Goal: Task Accomplishment & Management: Use online tool/utility

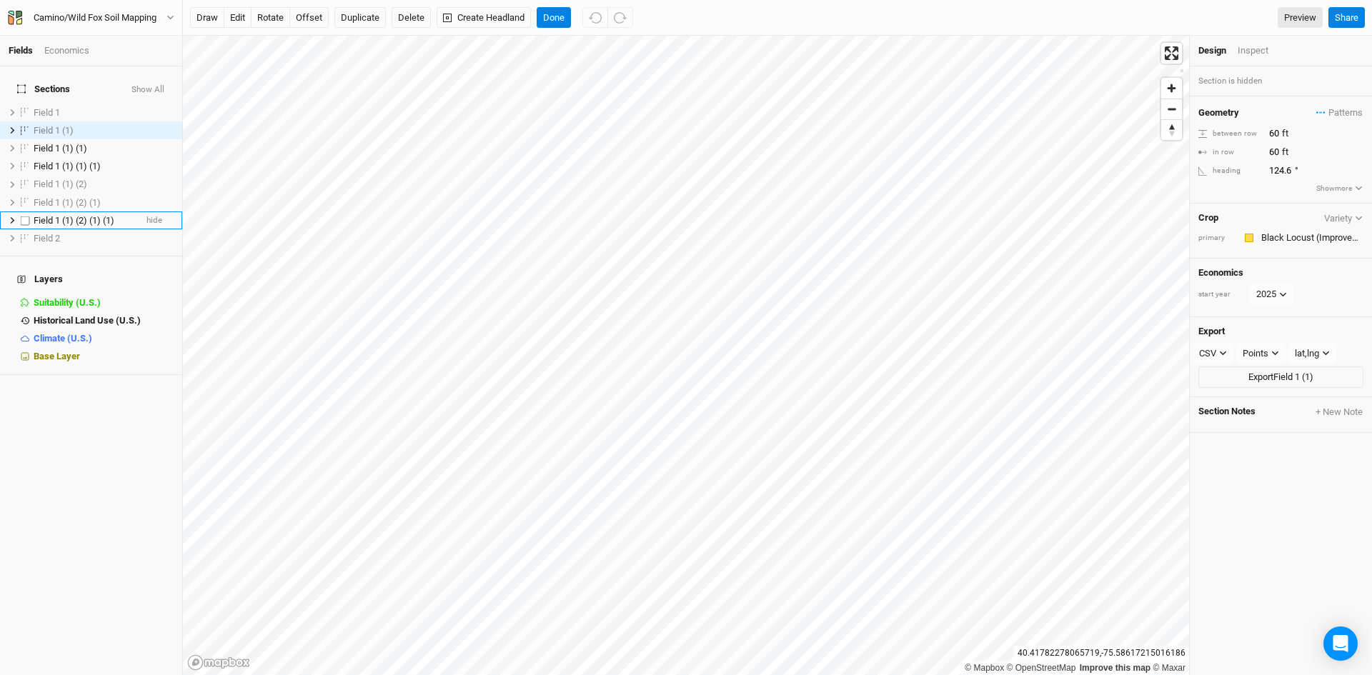
click at [71, 215] on span "Field 1 (1) (2) (1) (1)" at bounding box center [74, 220] width 81 height 11
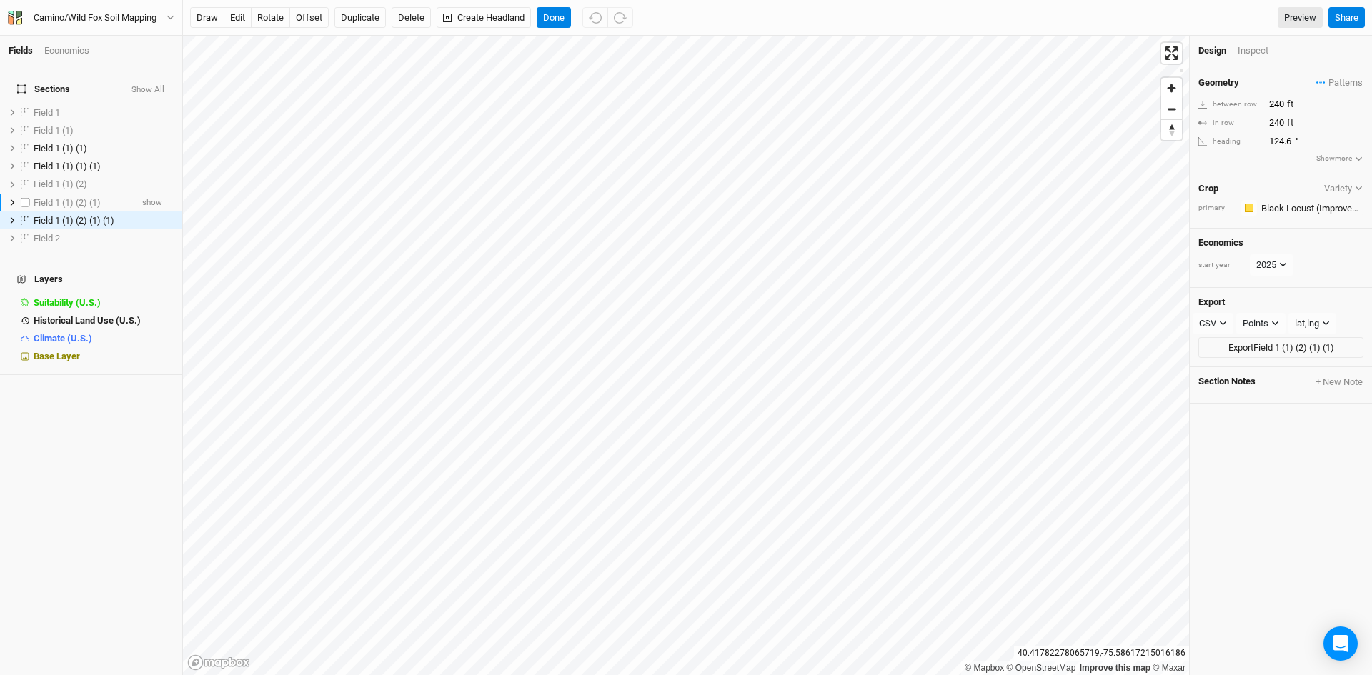
click at [74, 194] on li "Field 1 (1) (2) (1) show" at bounding box center [91, 203] width 182 height 18
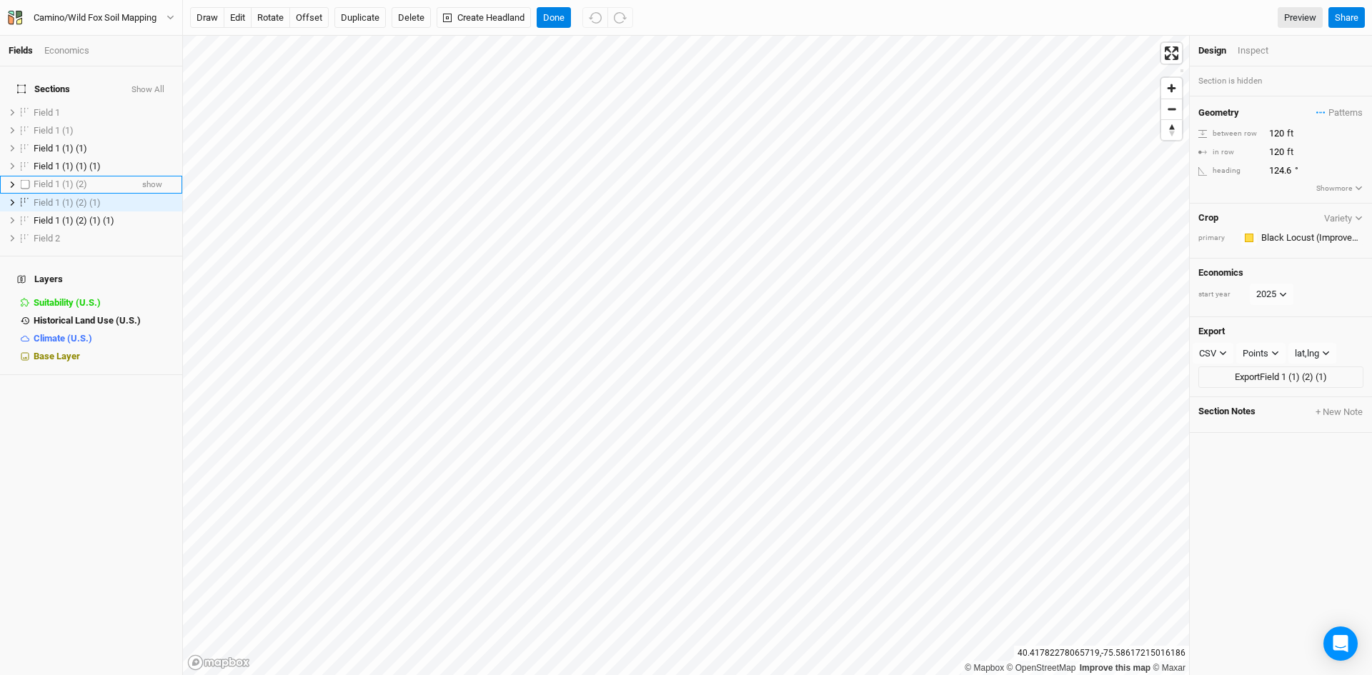
click at [73, 179] on span "Field 1 (1) (2)" at bounding box center [61, 184] width 54 height 11
click at [86, 161] on span "Field 1 (1) (1) (1)" at bounding box center [67, 166] width 67 height 11
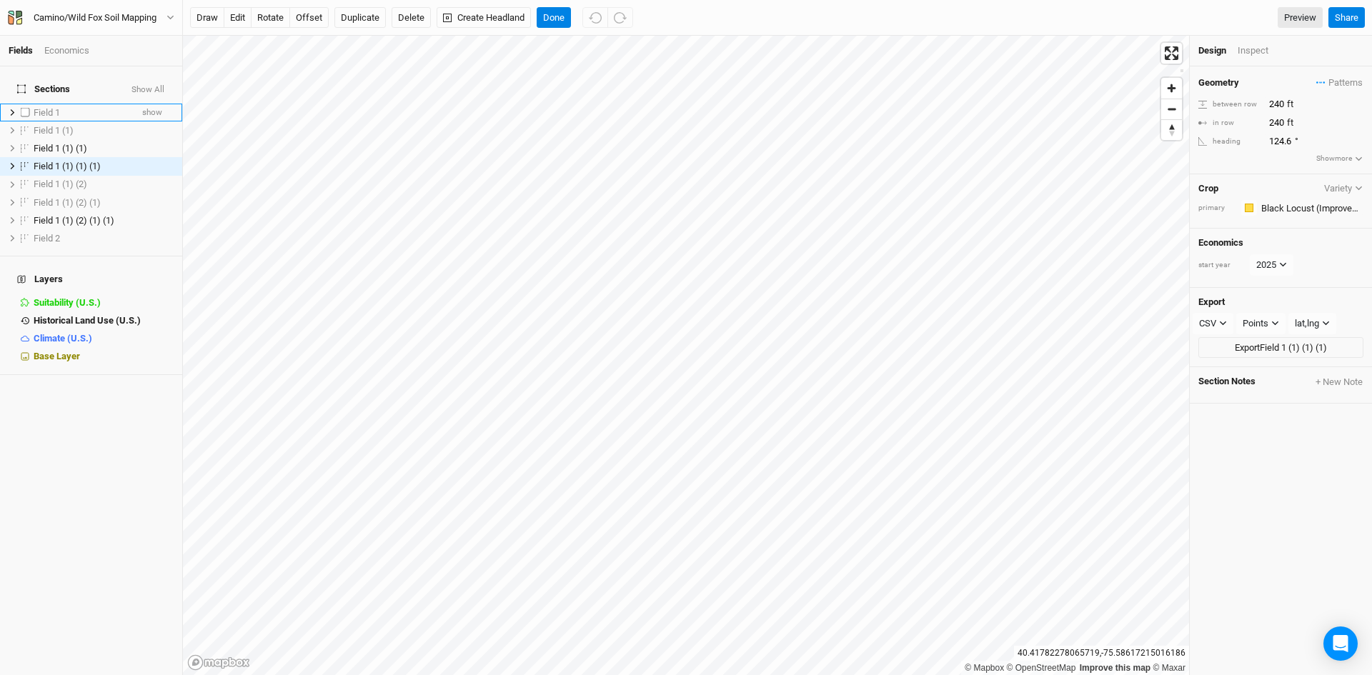
click at [56, 107] on span "Field 1" at bounding box center [47, 112] width 26 height 11
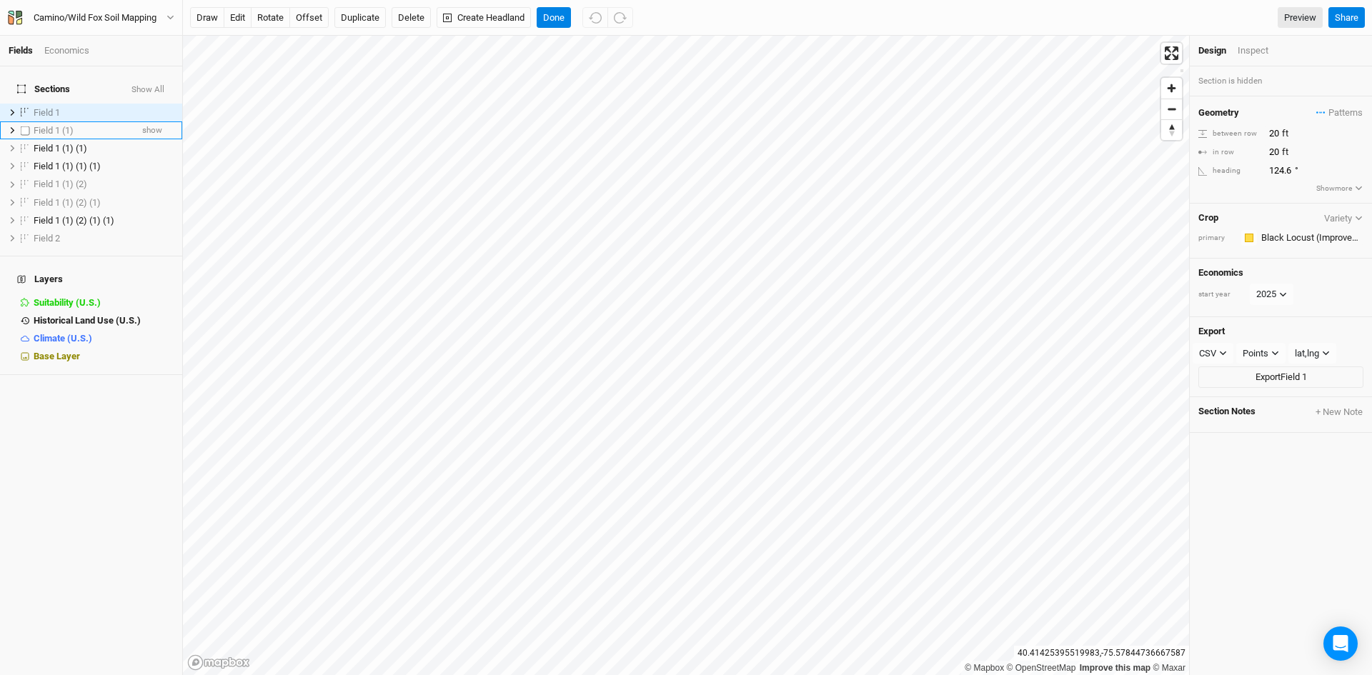
click at [67, 125] on span "Field 1 (1)" at bounding box center [54, 130] width 40 height 11
click at [67, 148] on li "Field 1 (1) (1) hide" at bounding box center [91, 148] width 182 height 18
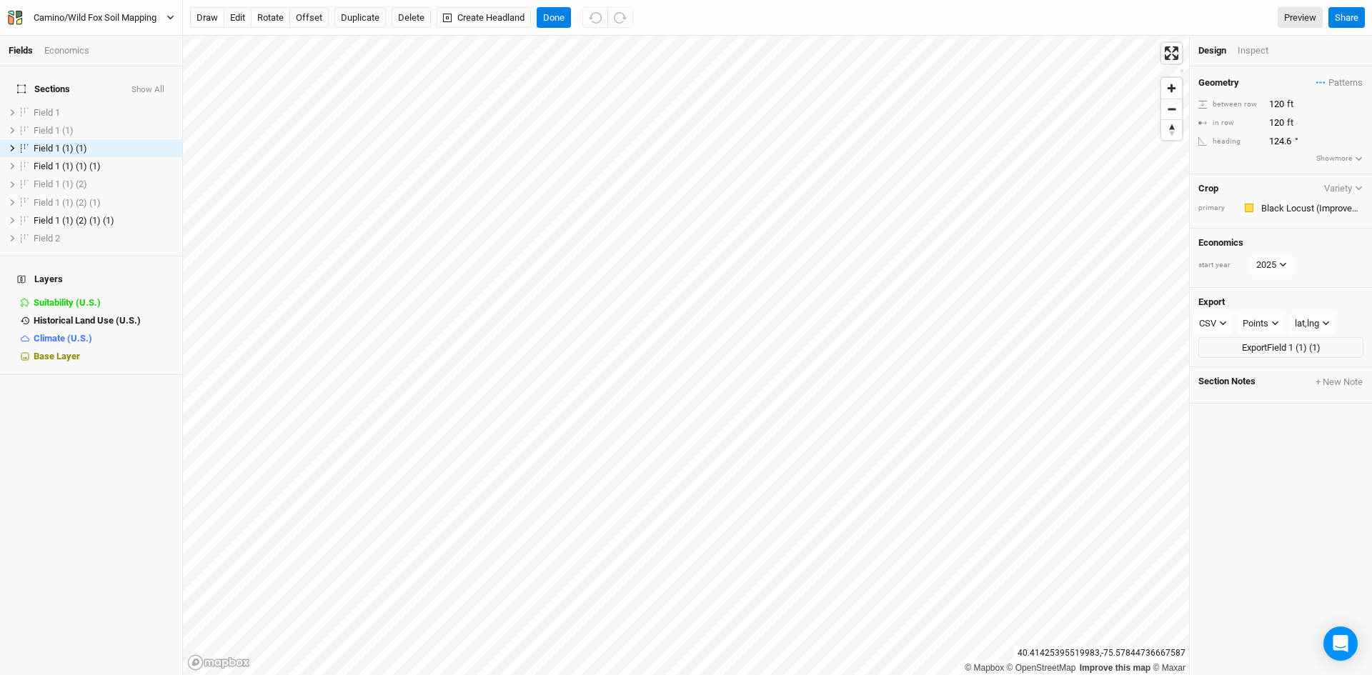
click at [81, 14] on div "Camino/Wild Fox Soil Mapping" at bounding box center [95, 18] width 123 height 14
click at [74, 41] on button "Back" at bounding box center [117, 40] width 113 height 19
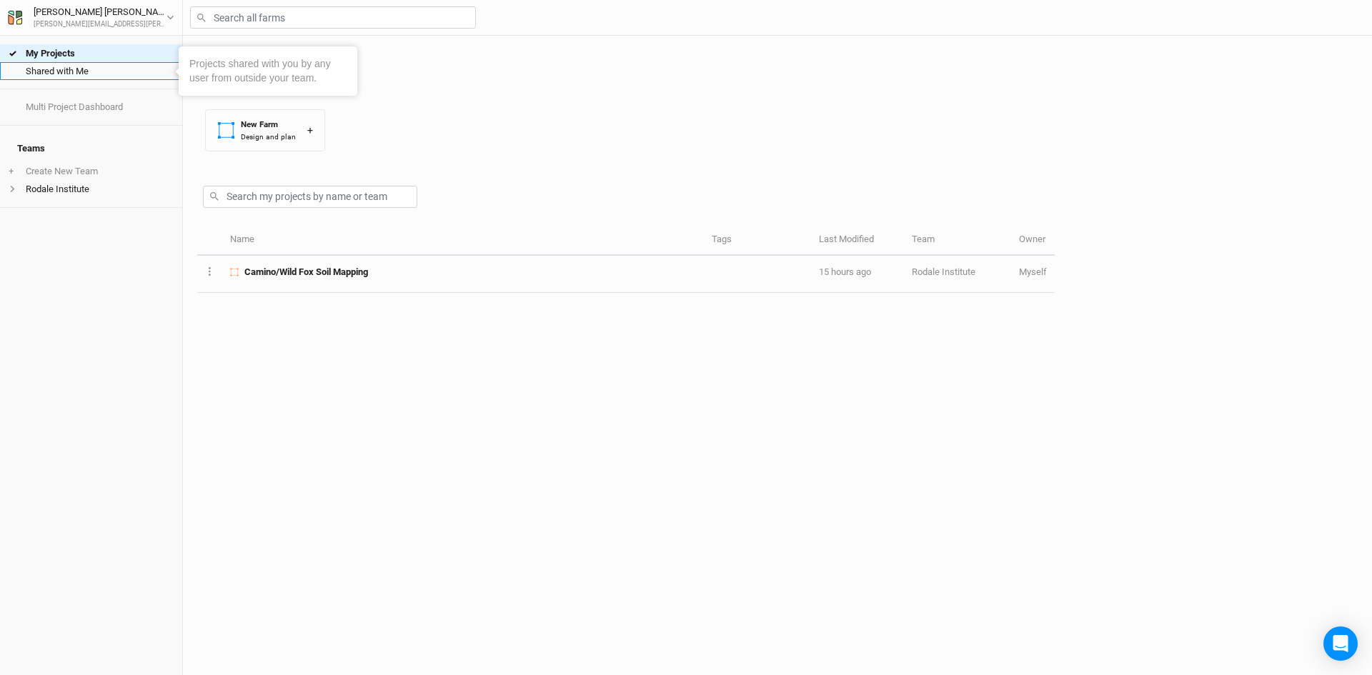
click at [81, 74] on link "Shared with Me" at bounding box center [91, 71] width 182 height 18
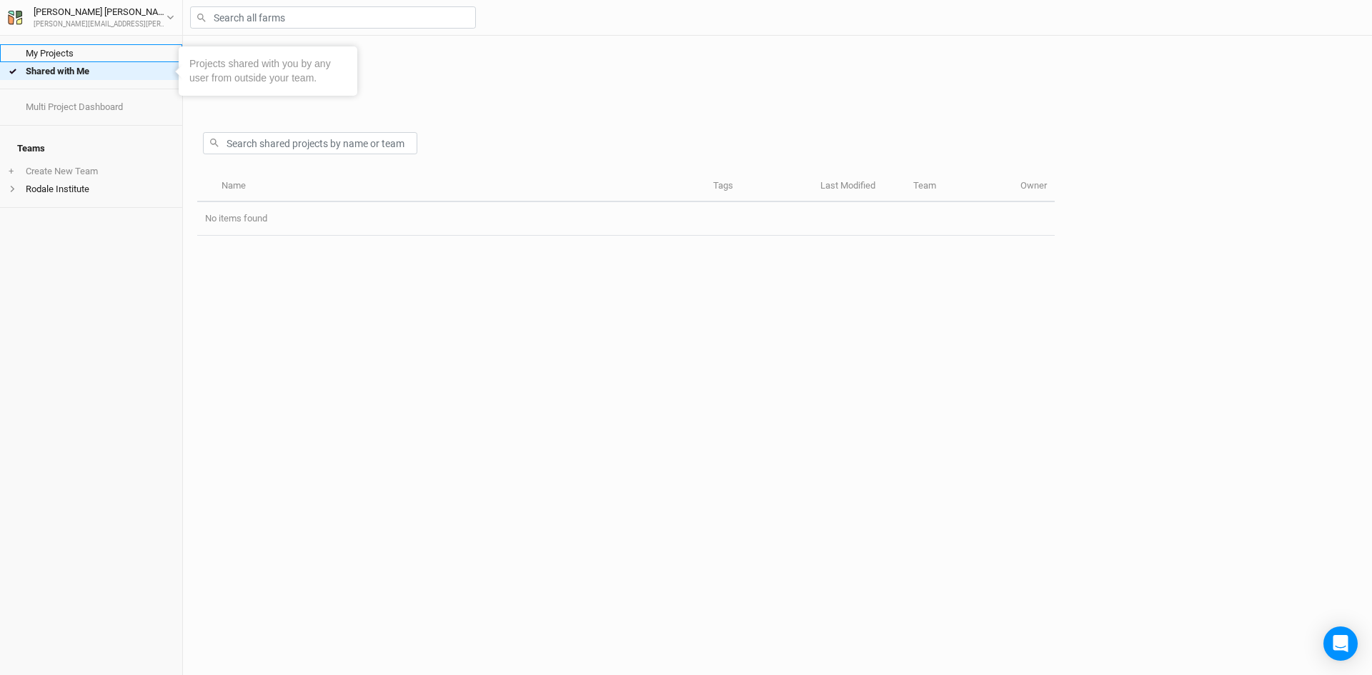
click at [75, 51] on link "My Projects" at bounding box center [91, 53] width 182 height 18
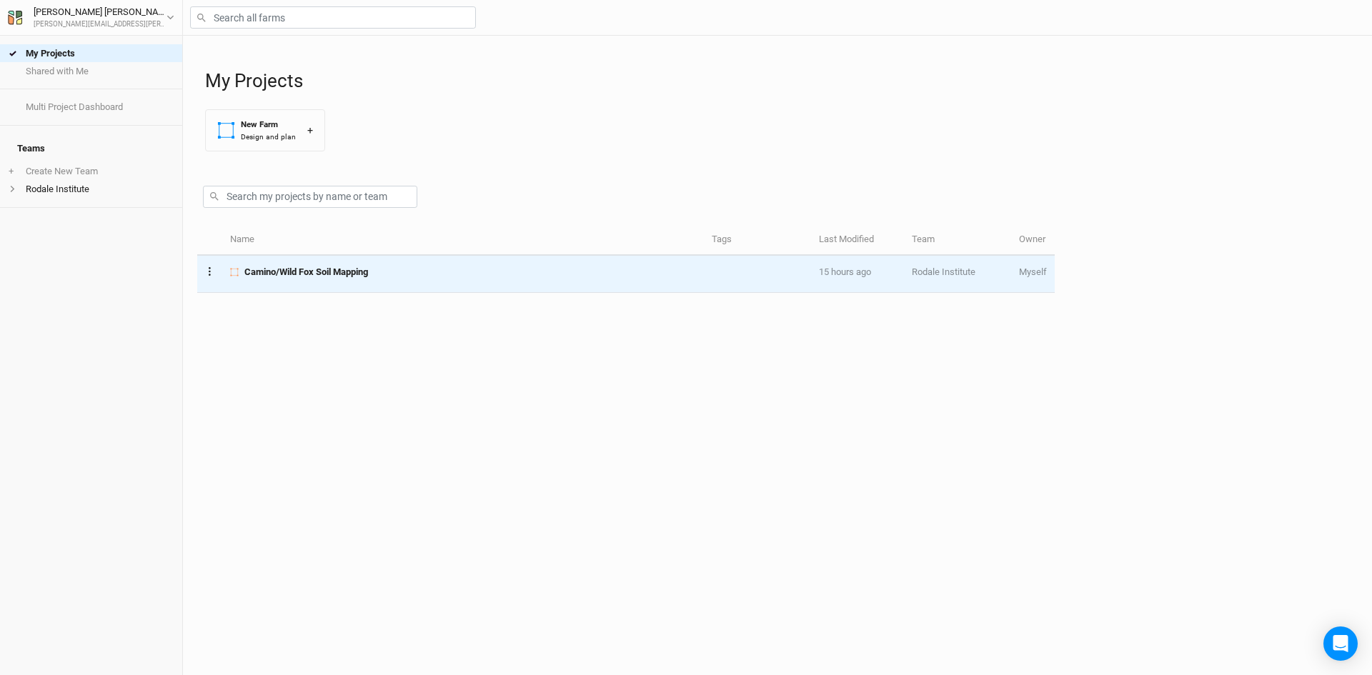
click at [211, 274] on button "Layer 1" at bounding box center [209, 271] width 9 height 16
click at [272, 251] on button "Project Settings" at bounding box center [264, 247] width 116 height 22
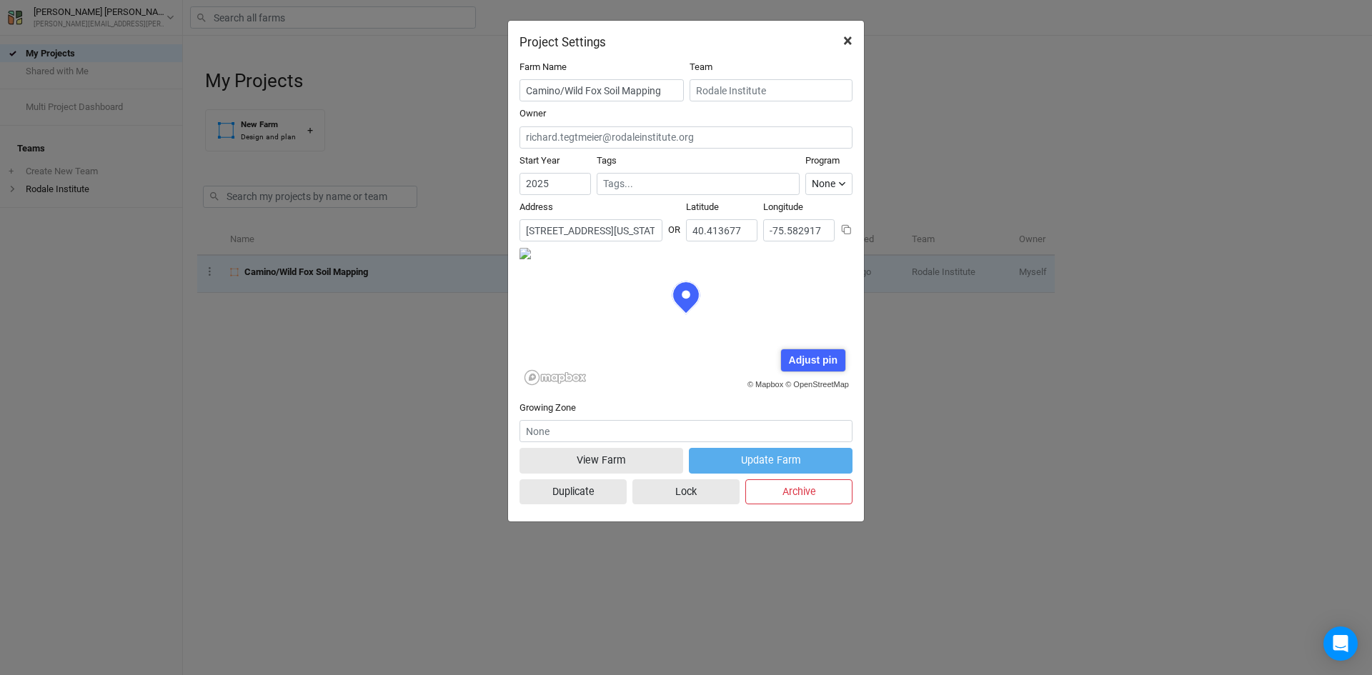
click at [854, 29] on button "×" at bounding box center [848, 41] width 32 height 40
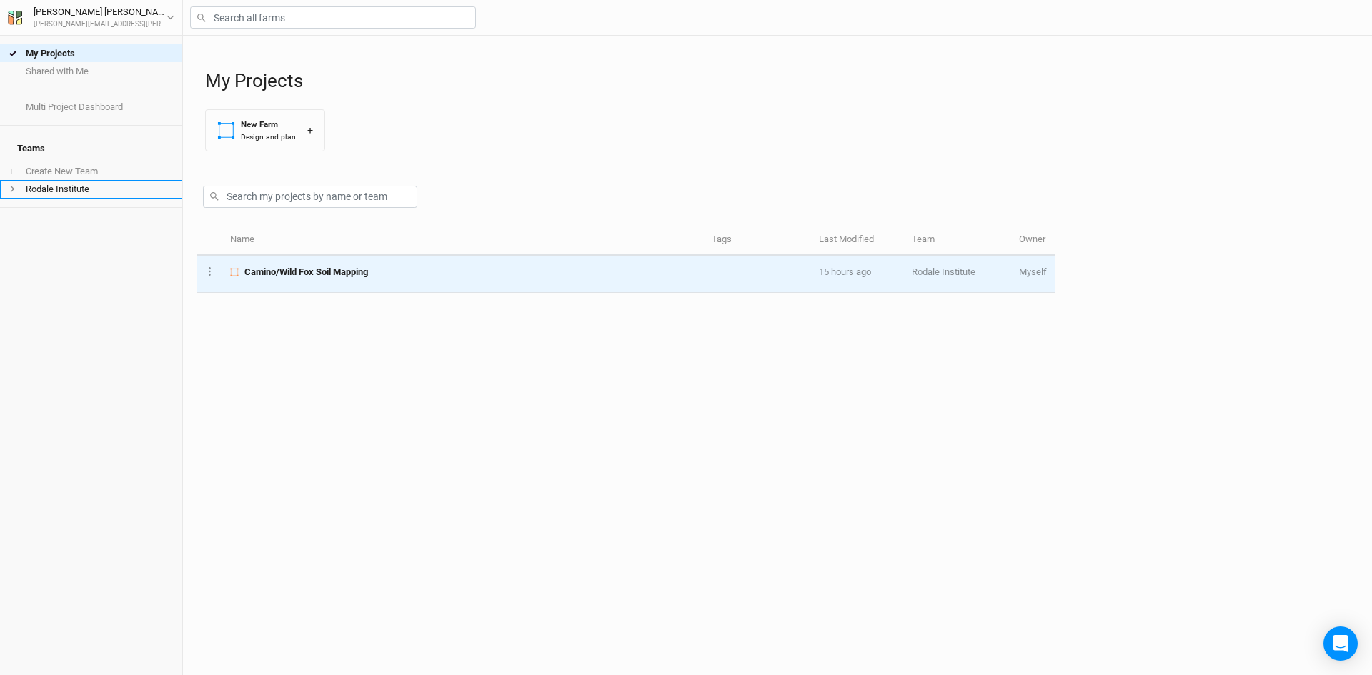
click at [59, 183] on li "Rodale Institute" at bounding box center [91, 189] width 182 height 18
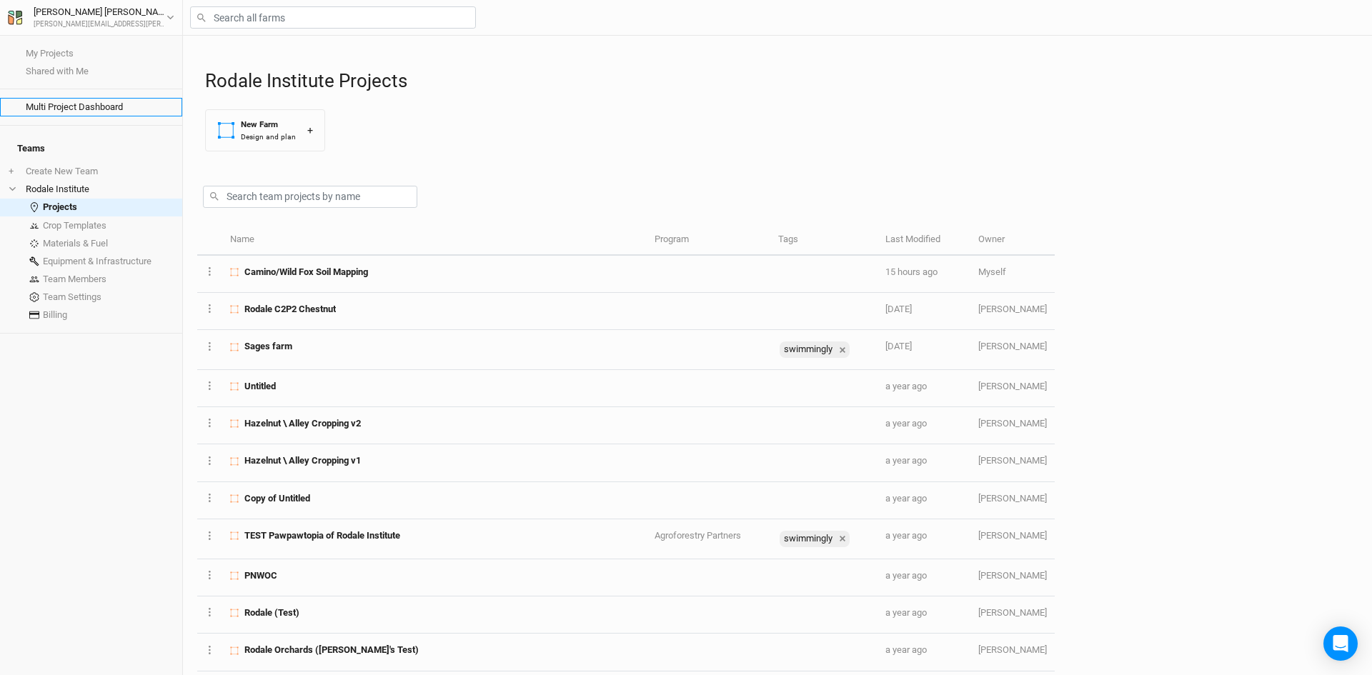
click at [97, 109] on link "Multi Project Dashboard" at bounding box center [91, 107] width 182 height 18
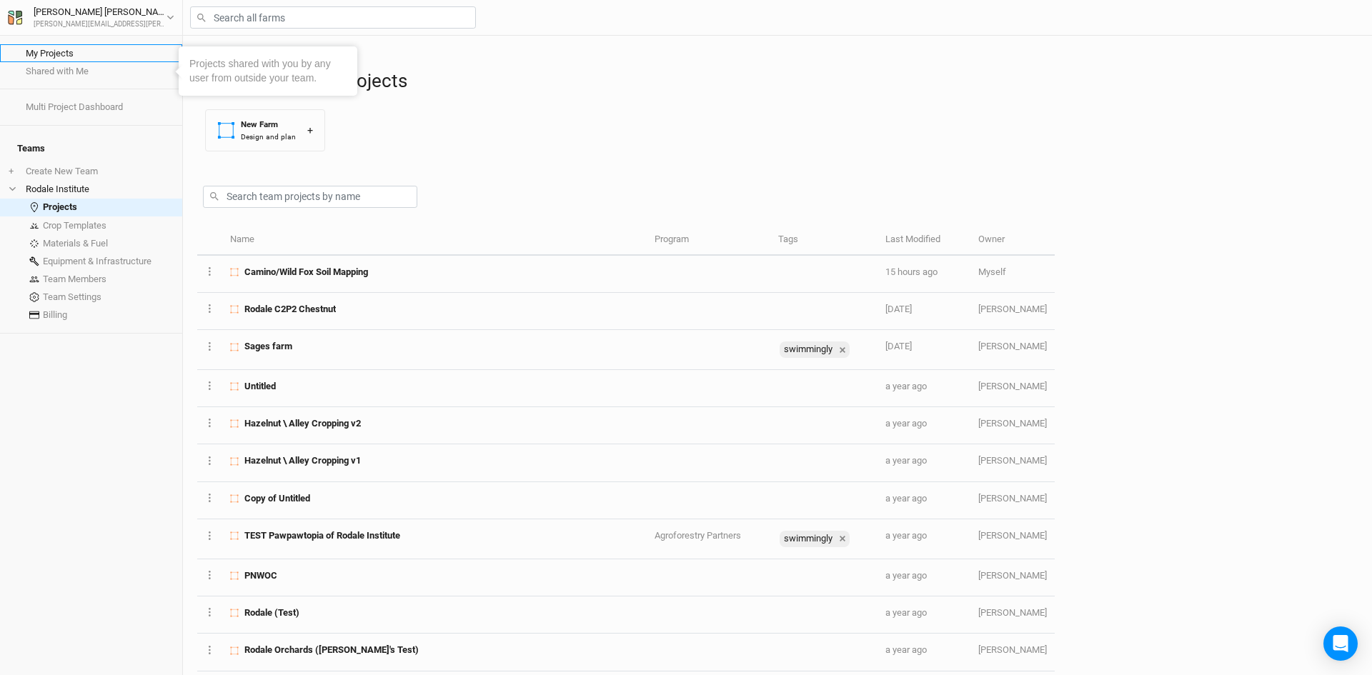
click at [62, 56] on link "My Projects" at bounding box center [91, 53] width 182 height 18
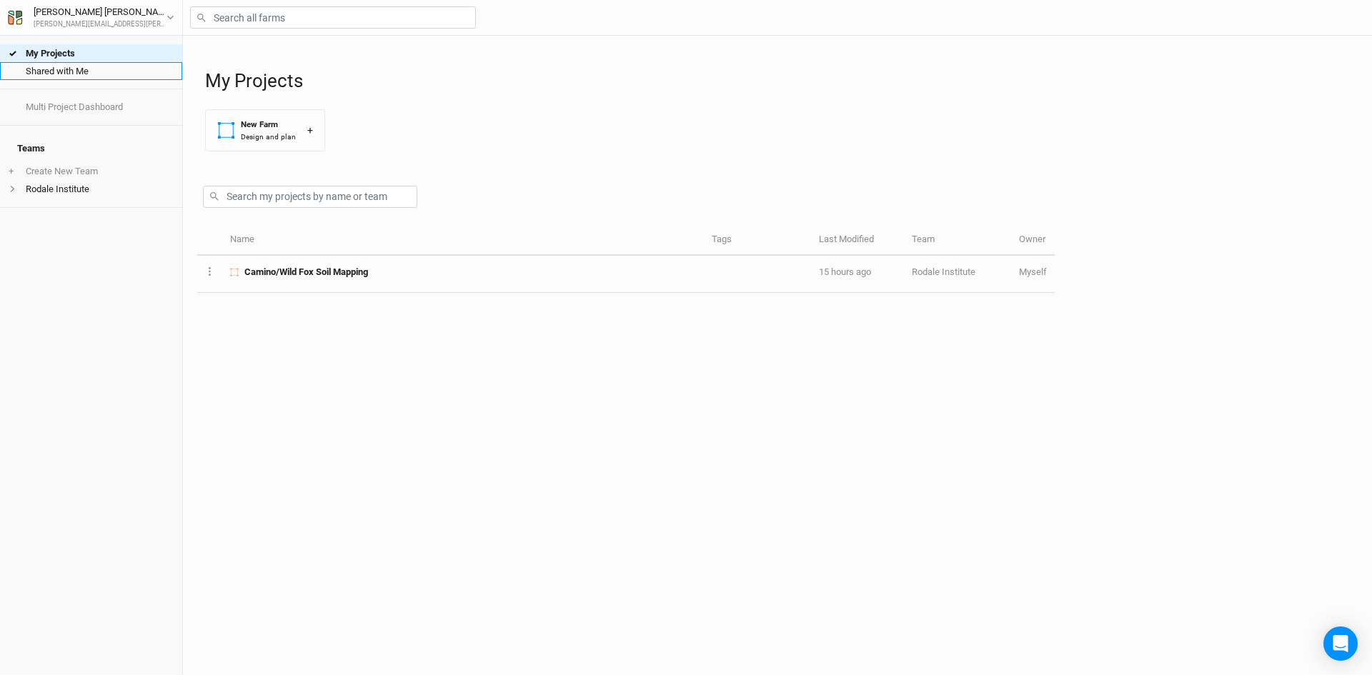
click at [60, 70] on link "Shared with Me" at bounding box center [91, 71] width 182 height 18
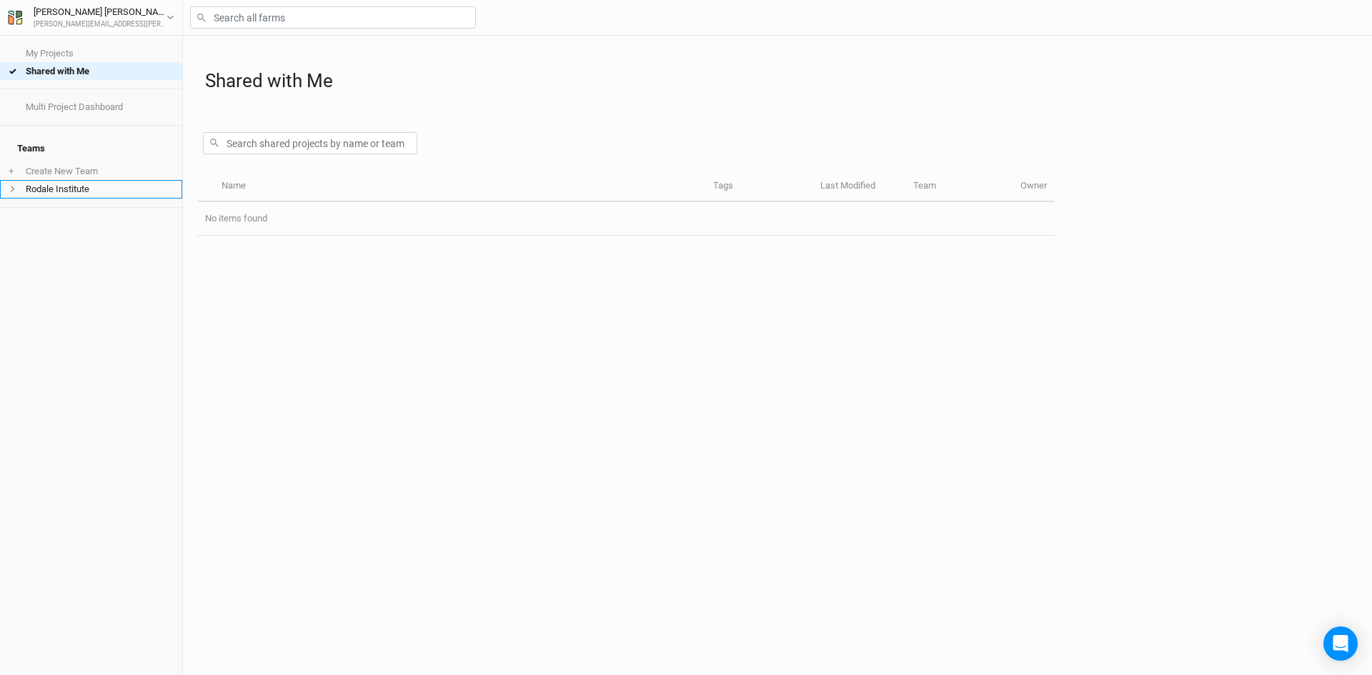
click at [59, 180] on li "Rodale Institute" at bounding box center [91, 189] width 182 height 18
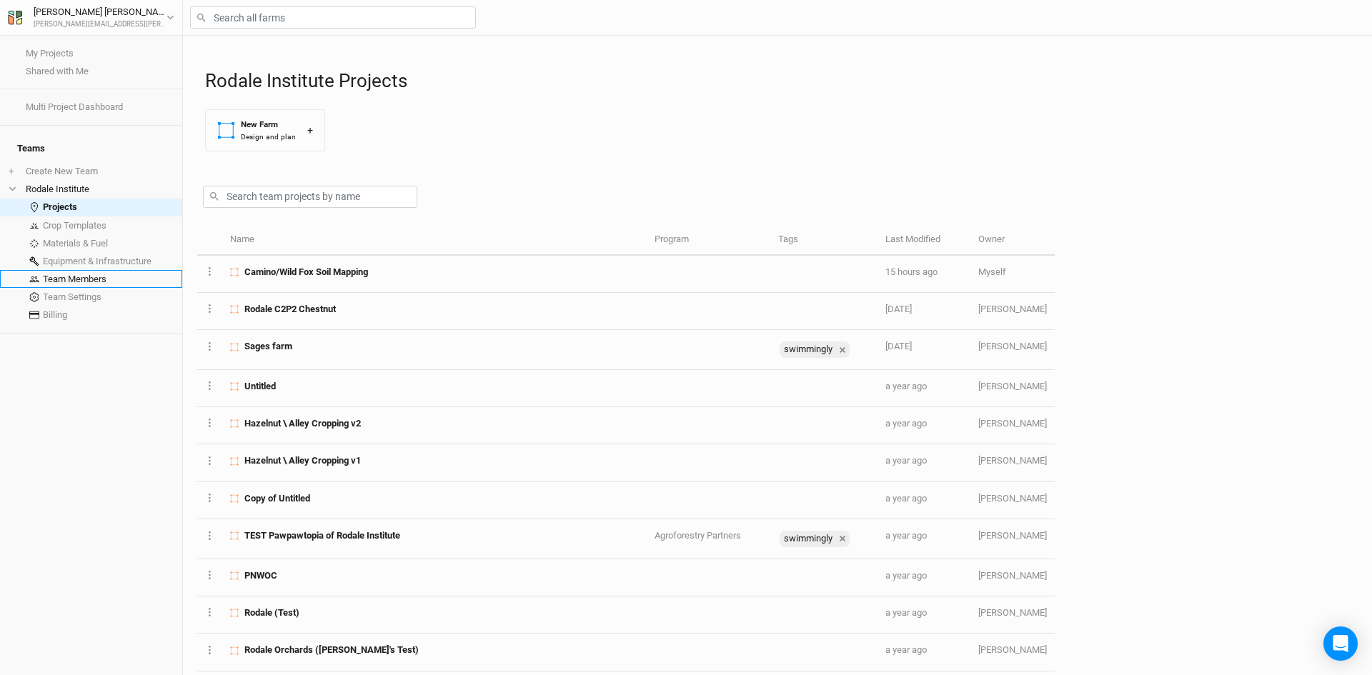
click at [96, 274] on link "Team Members" at bounding box center [91, 279] width 182 height 18
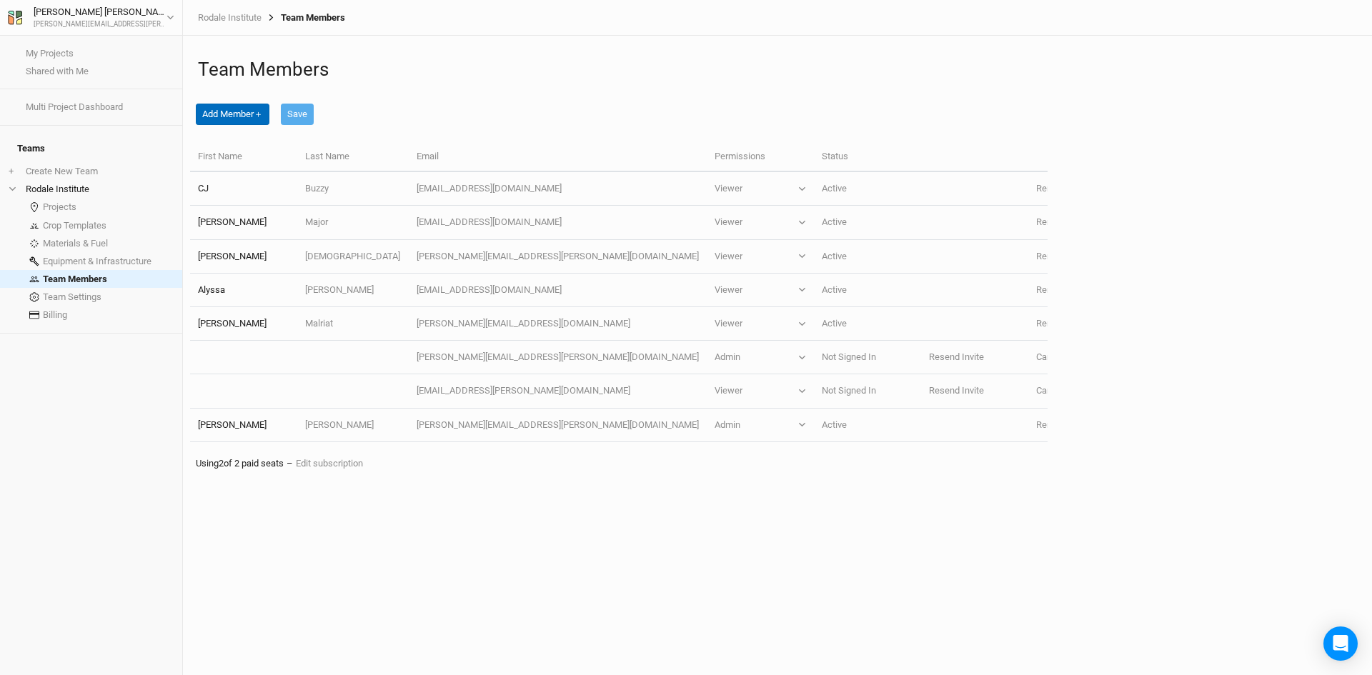
click at [246, 115] on button "Add Member ＋" at bounding box center [233, 114] width 74 height 21
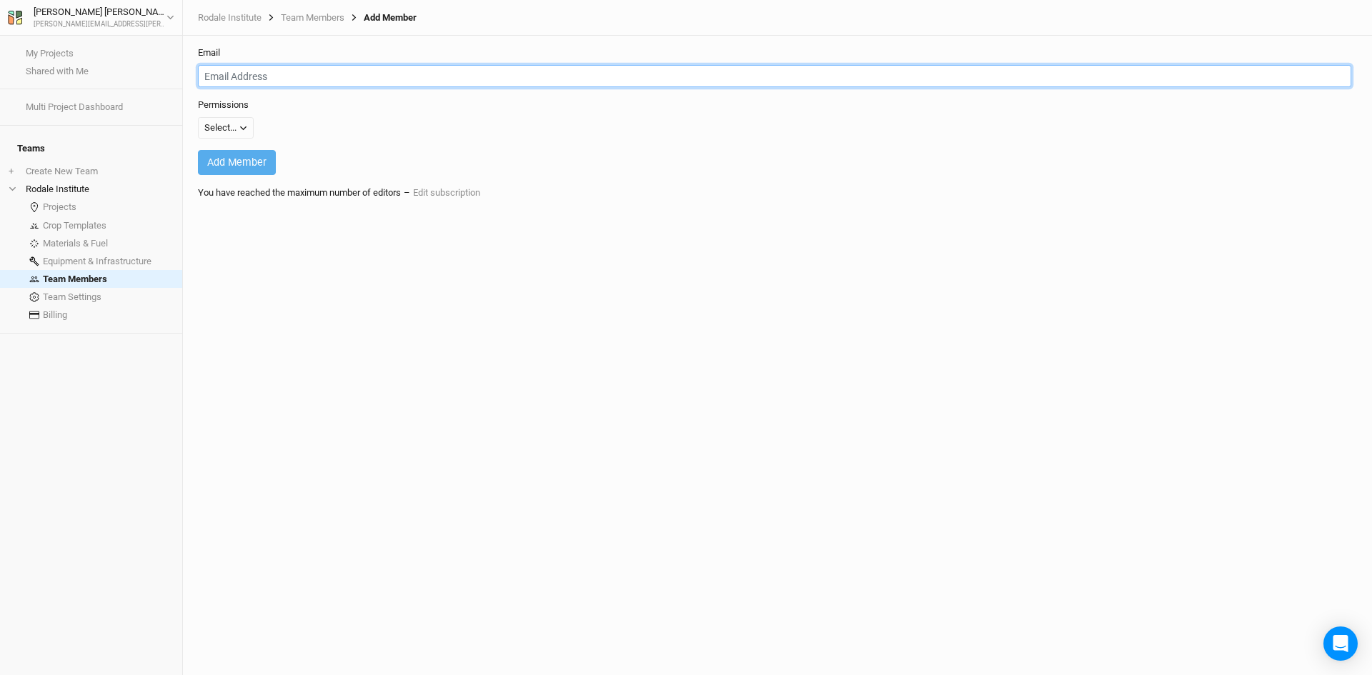
click at [434, 72] on input "email" at bounding box center [774, 76] width 1153 height 22
type input "C"
type input "[PERSON_NAME][EMAIL_ADDRESS][PERSON_NAME][DOMAIN_NAME]"
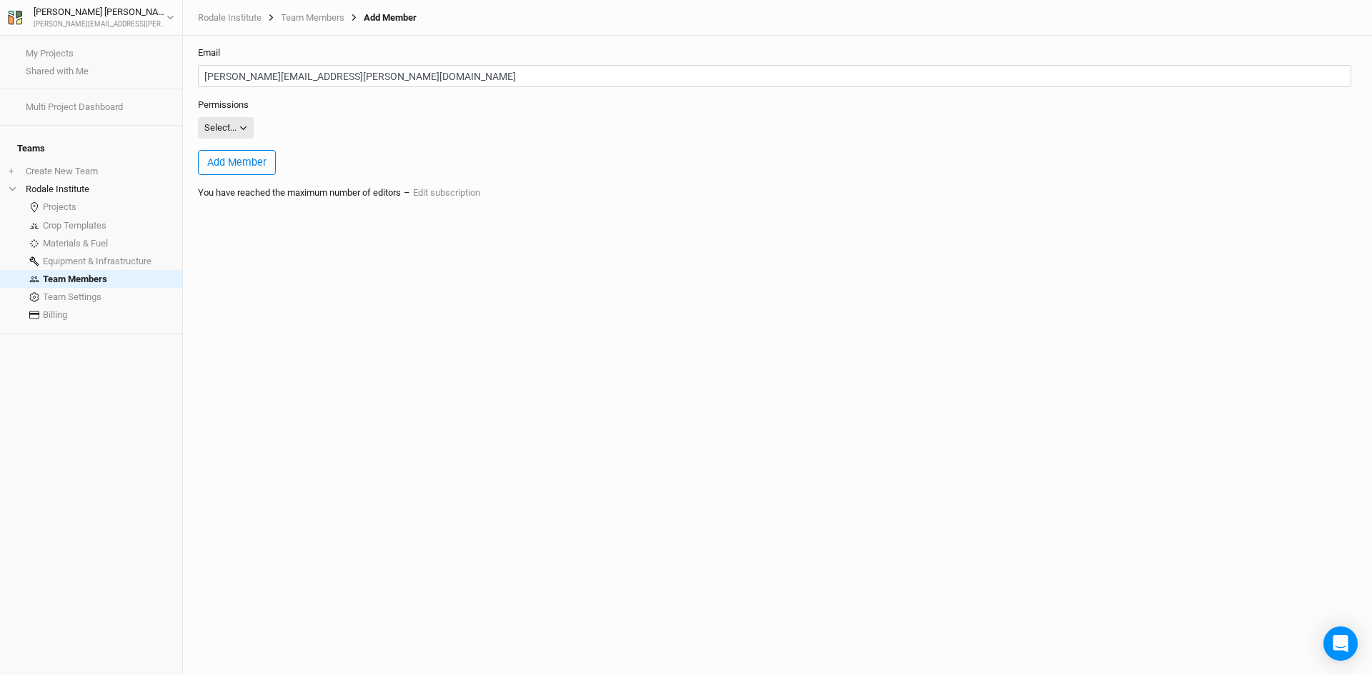
click at [242, 129] on icon "button" at bounding box center [243, 128] width 8 height 8
click at [241, 126] on icon "button" at bounding box center [243, 128] width 8 height 8
click at [251, 152] on button "Viewer" at bounding box center [255, 157] width 113 height 22
click at [249, 164] on button "Add Member" at bounding box center [237, 162] width 78 height 25
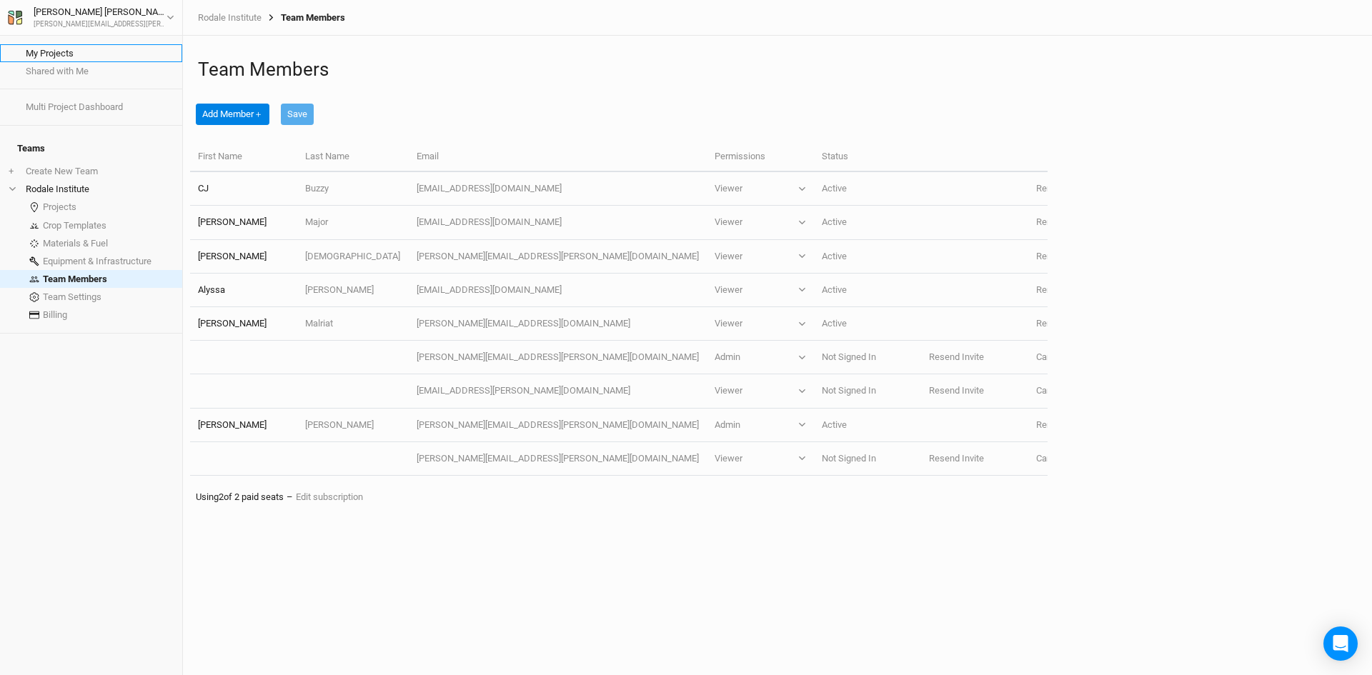
click at [81, 51] on link "My Projects" at bounding box center [91, 53] width 182 height 18
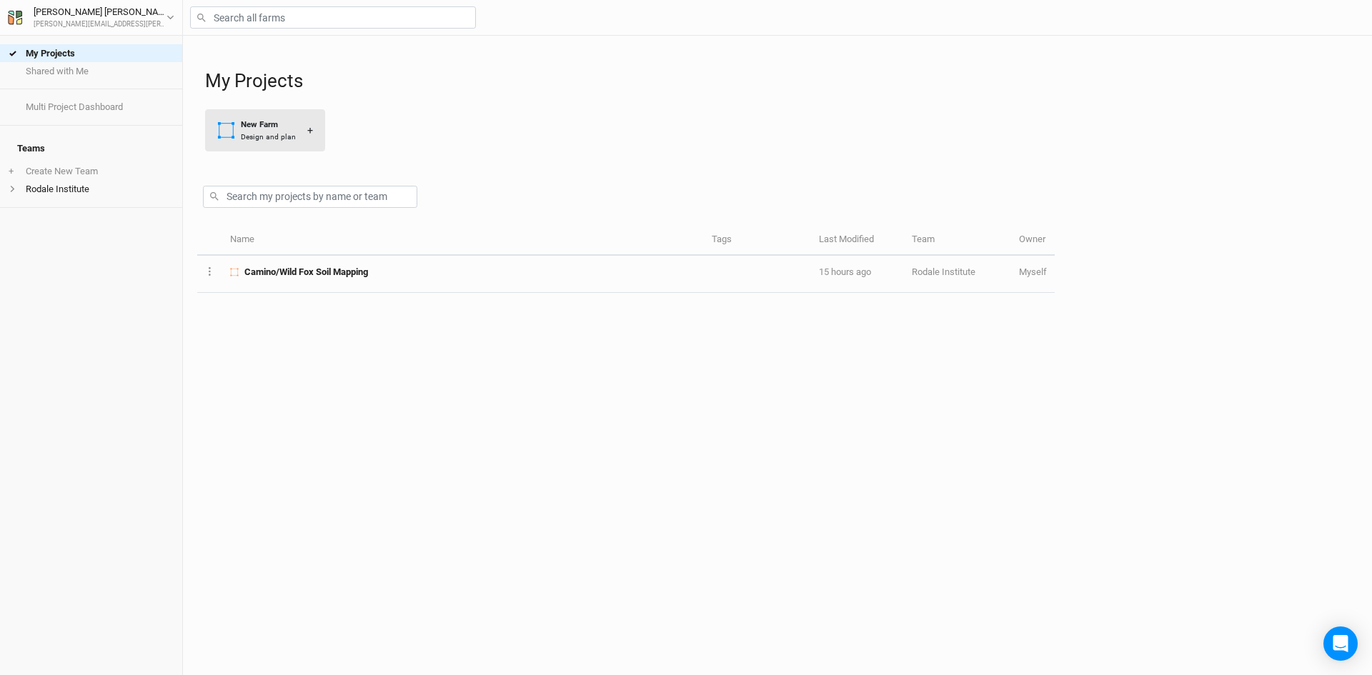
click at [280, 131] on div "Design and plan" at bounding box center [268, 136] width 55 height 11
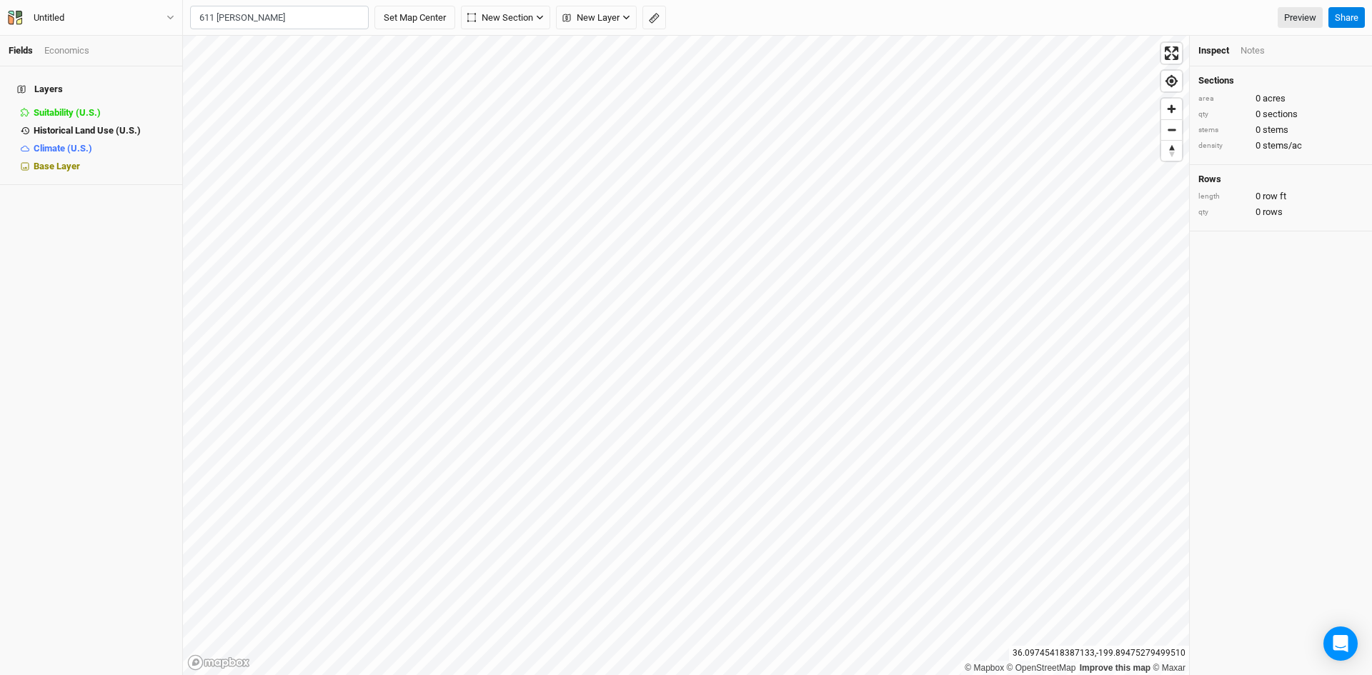
click at [249, 45] on div "[STREET_ADDRESS]" at bounding box center [308, 47] width 178 height 12
type input "[STREET_ADDRESS][US_STATE]"
click at [485, 19] on span "New Section" at bounding box center [500, 18] width 66 height 14
click at [518, 47] on button "Grid" at bounding box center [519, 48] width 113 height 22
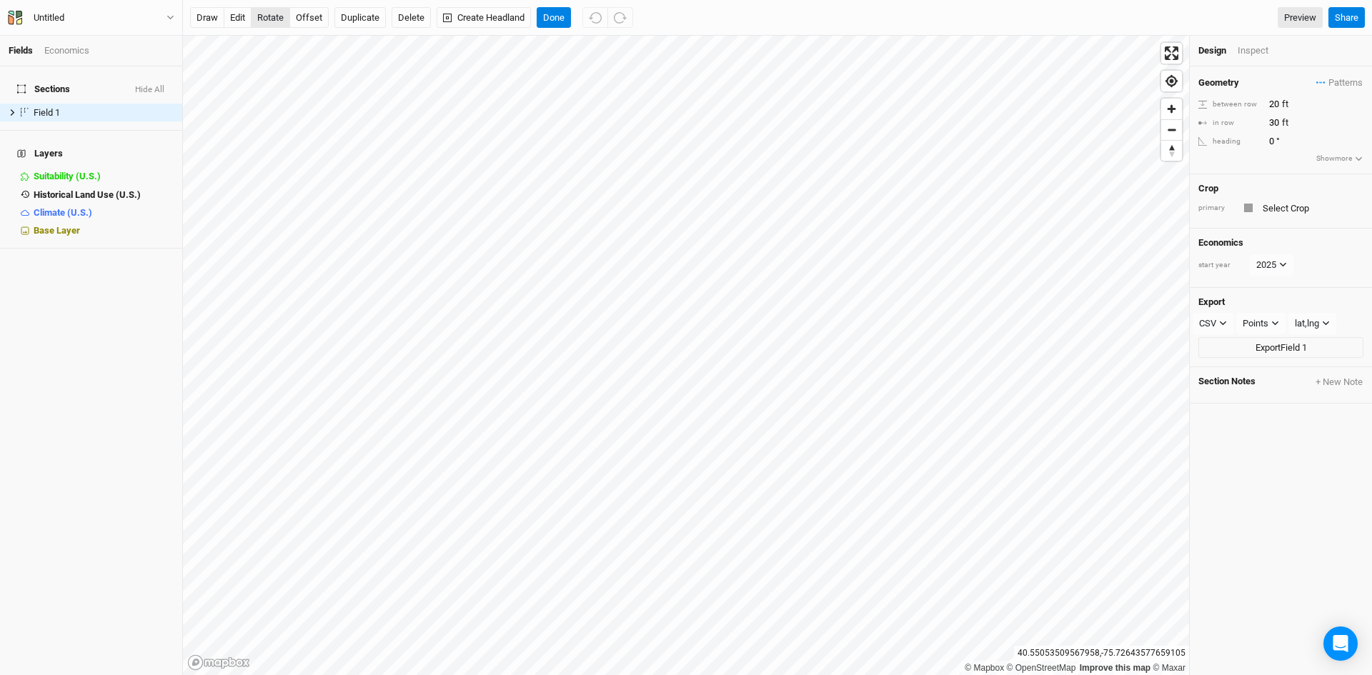
click at [267, 17] on button "rotate" at bounding box center [270, 17] width 39 height 21
type input "75.8"
click at [1269, 206] on input "text" at bounding box center [1310, 207] width 105 height 17
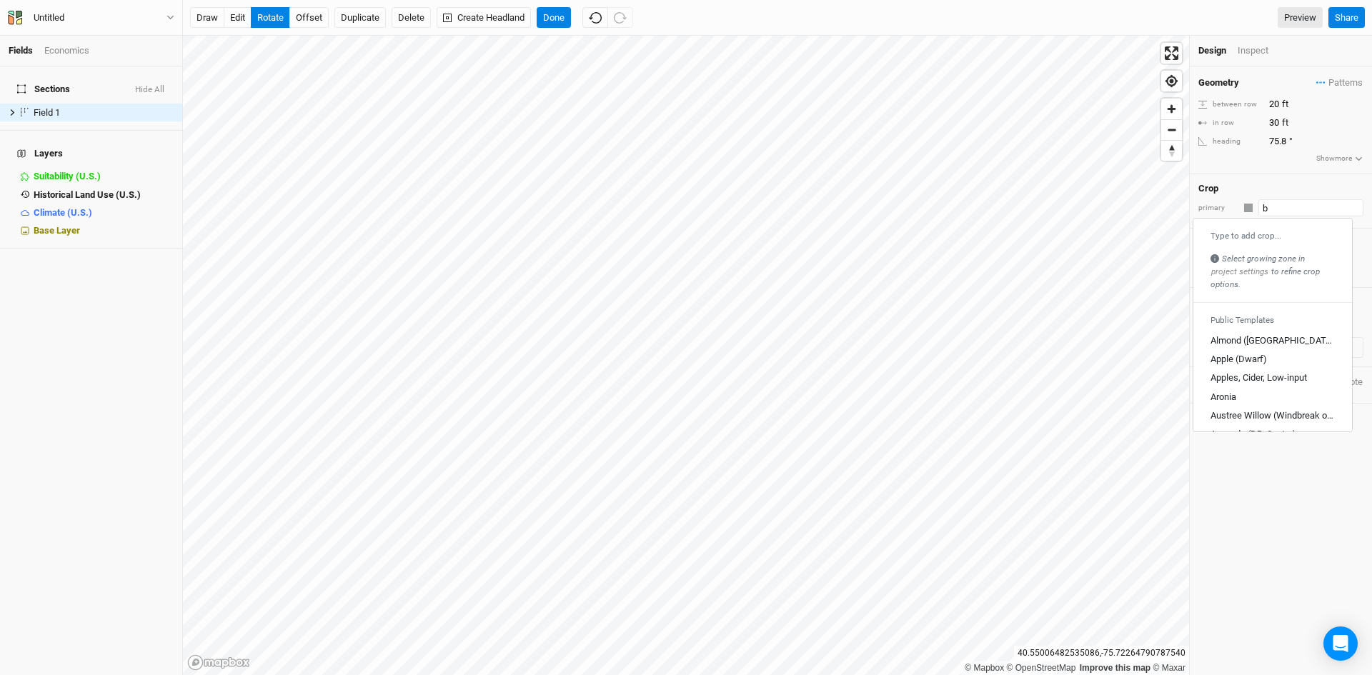
type input "bl"
type input "black Locust (CG)"
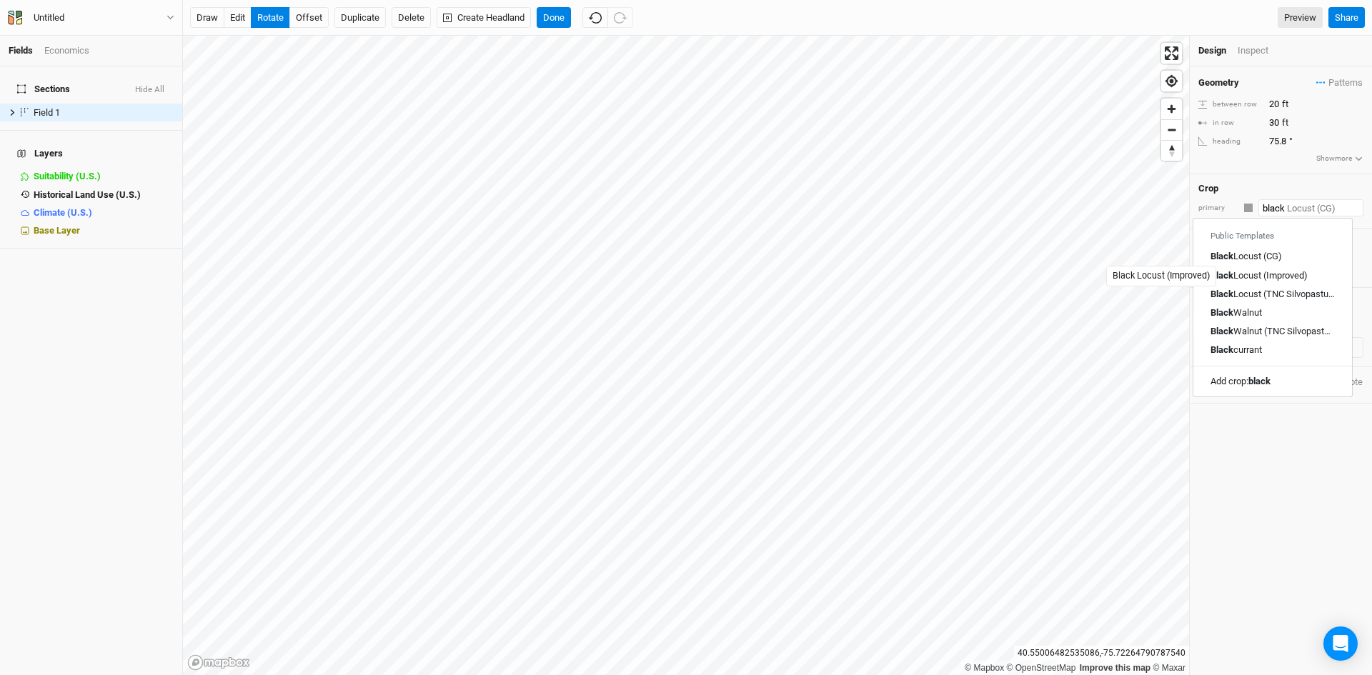
click at [1275, 277] on div "Black Locust (Improved)" at bounding box center [1258, 275] width 97 height 13
type input "Black Locust (Improved)"
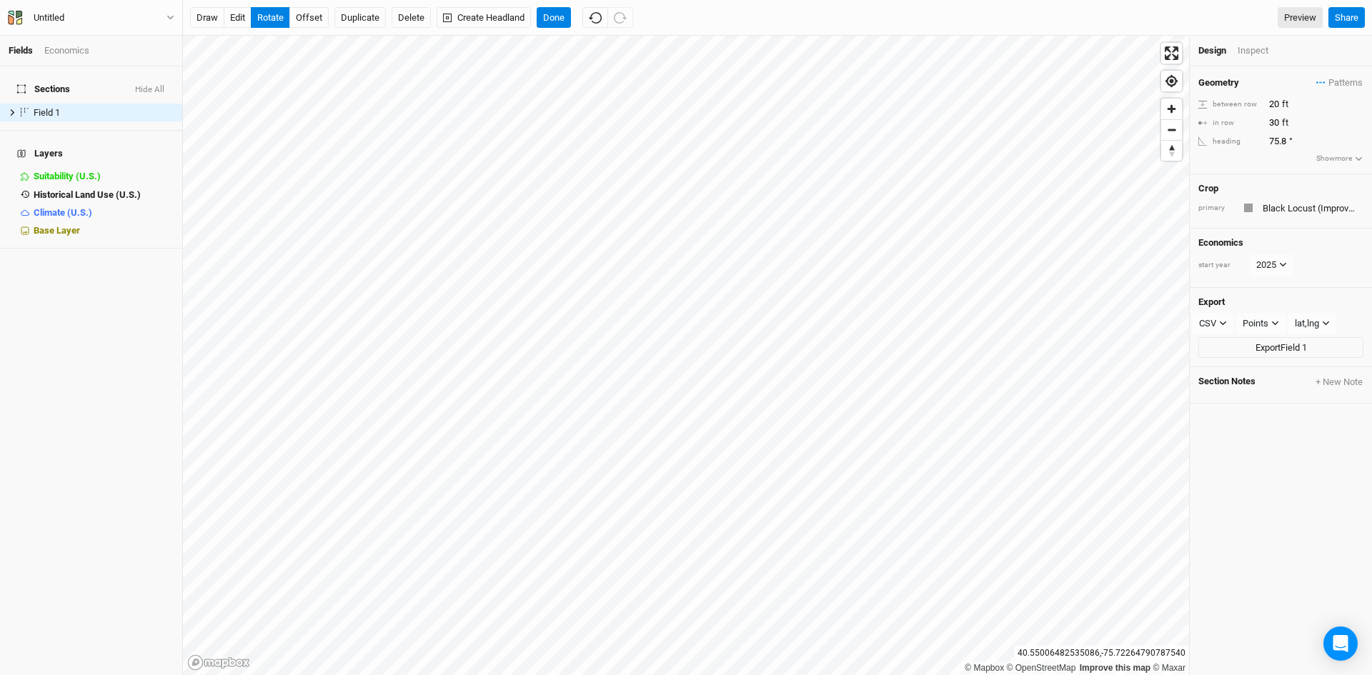
type input "12"
click at [1279, 108] on input "20" at bounding box center [1327, 104] width 124 height 16
click at [1281, 123] on input "12" at bounding box center [1327, 123] width 124 height 16
type input "10"
click at [1251, 206] on div "button" at bounding box center [1249, 208] width 9 height 9
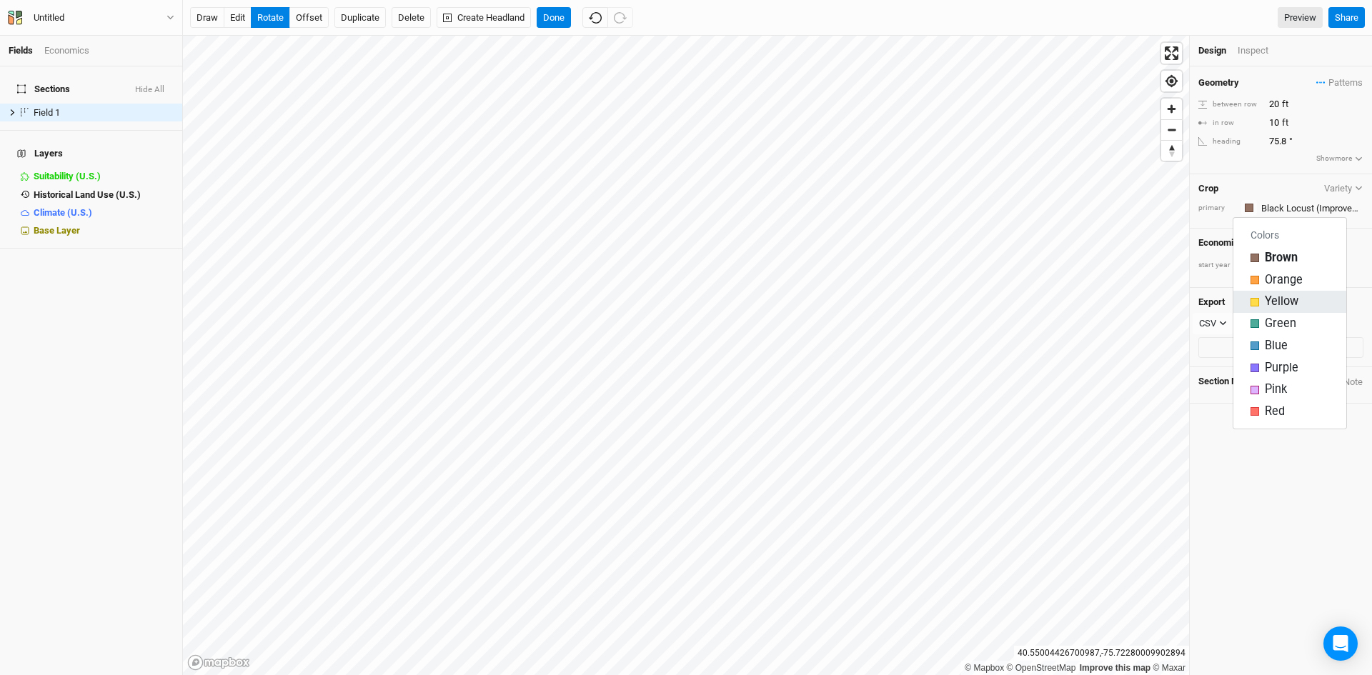
click at [1282, 303] on span "Yellow" at bounding box center [1282, 302] width 34 height 16
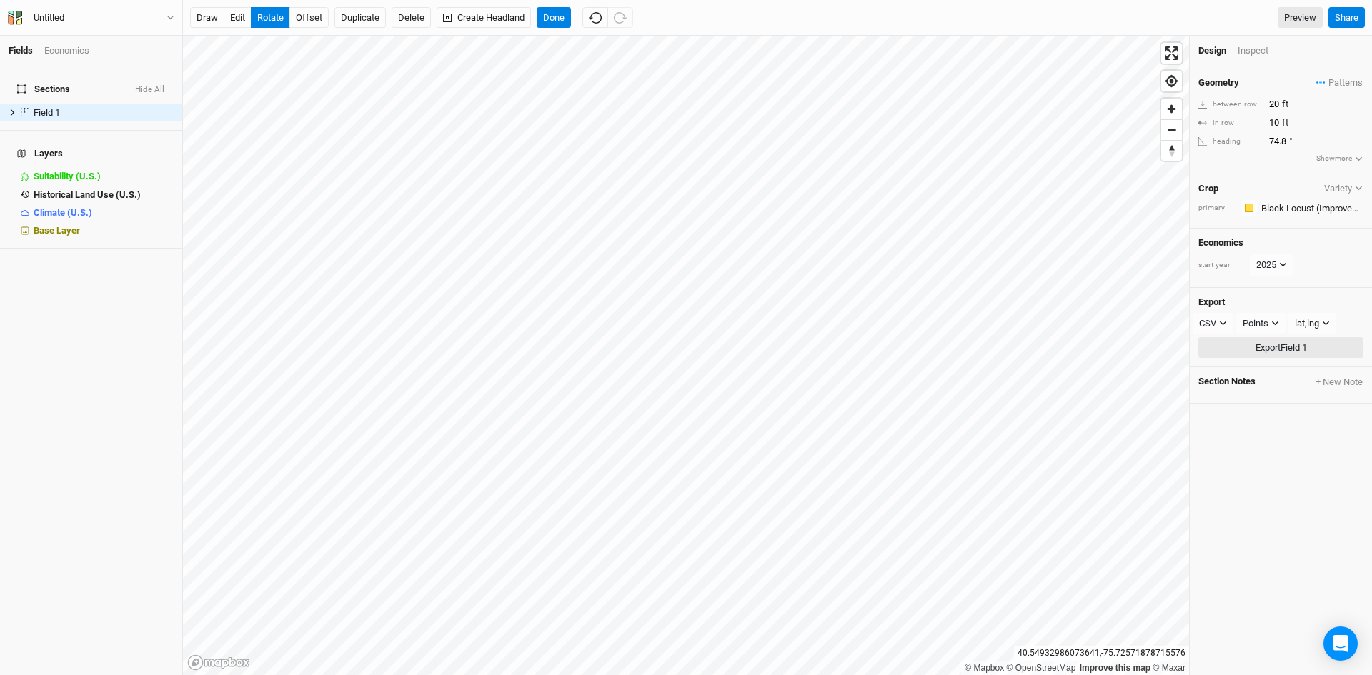
type input "75.1"
click at [246, 23] on button "edit" at bounding box center [238, 17] width 28 height 21
click at [564, 21] on button "Done" at bounding box center [554, 17] width 34 height 21
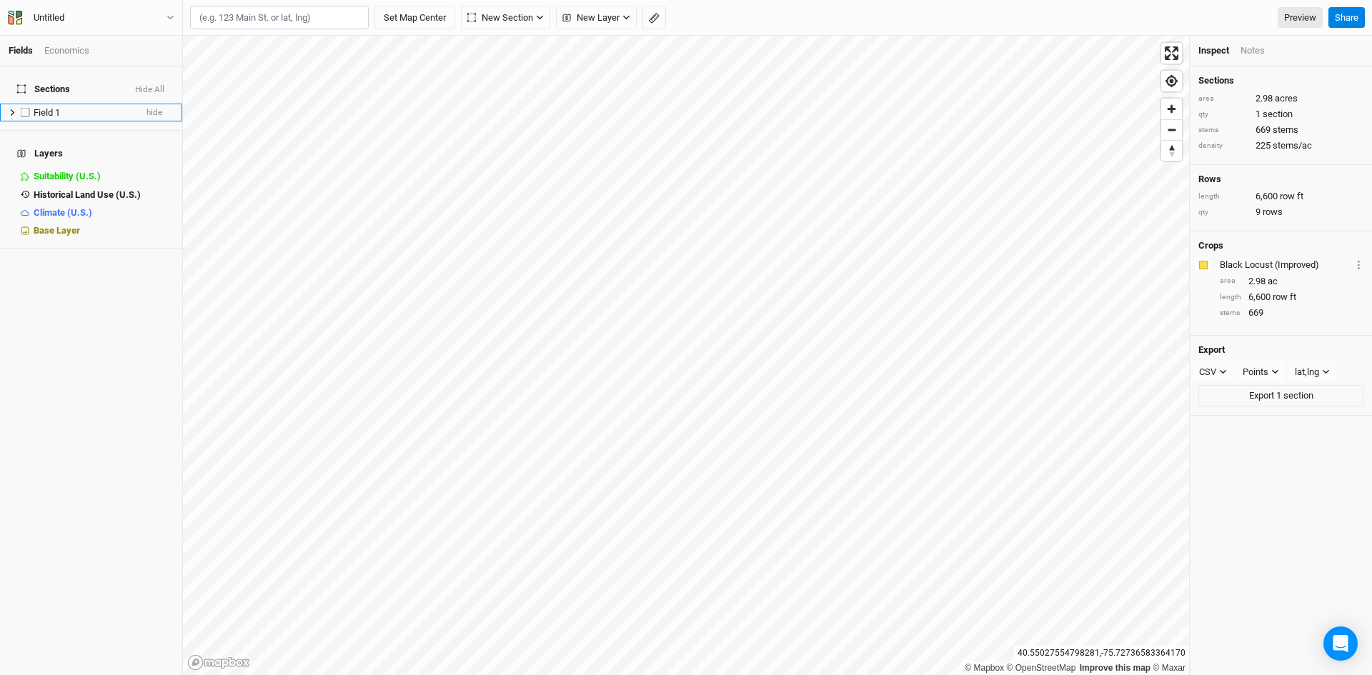
click at [9, 109] on icon at bounding box center [13, 113] width 8 height 8
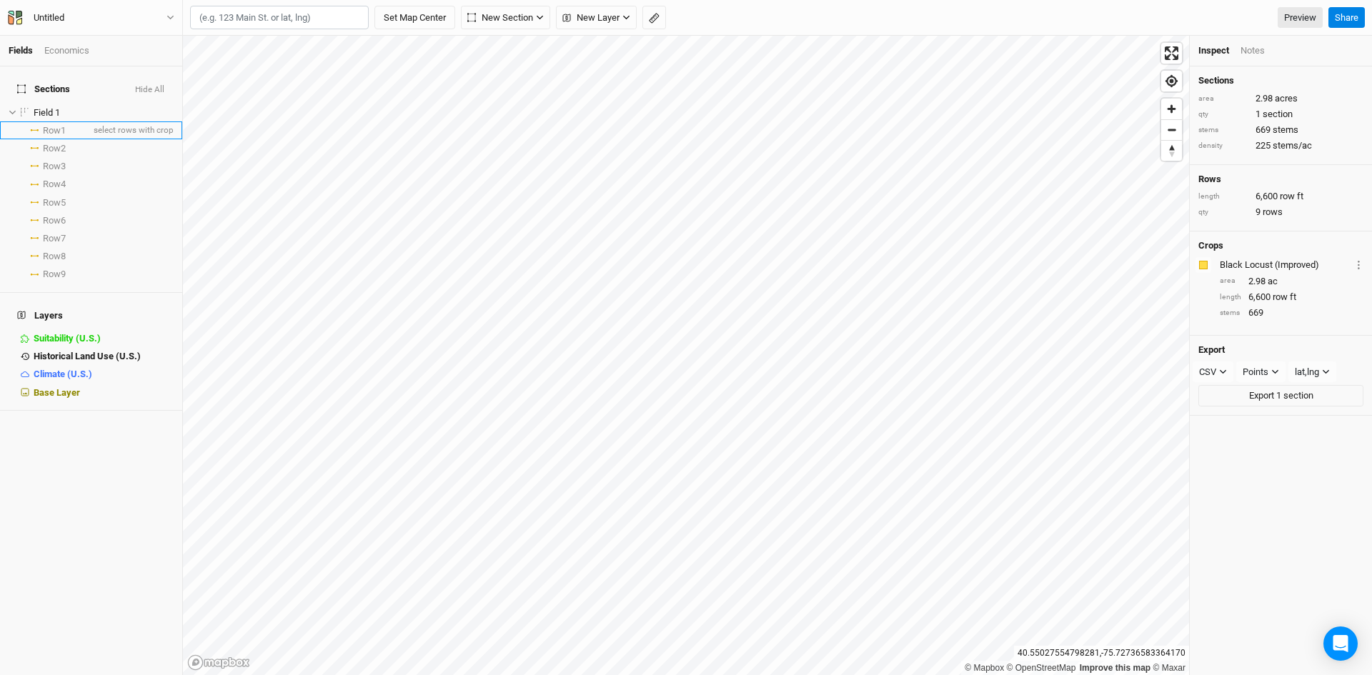
click at [61, 125] on span "Row 1" at bounding box center [54, 130] width 23 height 11
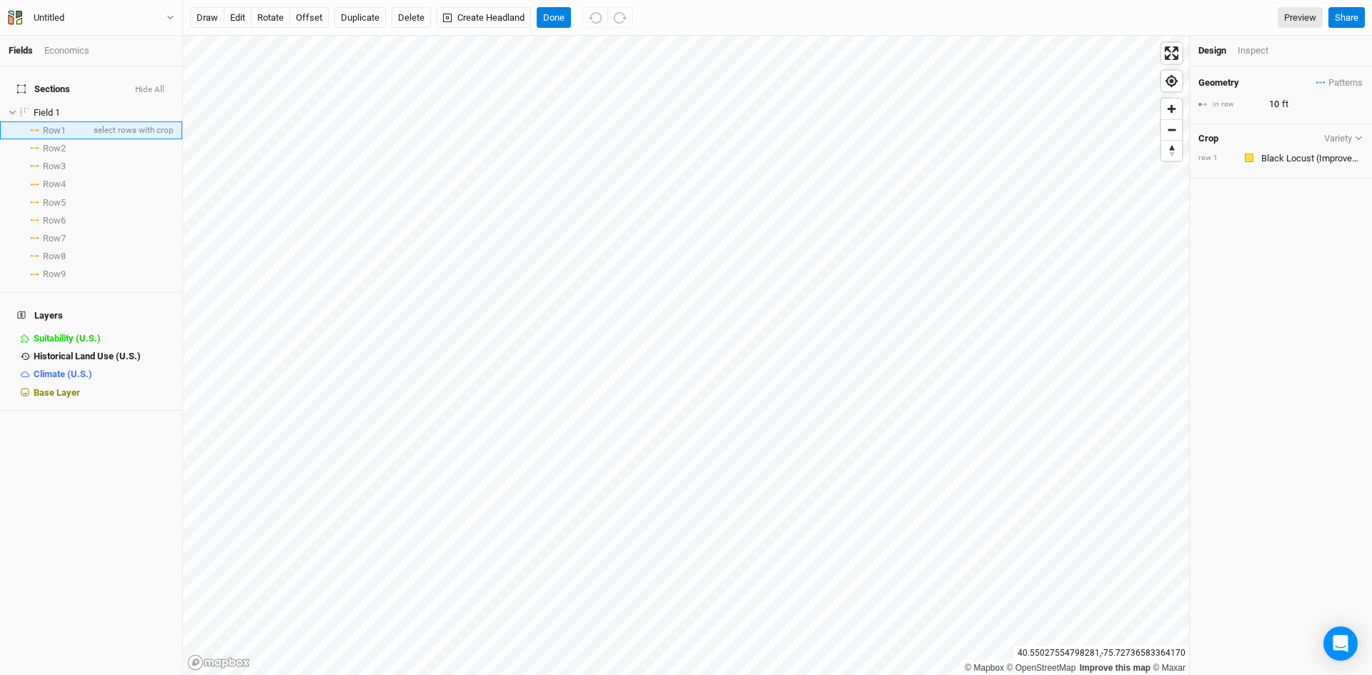
click at [51, 125] on span "Row 1" at bounding box center [54, 130] width 23 height 11
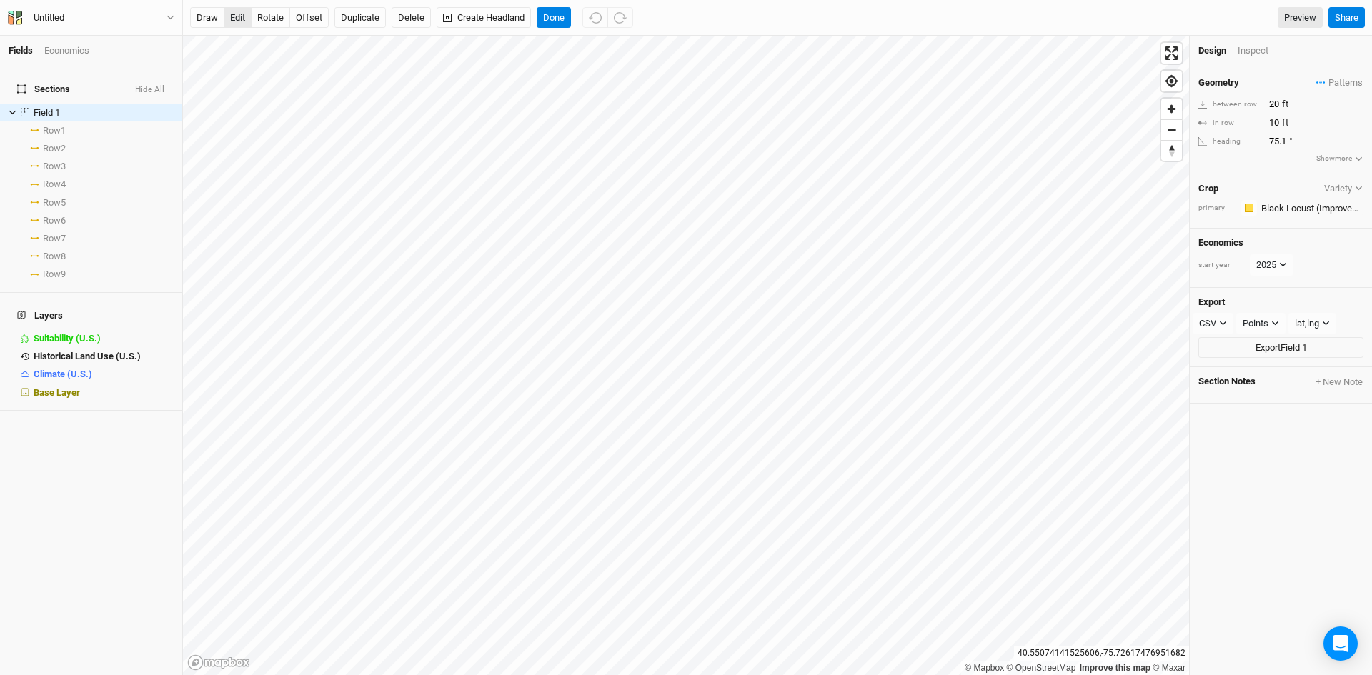
click at [240, 16] on button "edit" at bounding box center [238, 17] width 28 height 21
click at [1262, 57] on div "Inspect" at bounding box center [1262, 50] width 51 height 13
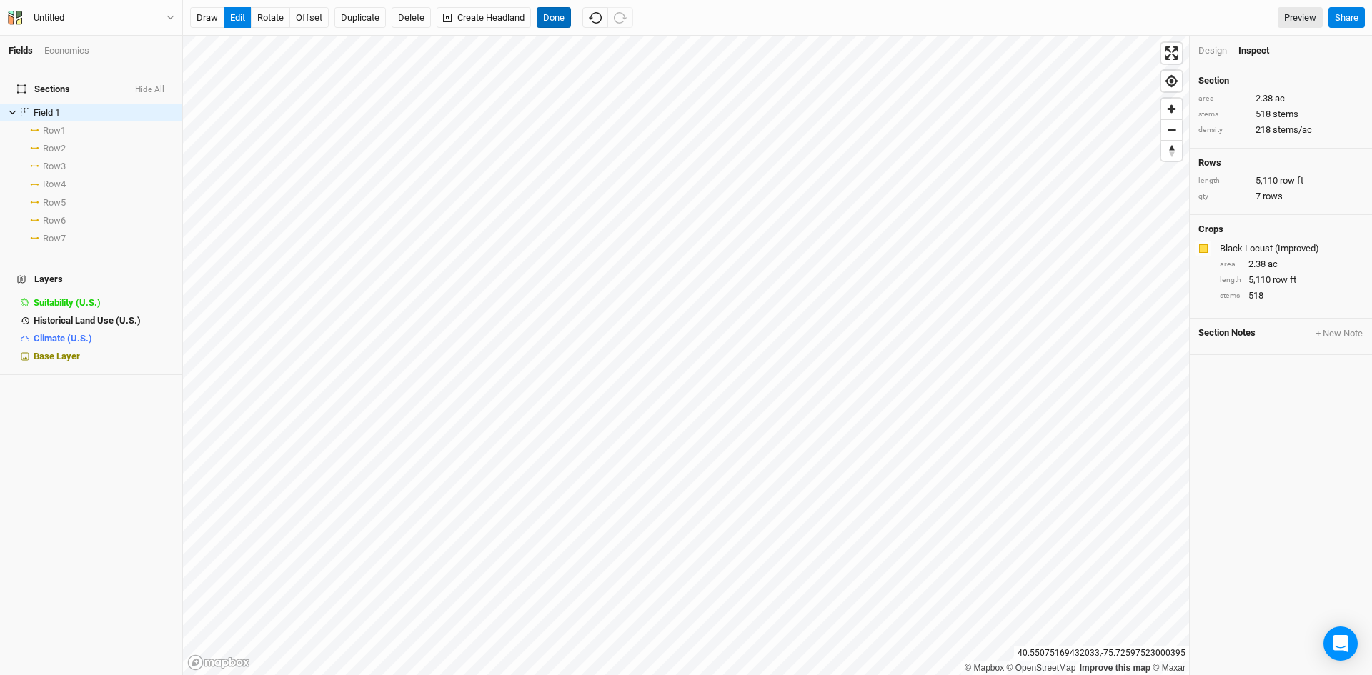
click at [564, 19] on button "Done" at bounding box center [554, 17] width 34 height 21
click at [360, 21] on button "Duplicate" at bounding box center [359, 17] width 51 height 21
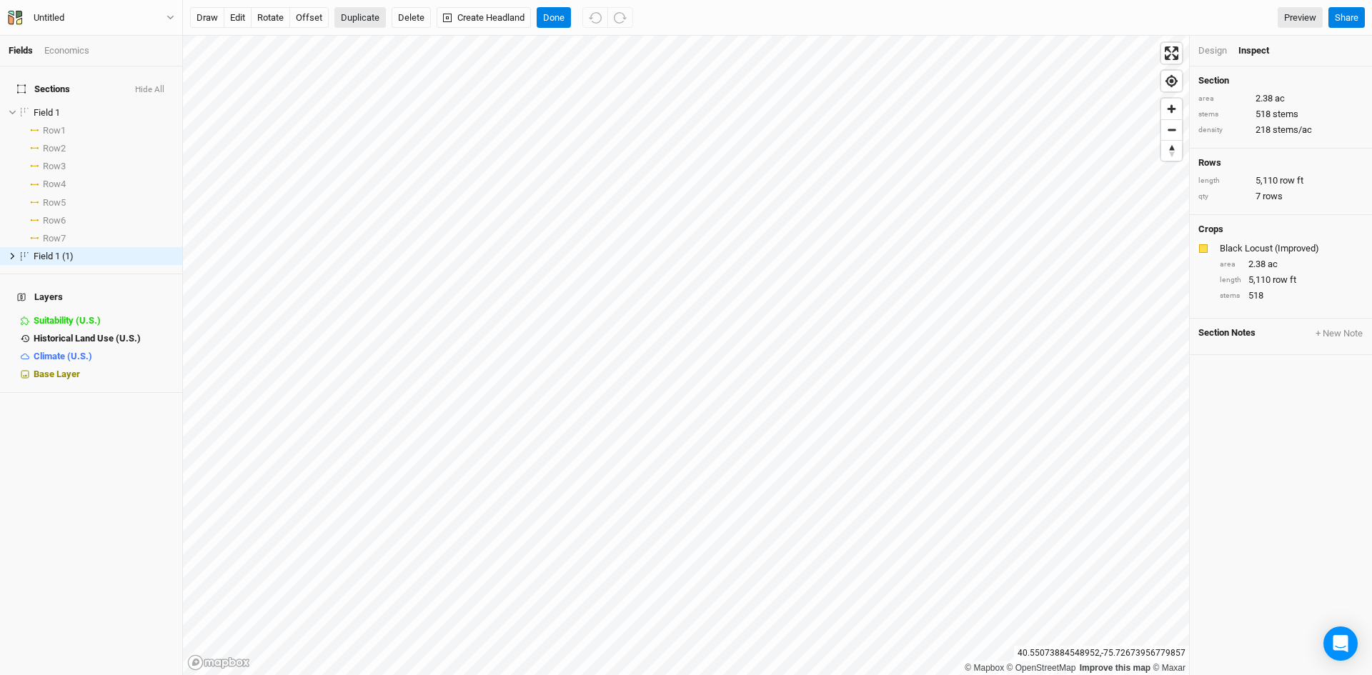
click at [370, 18] on button "Duplicate" at bounding box center [359, 17] width 51 height 21
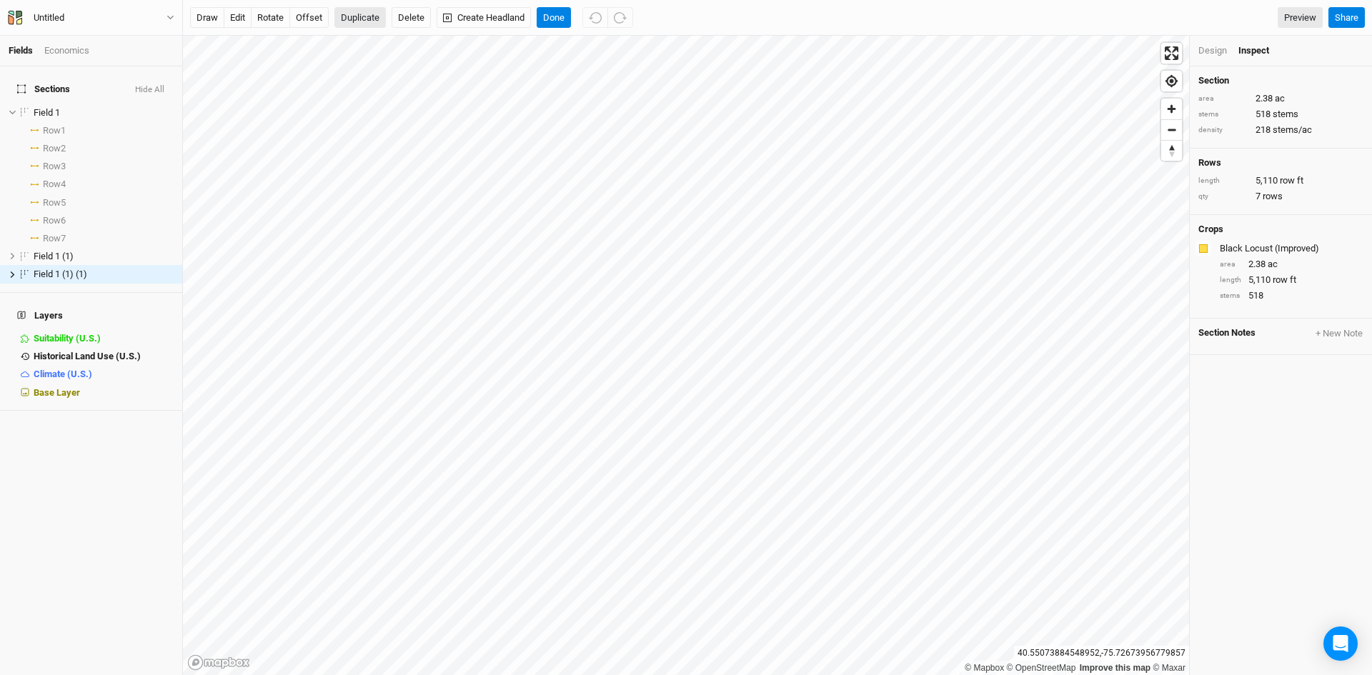
click at [369, 18] on button "Duplicate" at bounding box center [359, 17] width 51 height 21
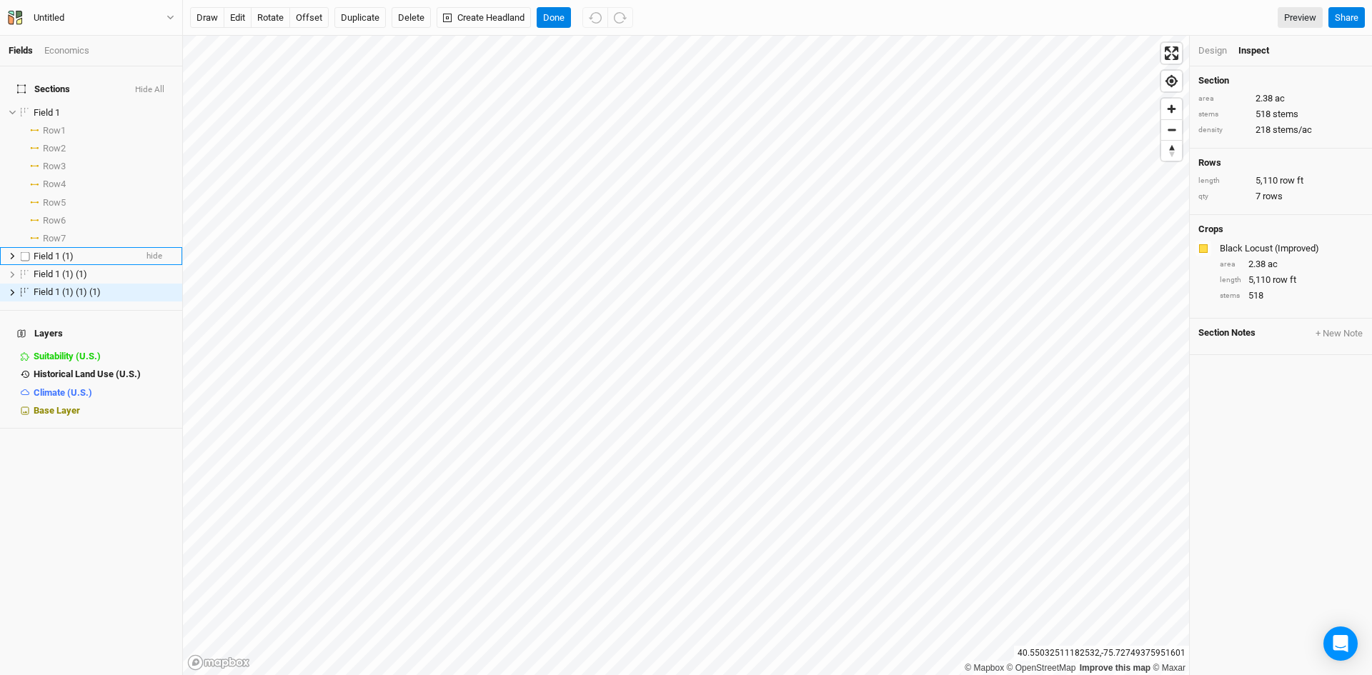
click at [66, 251] on span "Field 1 (1)" at bounding box center [54, 256] width 40 height 11
click at [1215, 51] on div "Design" at bounding box center [1212, 50] width 29 height 13
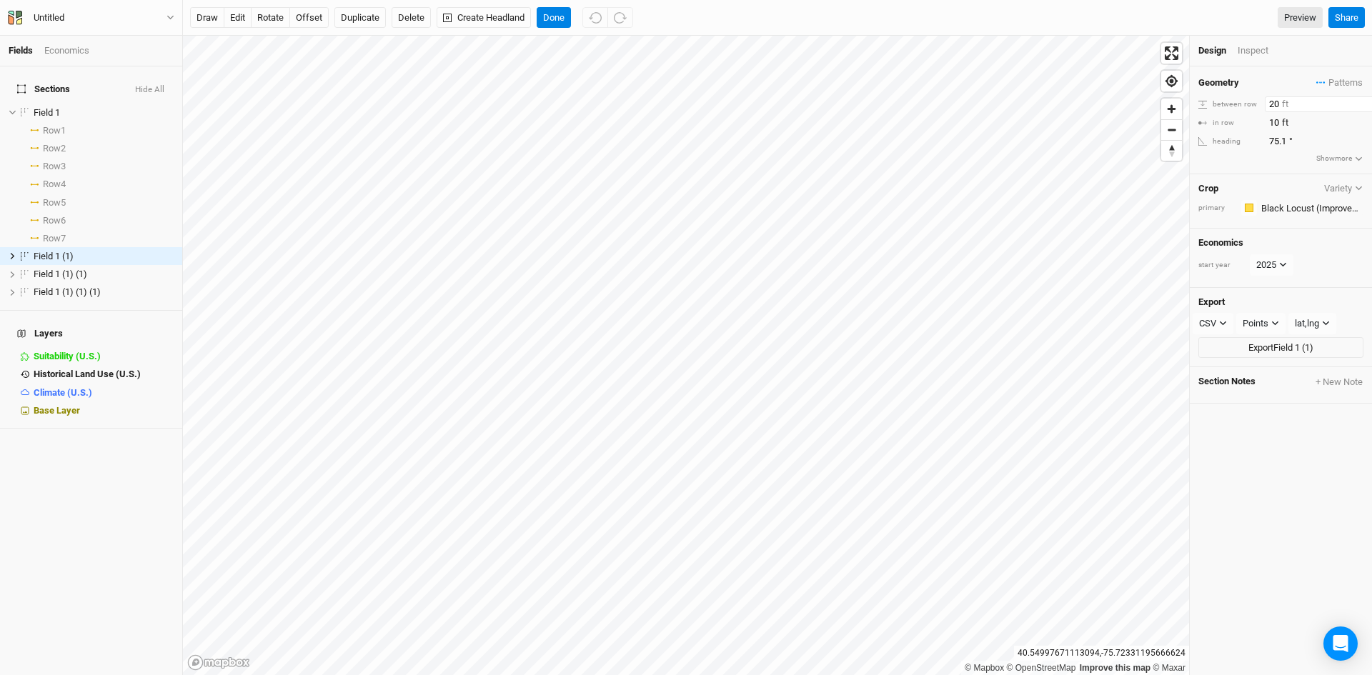
click at [1280, 103] on input "20" at bounding box center [1327, 104] width 124 height 16
type input "2"
type input "60"
drag, startPoint x: 1280, startPoint y: 119, endPoint x: 1263, endPoint y: 119, distance: 17.2
click at [1263, 119] on div "in row 10 ft" at bounding box center [1280, 123] width 165 height 16
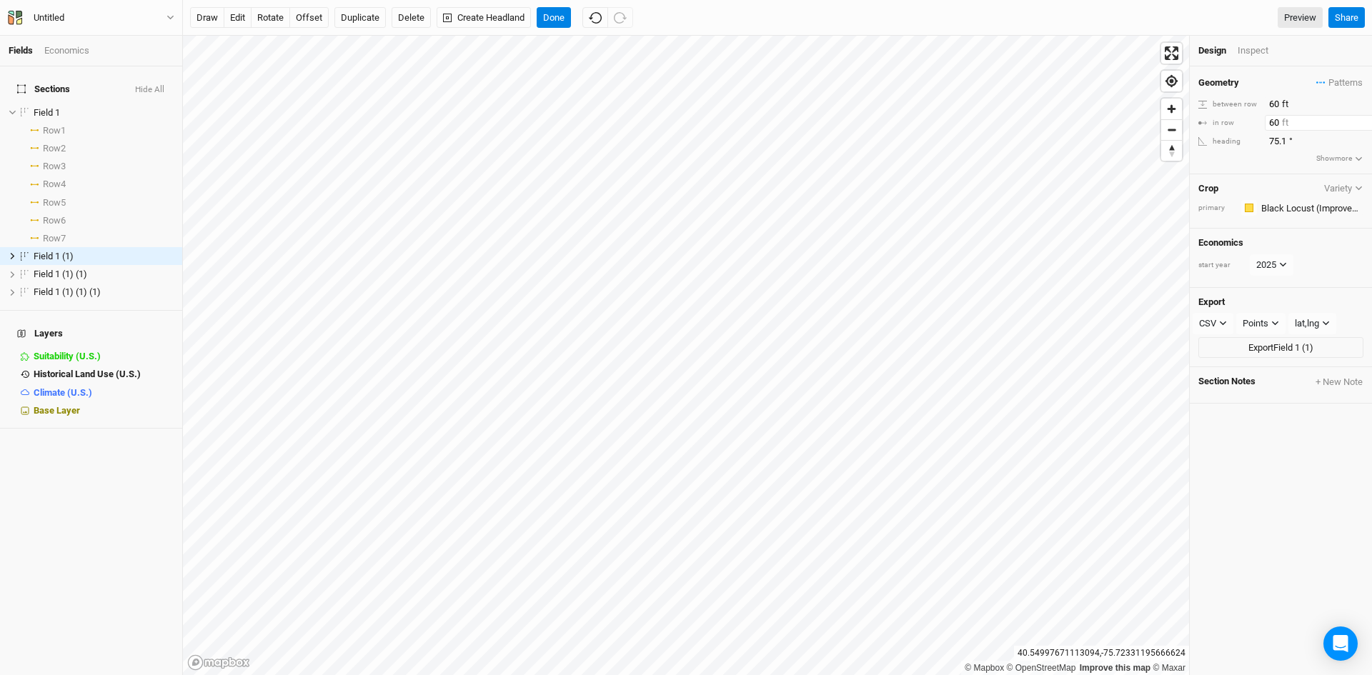
type input "60"
click at [146, 104] on span "hide" at bounding box center [154, 113] width 16 height 18
click at [14, 111] on icon at bounding box center [12, 113] width 6 height 4
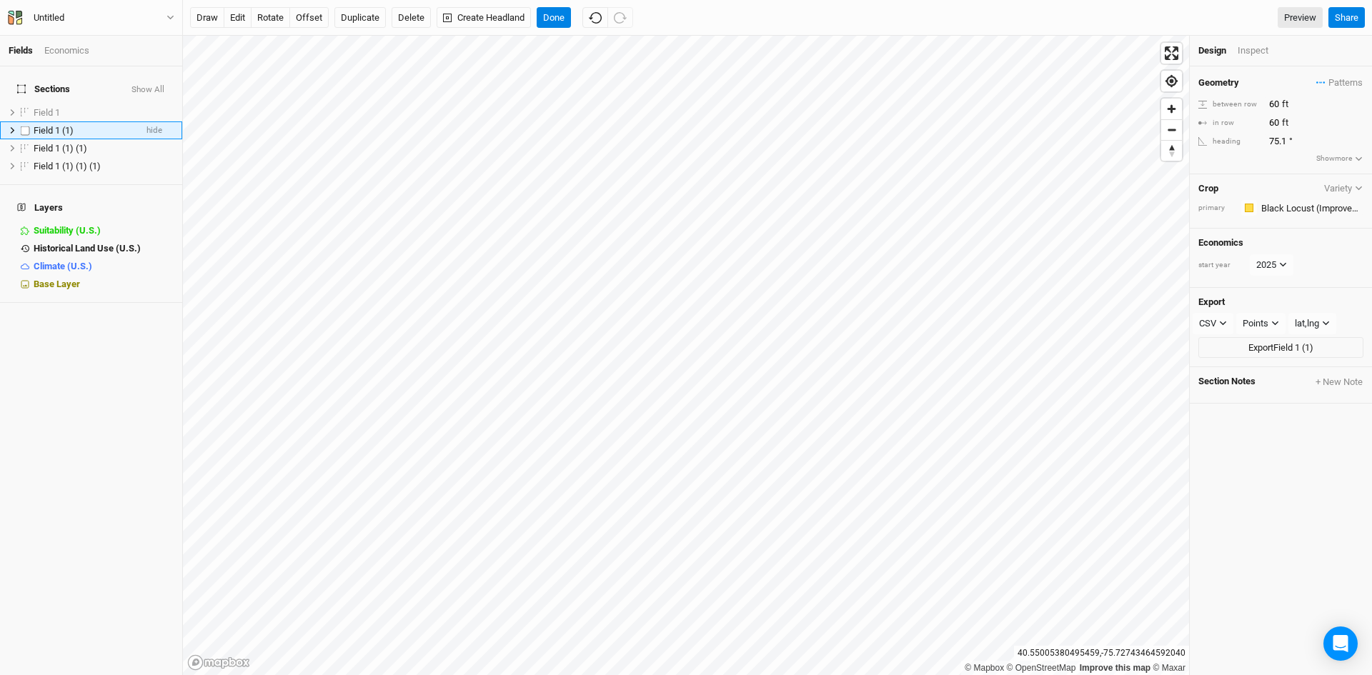
click at [84, 126] on div "Field 1 (1)" at bounding box center [84, 130] width 101 height 11
click at [106, 143] on div "Field 1 (1) (1)" at bounding box center [84, 148] width 101 height 11
click at [101, 126] on div "Field 1 (1)" at bounding box center [84, 130] width 101 height 11
click at [96, 143] on div "Field 1 (1) (1)" at bounding box center [84, 148] width 101 height 11
click at [1277, 102] on input "20" at bounding box center [1327, 104] width 124 height 16
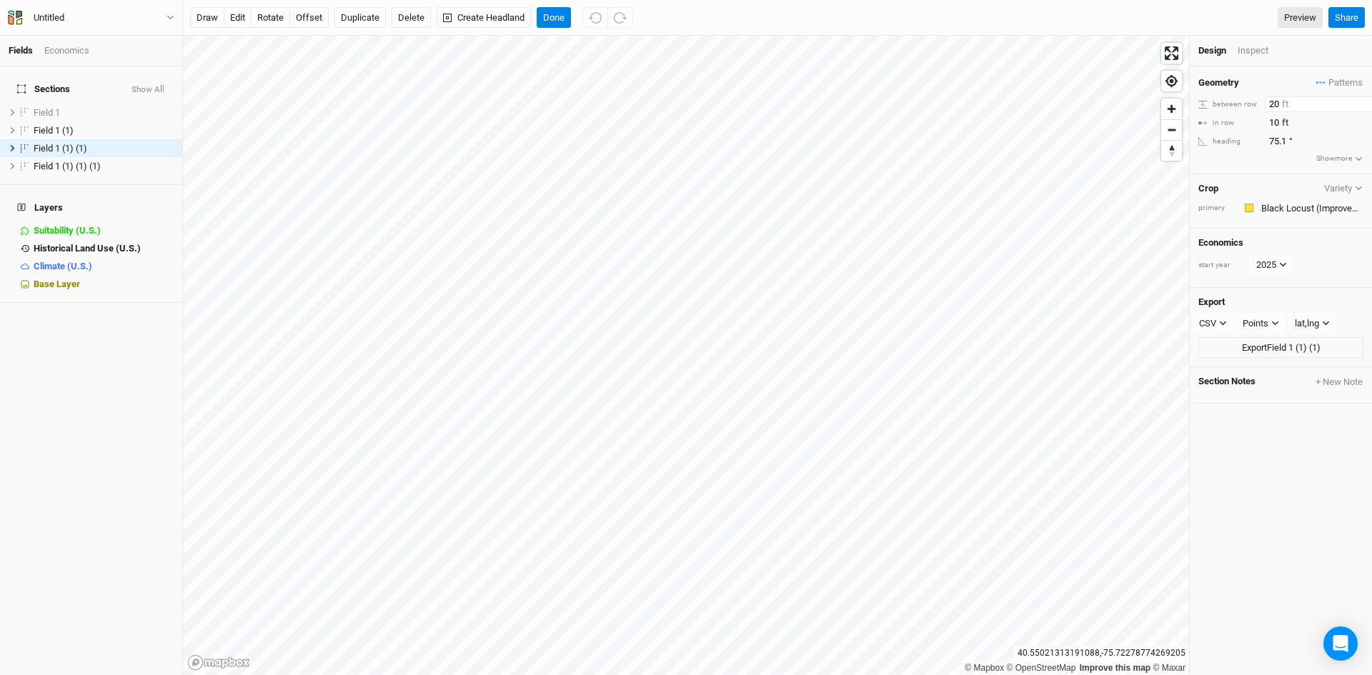
type input "2"
type input "120"
click at [1275, 119] on input "10" at bounding box center [1327, 123] width 124 height 16
type input "1"
type input "120"
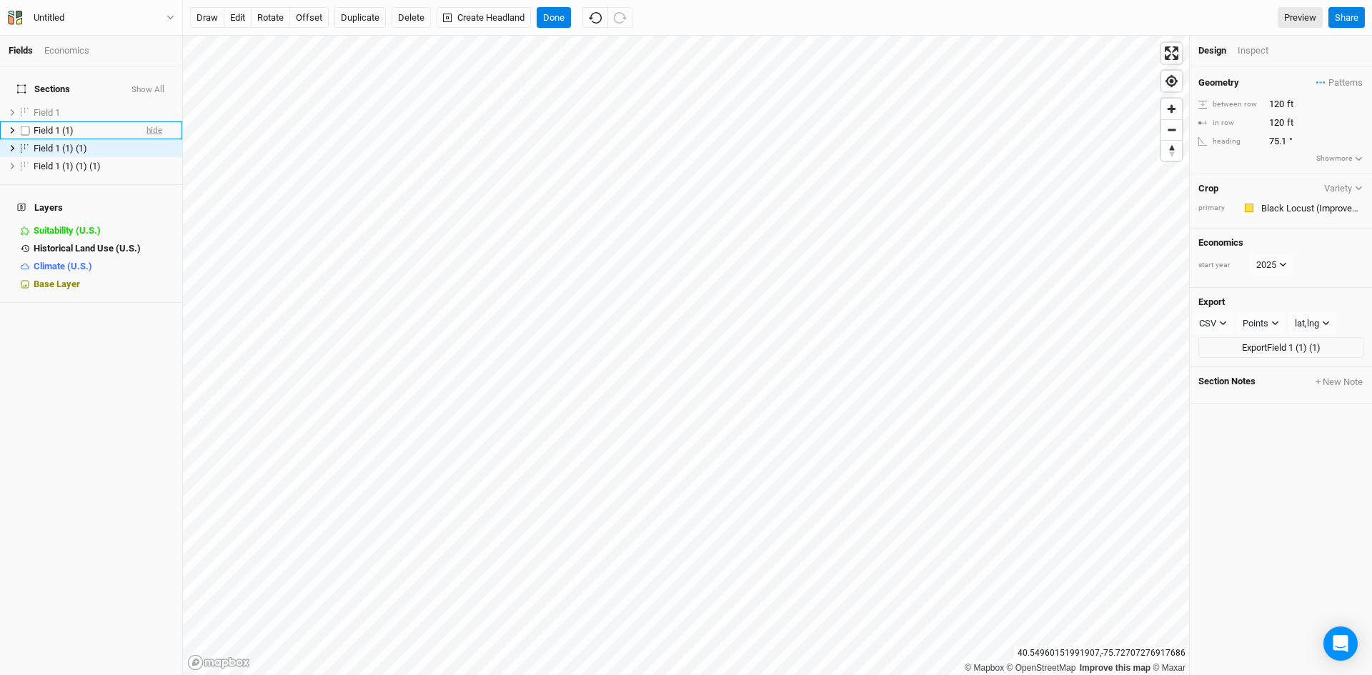
click at [146, 125] on span "hide" at bounding box center [154, 130] width 16 height 18
click at [118, 161] on div "Field 1 (1) (1) (1)" at bounding box center [84, 166] width 101 height 11
click at [1287, 104] on input "20" at bounding box center [1327, 104] width 124 height 16
type input "2"
type input "240"
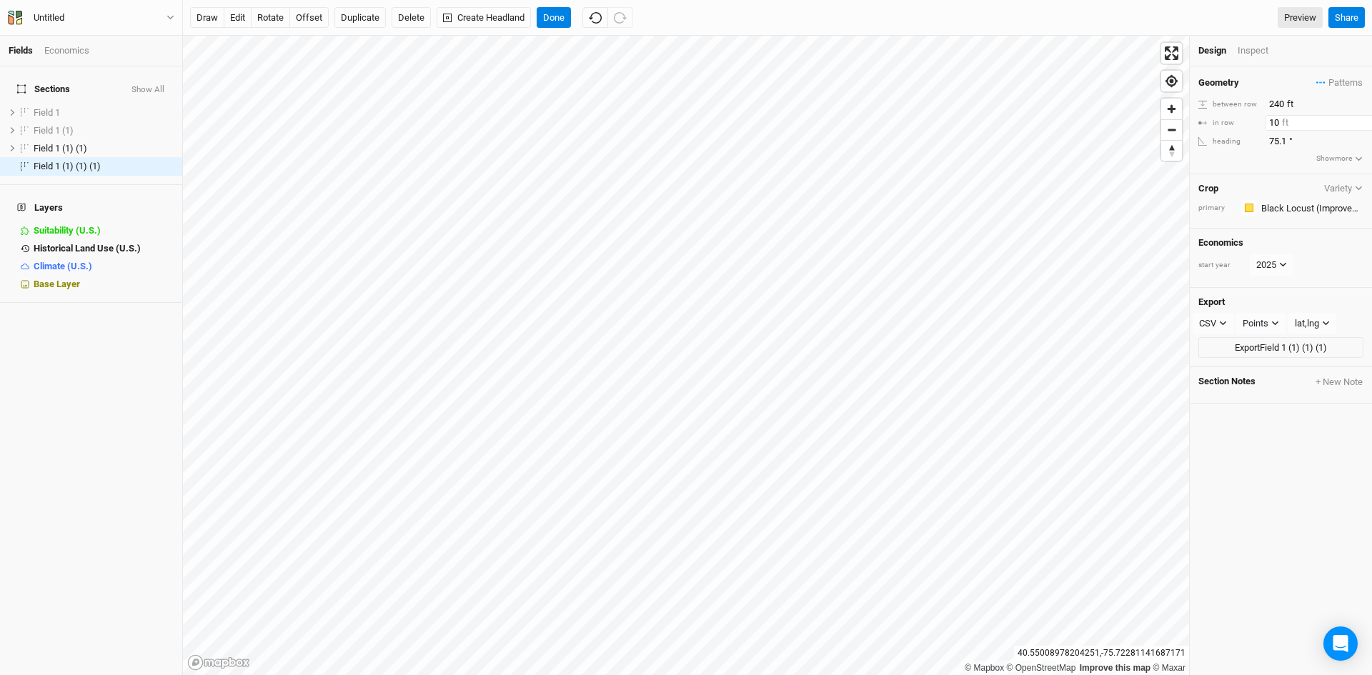
click at [1282, 120] on input "10" at bounding box center [1327, 123] width 124 height 16
type input "1"
drag, startPoint x: 1282, startPoint y: 120, endPoint x: 1265, endPoint y: 124, distance: 16.8
click at [1265, 124] on input "240" at bounding box center [1327, 123] width 124 height 16
drag, startPoint x: 1284, startPoint y: 121, endPoint x: 1261, endPoint y: 124, distance: 23.0
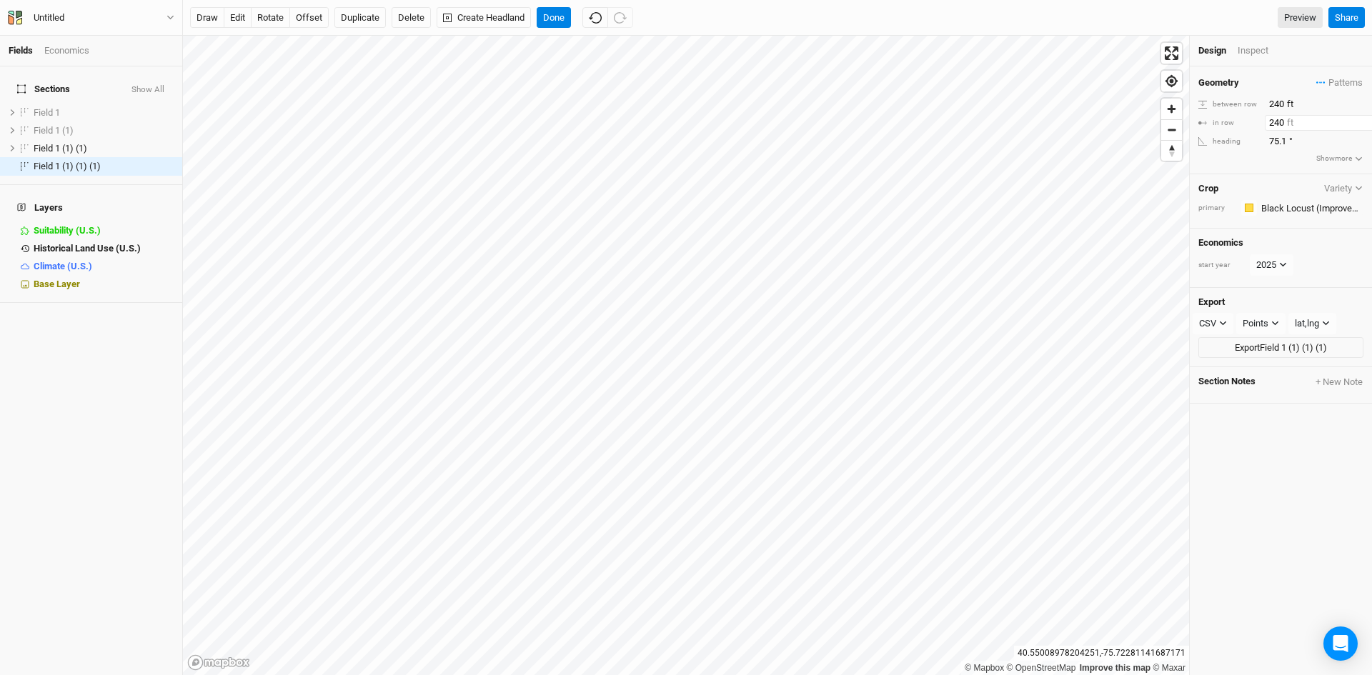
click at [1261, 124] on div "in row 240 ft" at bounding box center [1280, 123] width 165 height 16
type input "120"
drag, startPoint x: 1284, startPoint y: 104, endPoint x: 1253, endPoint y: 114, distance: 32.3
click at [1253, 114] on div "Geometry Patterns ＋ New in-row pattern between row 240 ft in row 120 ft heading…" at bounding box center [1281, 120] width 182 height 108
type input "120"
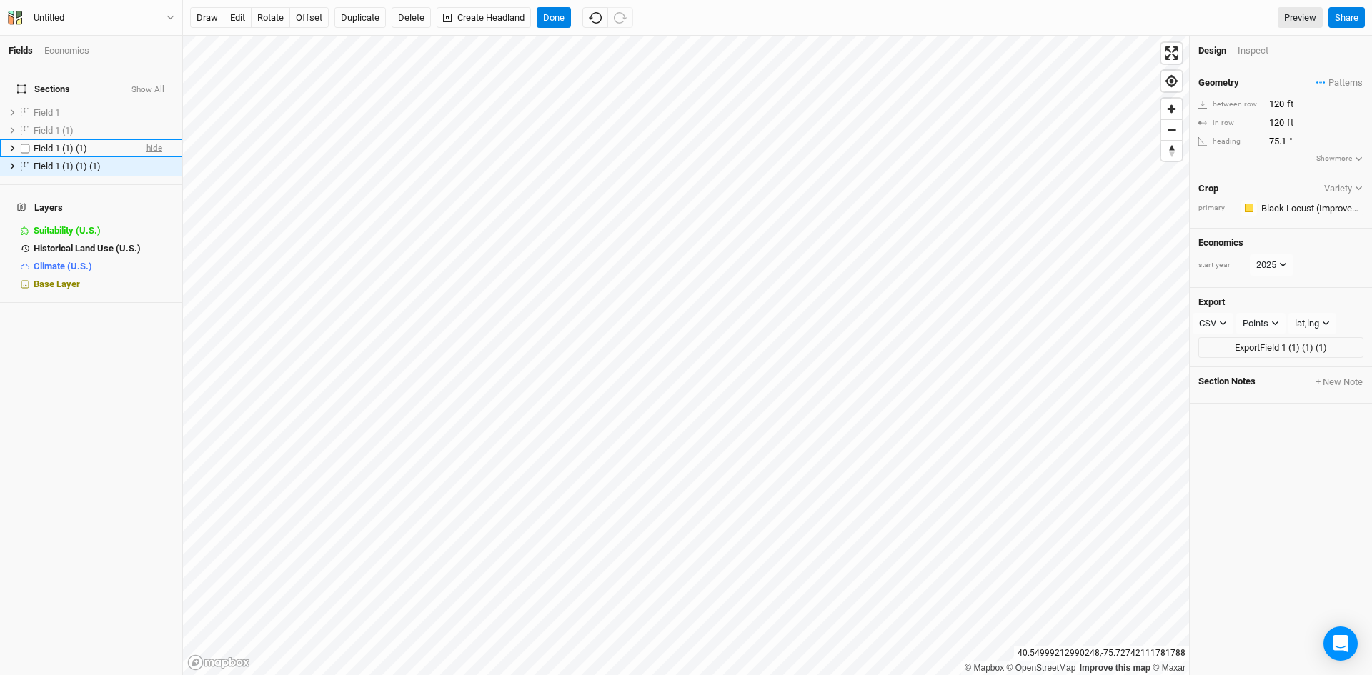
click at [146, 141] on span "hide" at bounding box center [154, 148] width 16 height 18
click at [142, 141] on span "show" at bounding box center [152, 148] width 20 height 18
click at [122, 164] on li "Field 1 (1) (1) (1) hide" at bounding box center [91, 166] width 182 height 18
drag, startPoint x: 343, startPoint y: 29, endPoint x: 54, endPoint y: 157, distance: 316.4
click at [54, 161] on span "Field 1 (1) (1) (1)" at bounding box center [67, 166] width 67 height 11
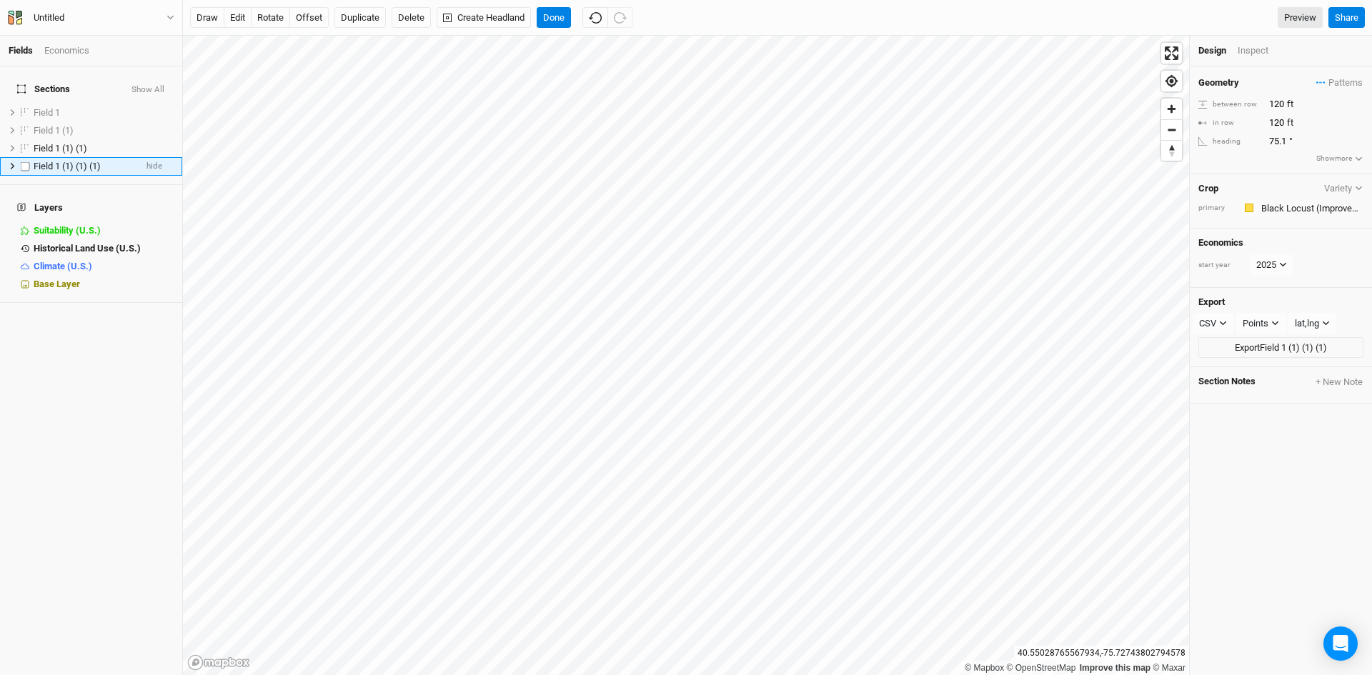
click at [46, 161] on span "Field 1 (1) (1) (1)" at bounding box center [67, 166] width 67 height 11
click at [29, 157] on label at bounding box center [25, 166] width 18 height 18
click at [29, 161] on input "checkbox" at bounding box center [25, 165] width 9 height 9
checkbox input "true"
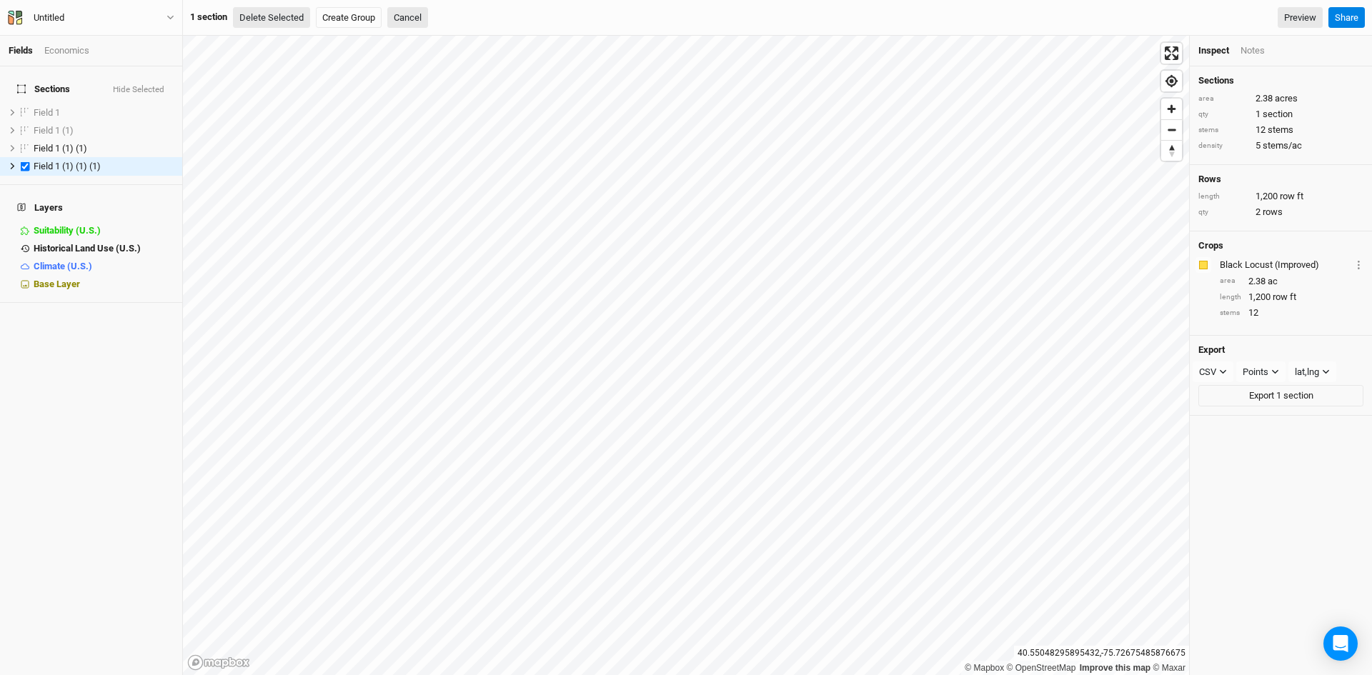
click at [266, 20] on button "Delete Selected" at bounding box center [271, 17] width 77 height 21
click at [442, 26] on button "Confirm" at bounding box center [431, 17] width 44 height 21
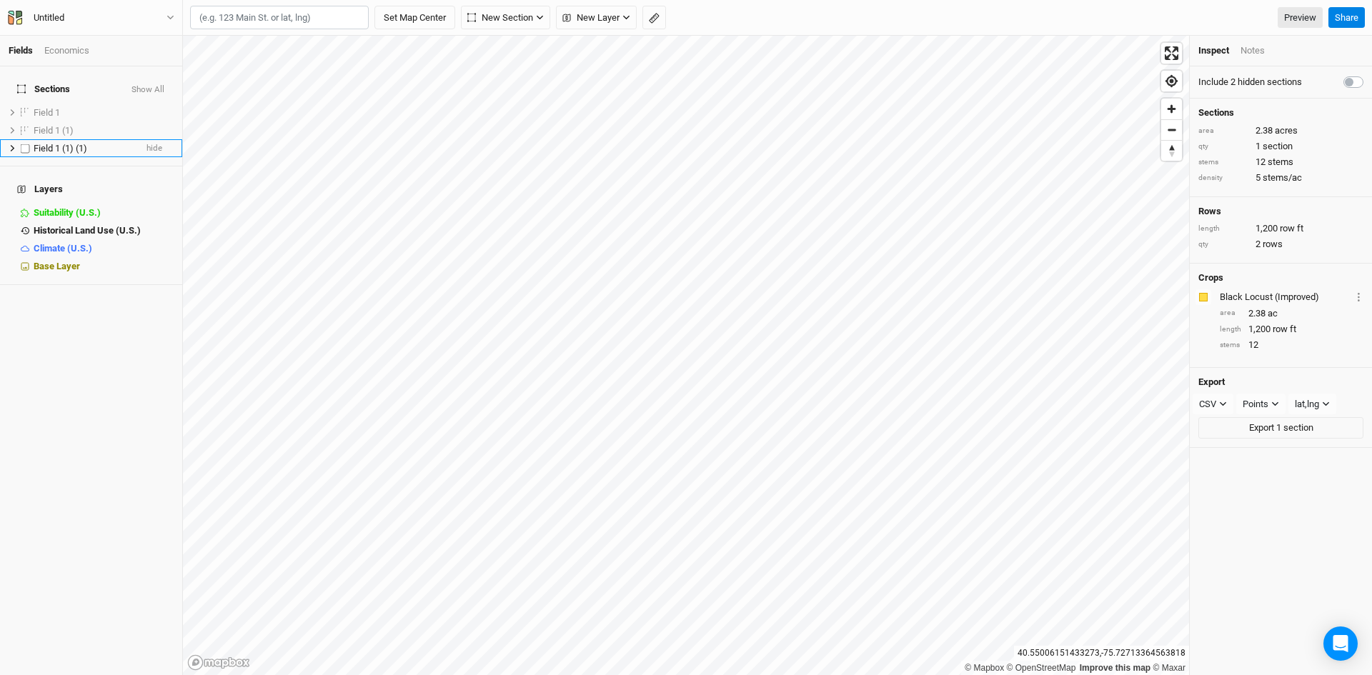
click at [49, 143] on span "Field 1 (1) (1)" at bounding box center [61, 148] width 54 height 11
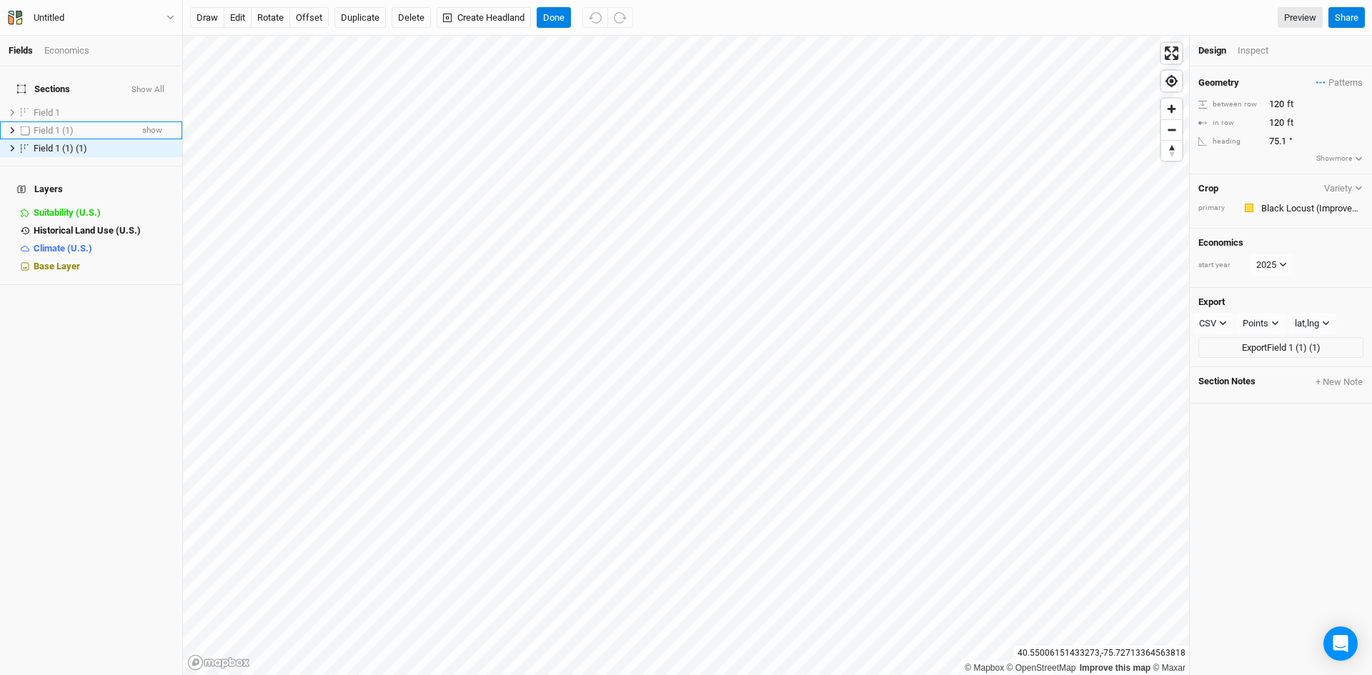
click at [63, 125] on span "Field 1 (1)" at bounding box center [54, 130] width 40 height 11
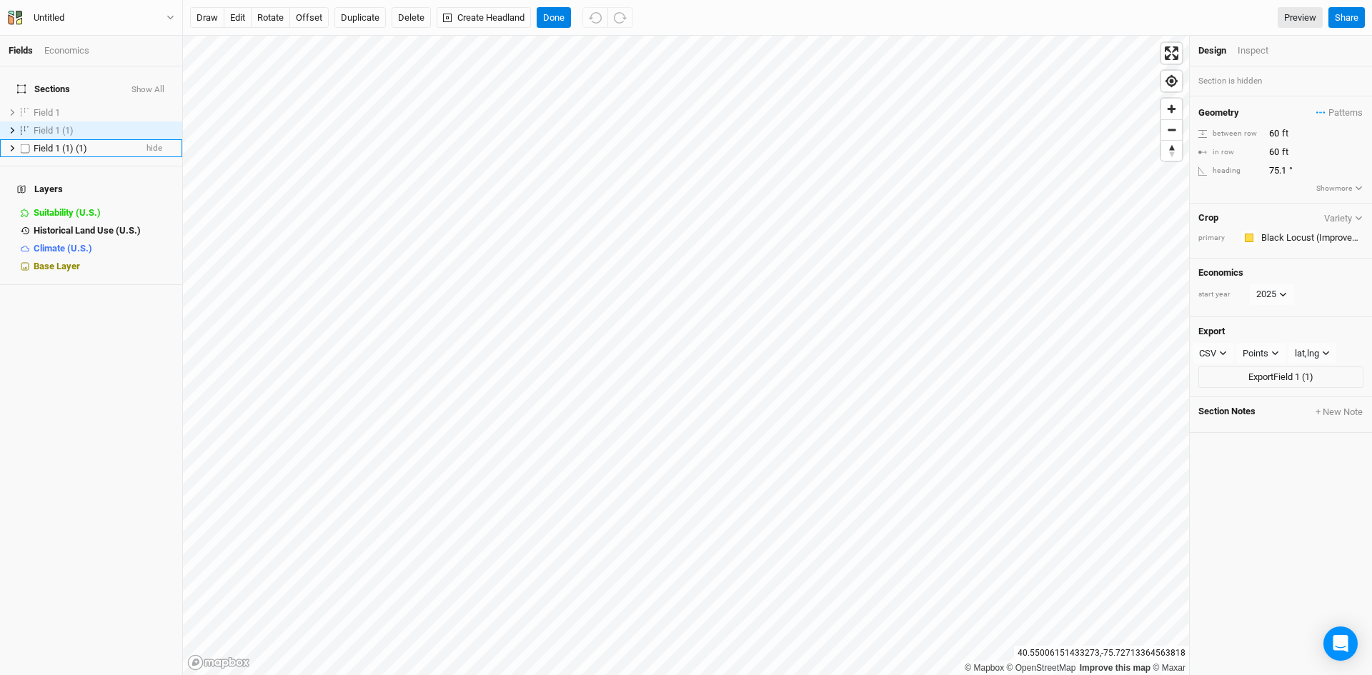
click at [59, 143] on span "Field 1 (1) (1)" at bounding box center [61, 148] width 54 height 11
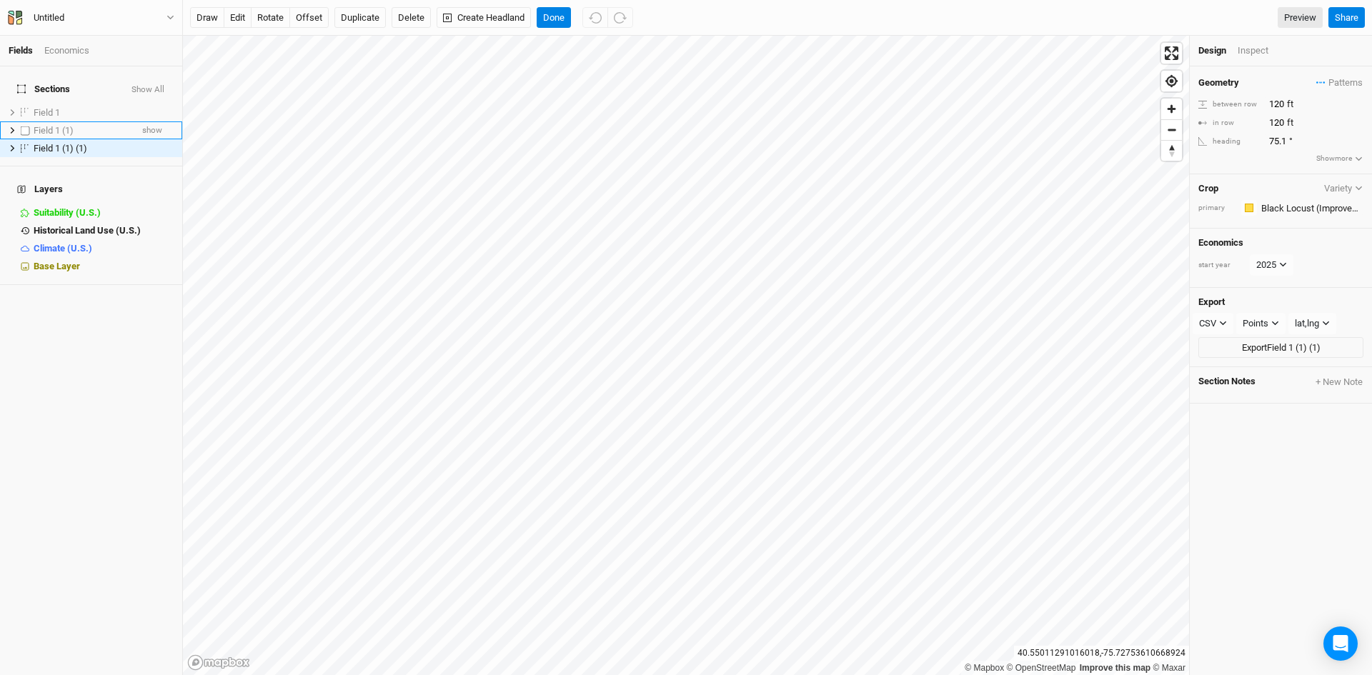
click at [76, 125] on div "Field 1 (1)" at bounding box center [82, 130] width 97 height 11
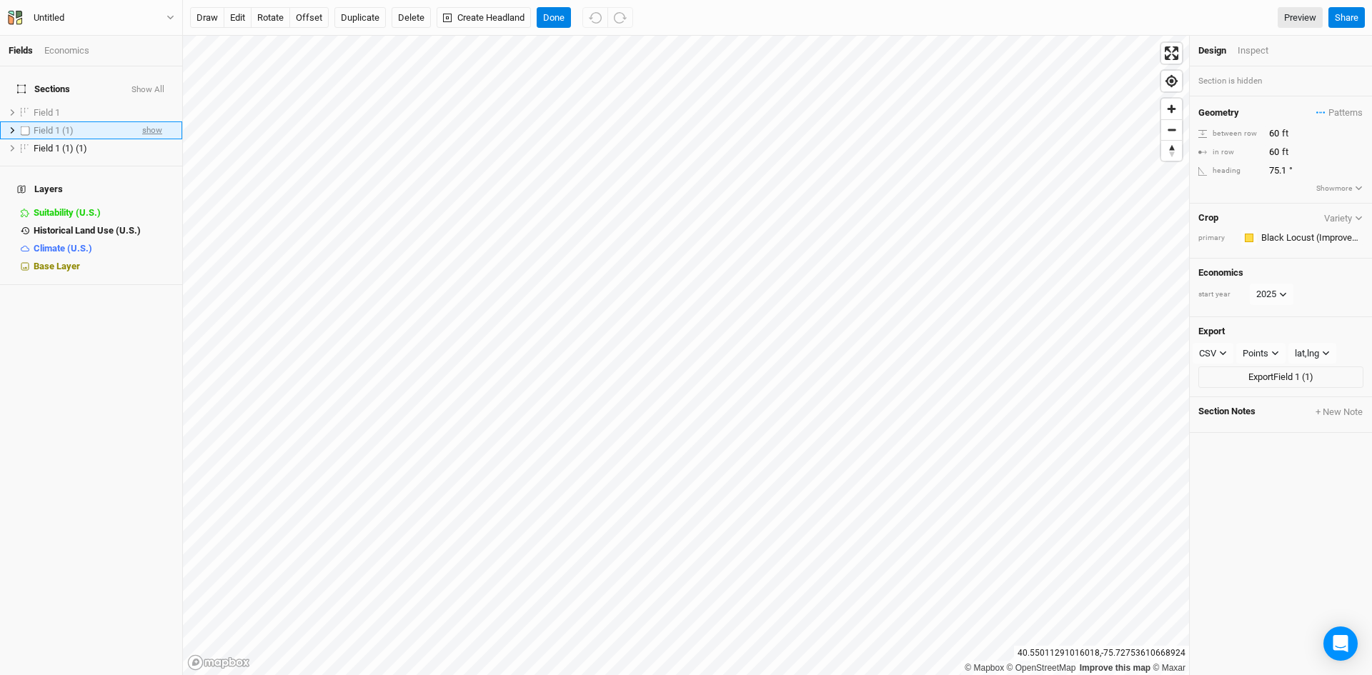
click at [142, 124] on span "show" at bounding box center [152, 130] width 20 height 18
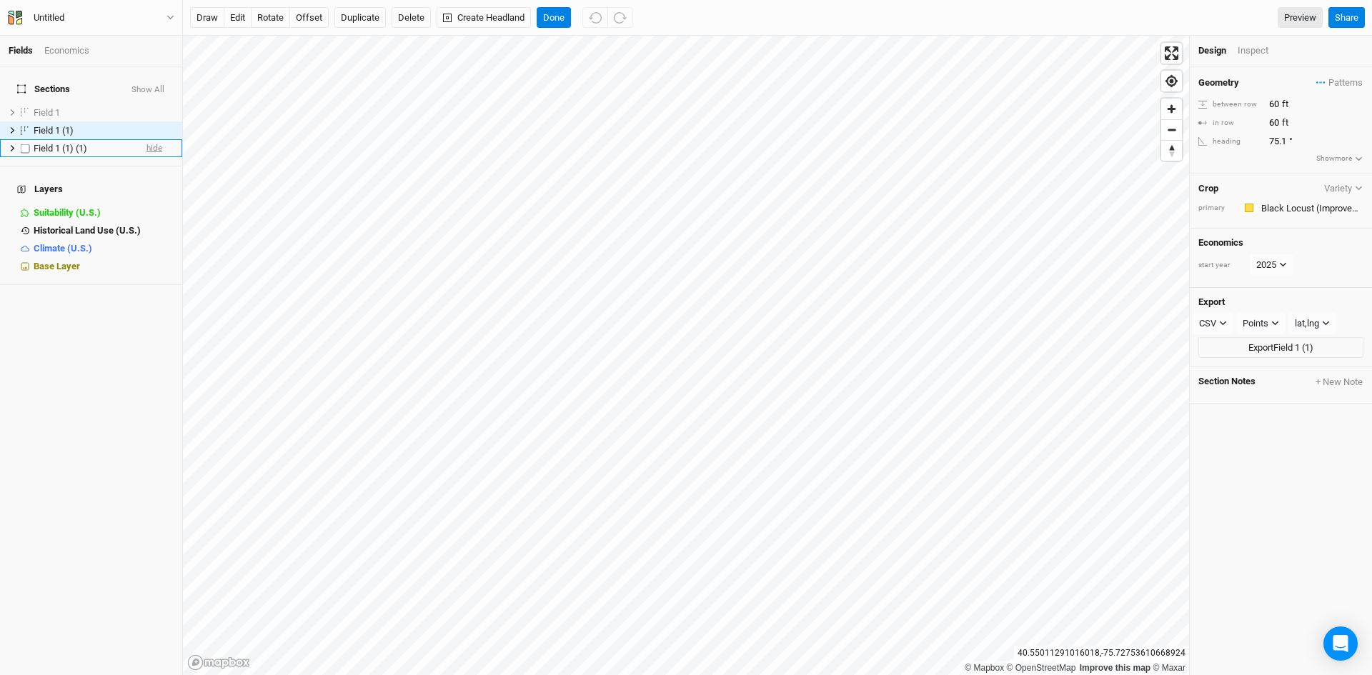
click at [146, 143] on span "hide" at bounding box center [154, 148] width 16 height 18
click at [40, 107] on span "Field 1" at bounding box center [47, 112] width 26 height 11
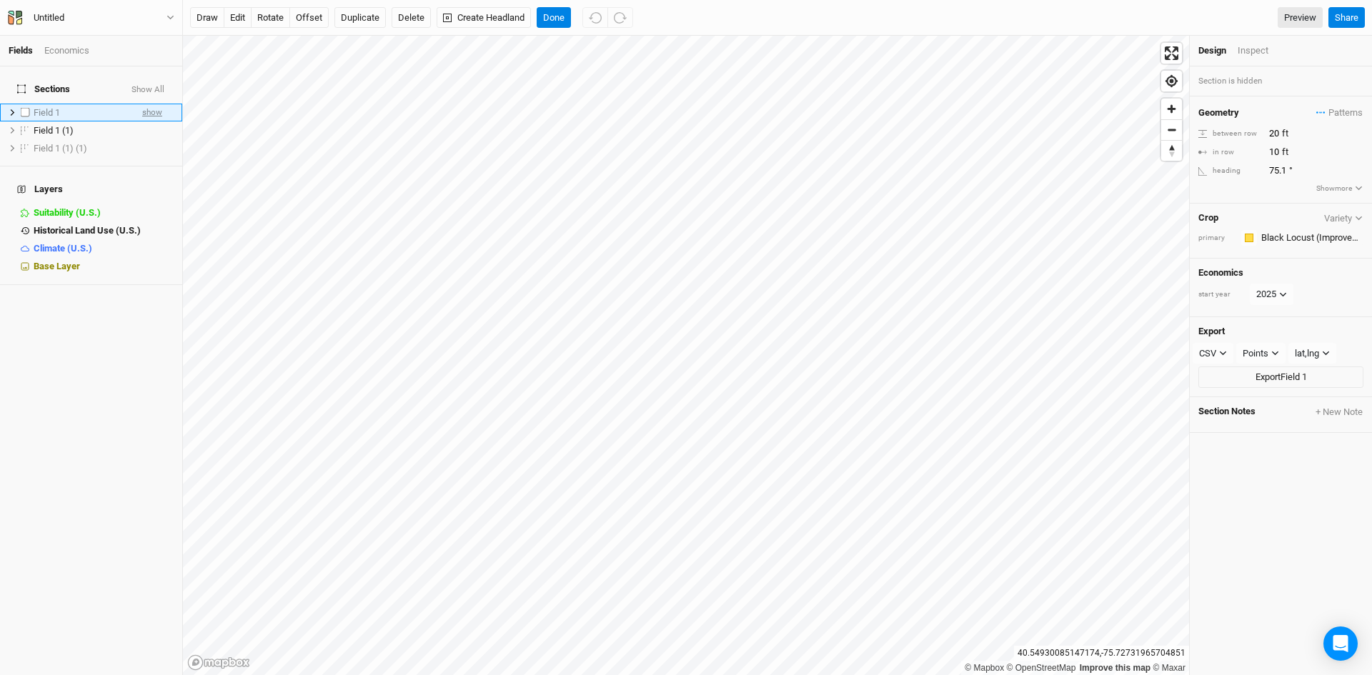
click at [142, 104] on span "show" at bounding box center [152, 113] width 20 height 18
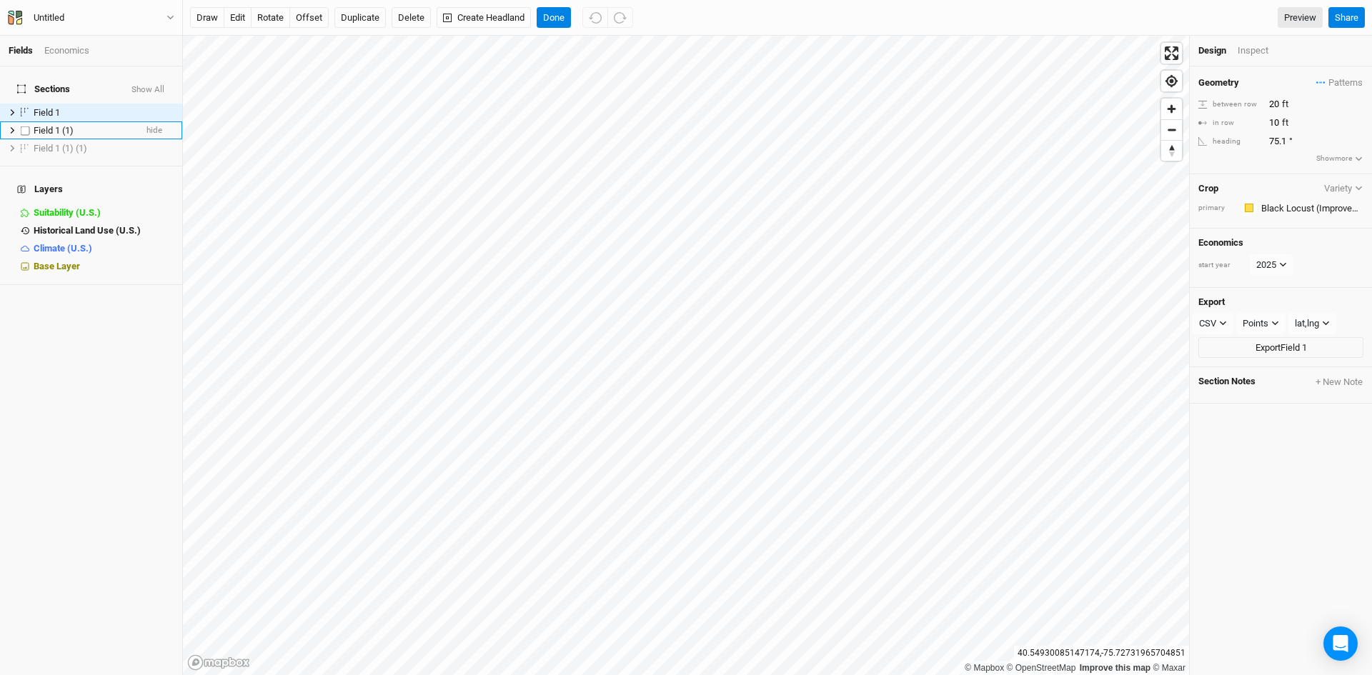
click at [79, 125] on div "Field 1 (1)" at bounding box center [84, 130] width 101 height 11
click at [146, 124] on span "hide" at bounding box center [154, 130] width 16 height 18
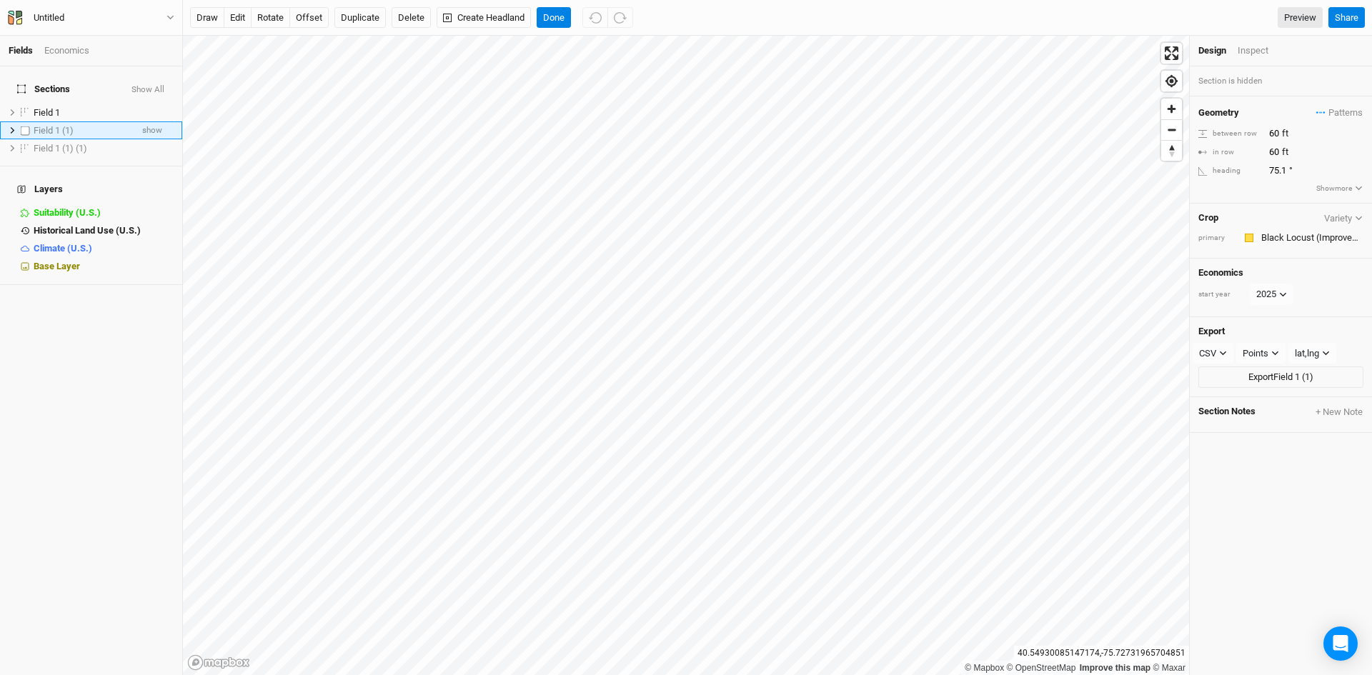
click at [33, 121] on label at bounding box center [25, 130] width 18 height 18
click at [30, 126] on input "checkbox" at bounding box center [25, 130] width 9 height 9
checkbox input "true"
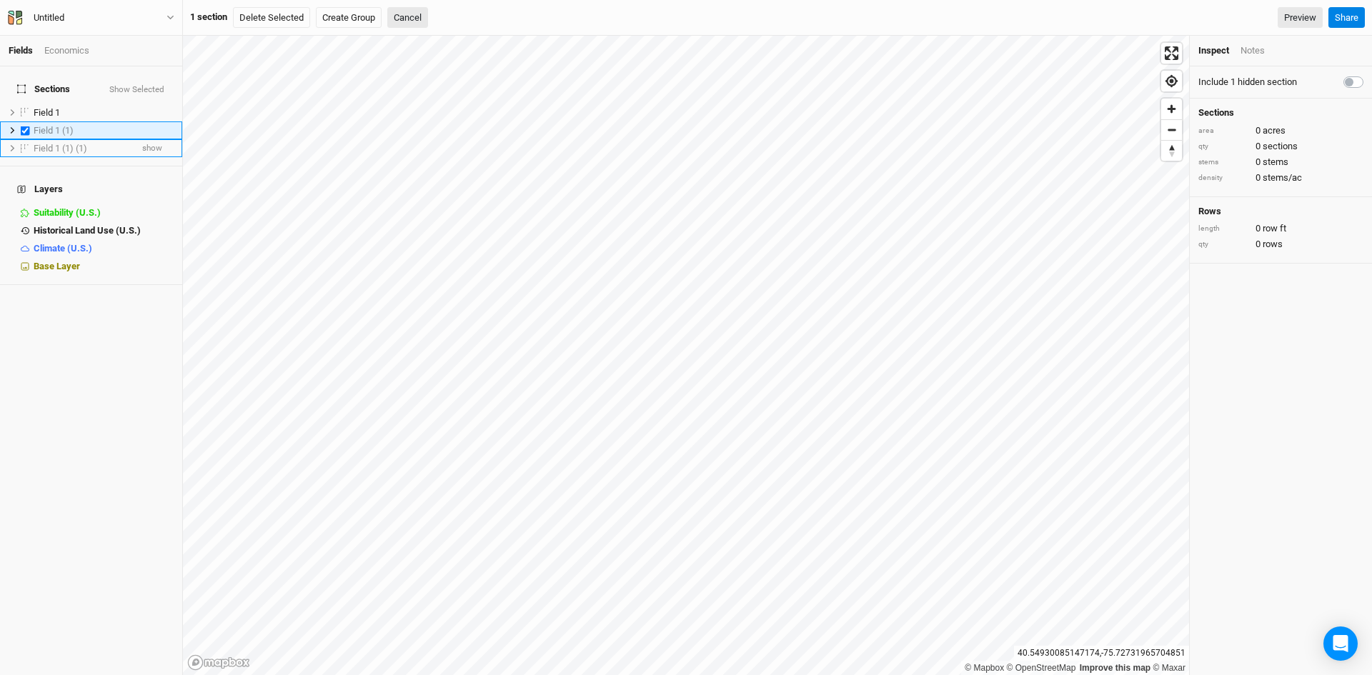
click at [55, 143] on span "Field 1 (1) (1)" at bounding box center [61, 148] width 54 height 11
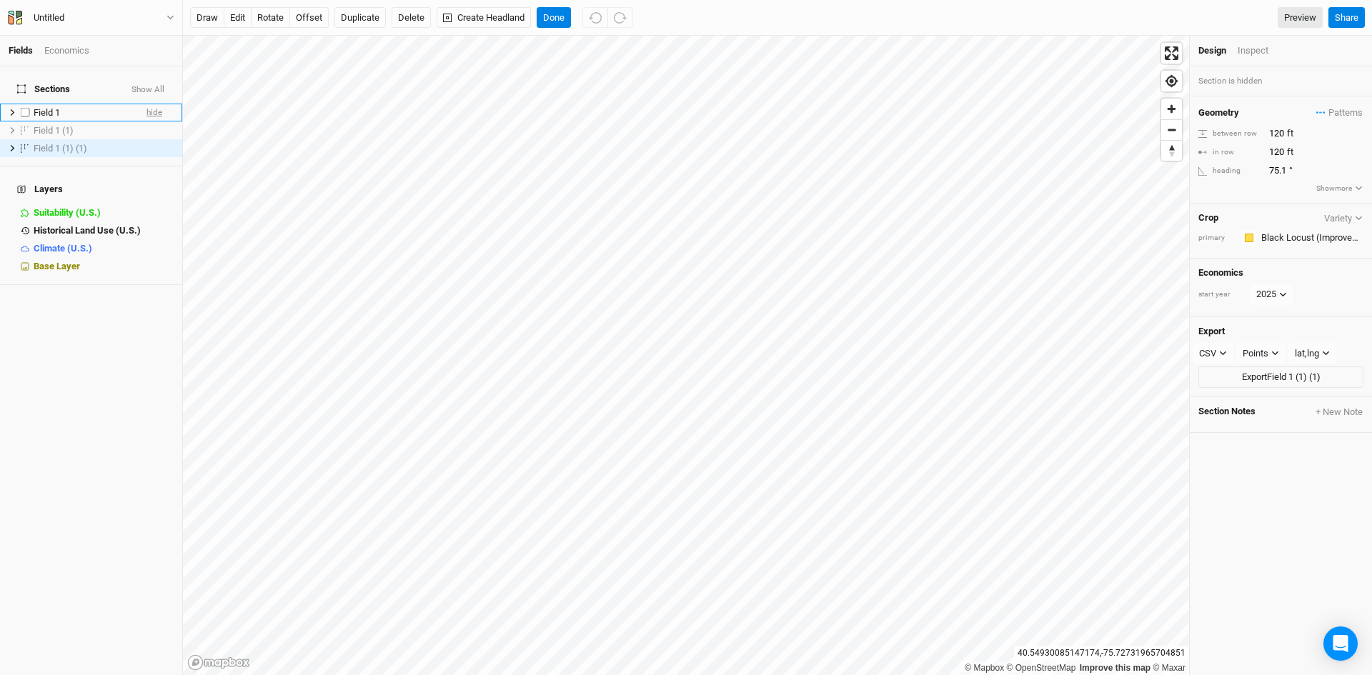
click at [146, 104] on span "hide" at bounding box center [154, 113] width 16 height 18
click at [106, 126] on div "Field 1 (1)" at bounding box center [82, 130] width 97 height 11
click at [142, 121] on span "show" at bounding box center [152, 130] width 20 height 18
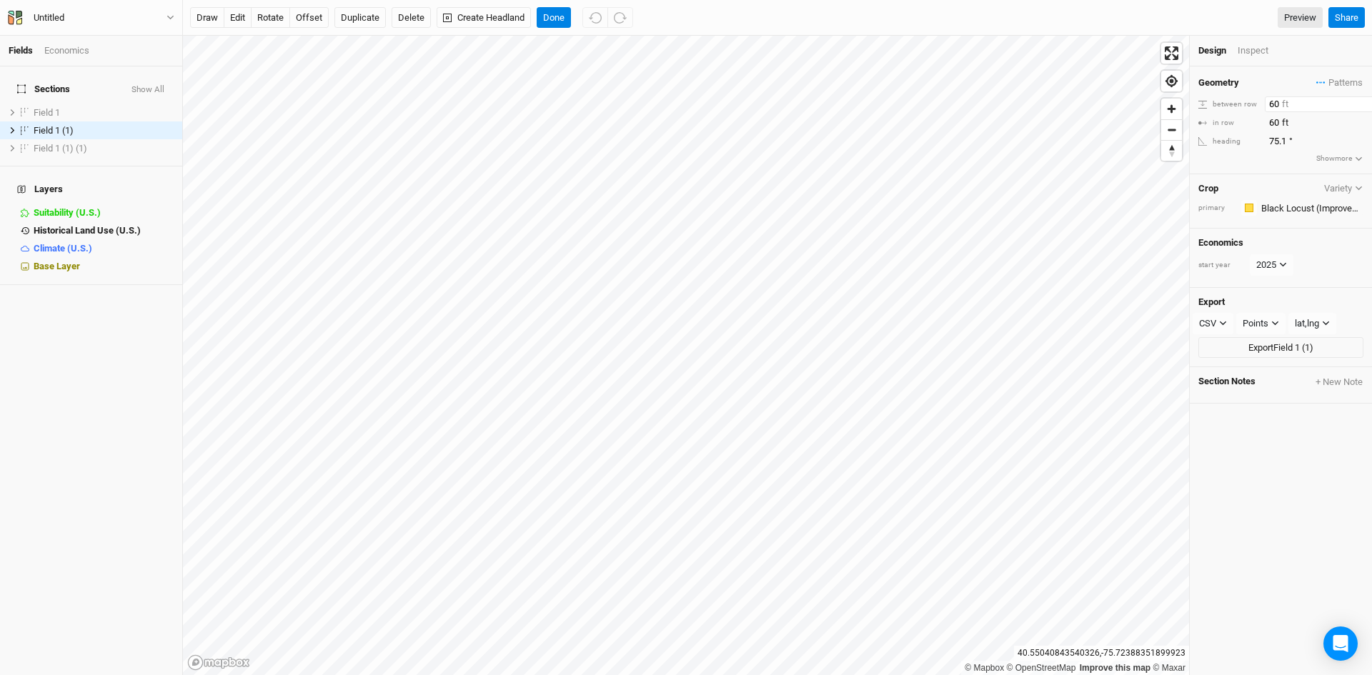
drag, startPoint x: 1278, startPoint y: 99, endPoint x: 1265, endPoint y: 101, distance: 13.0
click at [1265, 101] on input "60" at bounding box center [1327, 104] width 124 height 16
type input "40"
click at [1278, 126] on input "60" at bounding box center [1327, 123] width 124 height 16
type input "6"
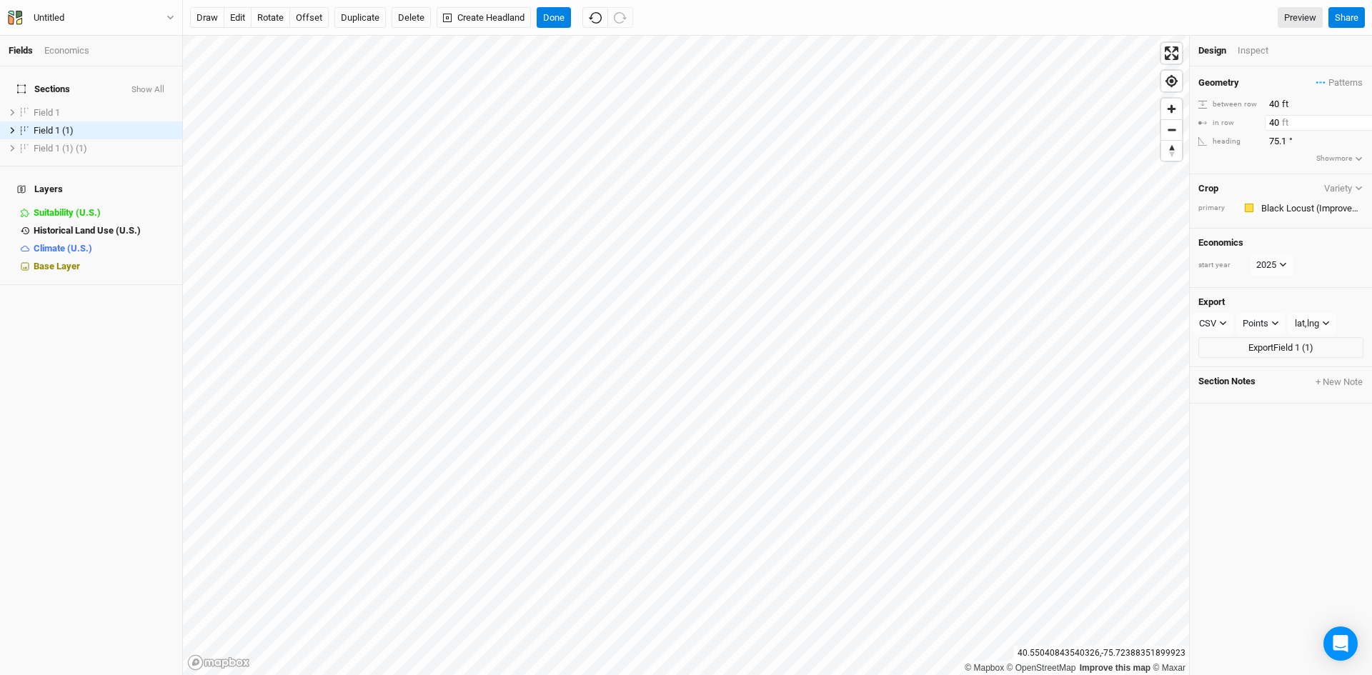
type input "40"
click at [1250, 55] on div "Inspect" at bounding box center [1262, 50] width 51 height 13
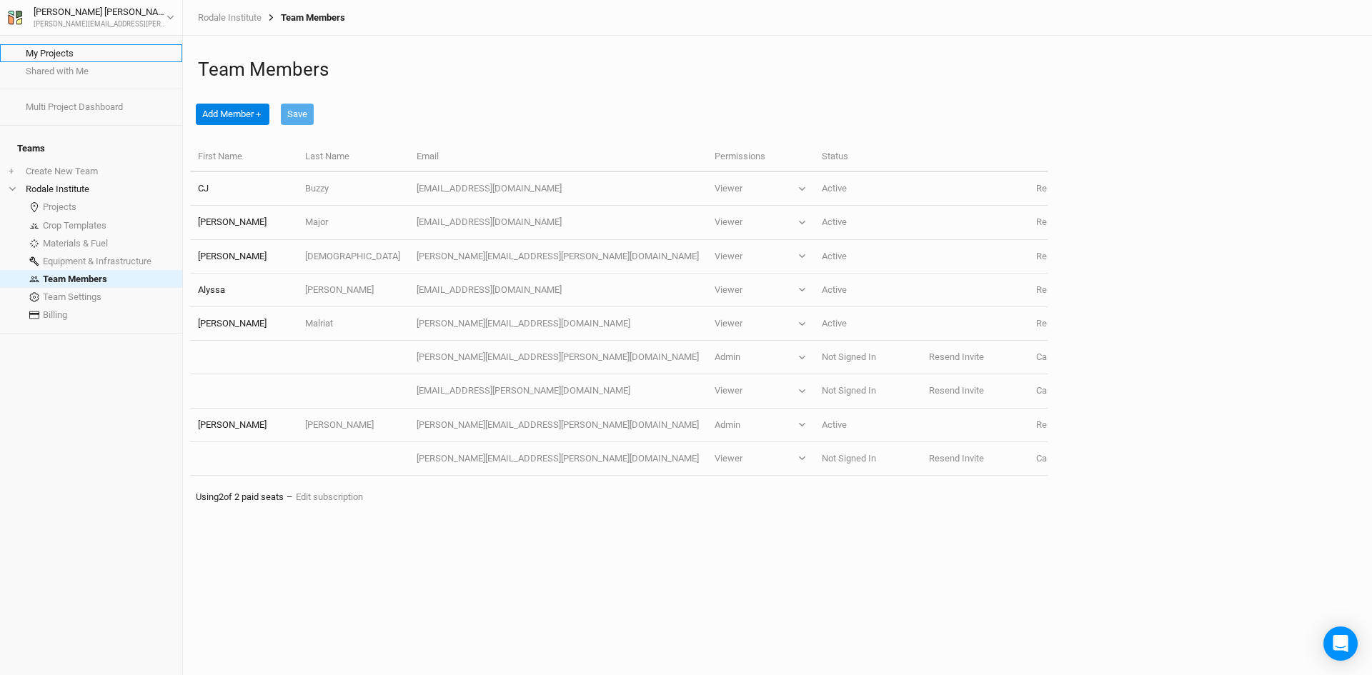
click at [64, 54] on link "My Projects" at bounding box center [91, 53] width 182 height 18
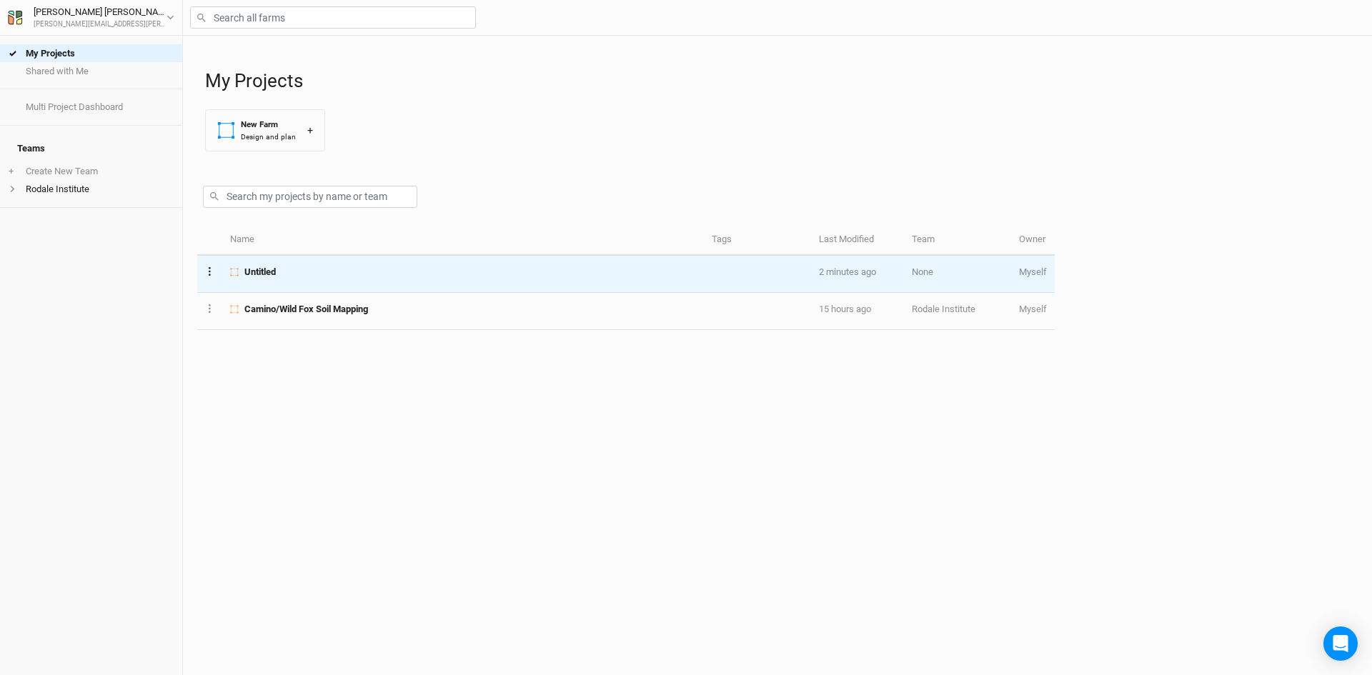
click at [212, 272] on button "Layer 1" at bounding box center [209, 271] width 9 height 16
click at [257, 248] on button "Project Settings" at bounding box center [264, 247] width 116 height 22
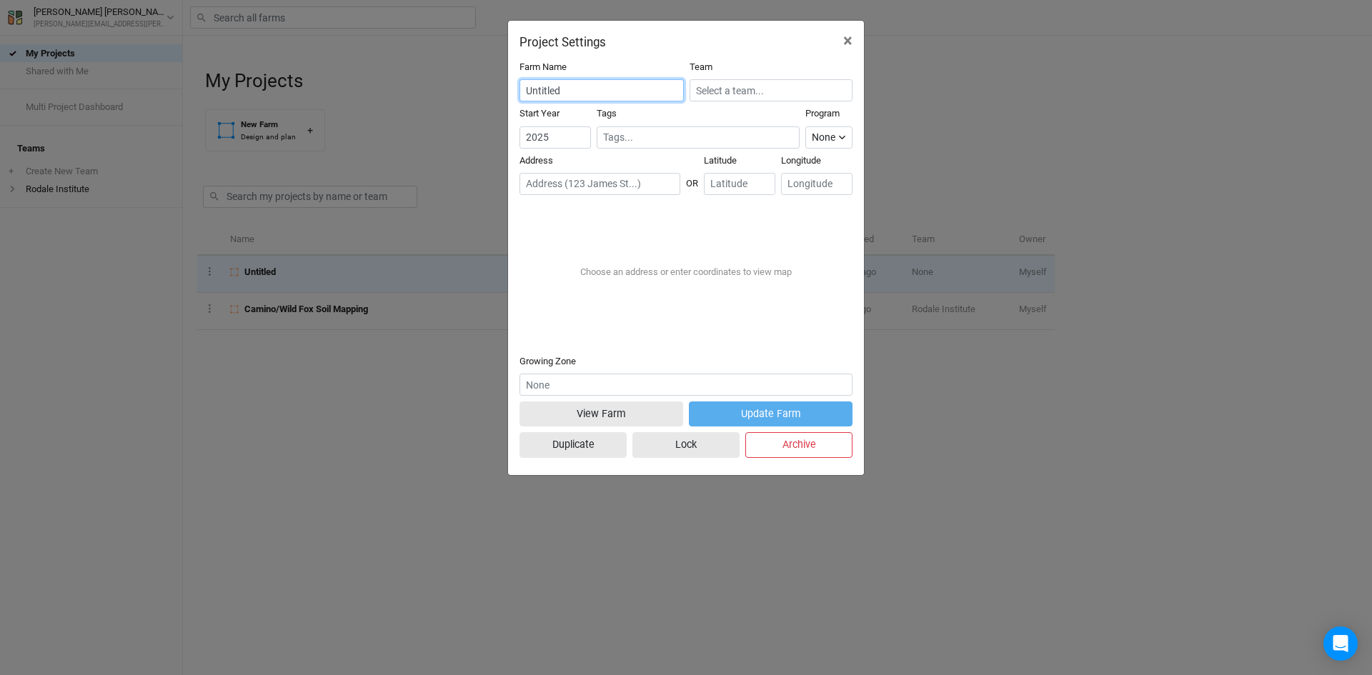
drag, startPoint x: 579, startPoint y: 89, endPoint x: 489, endPoint y: 115, distance: 93.1
click at [489, 115] on div "Project Settings × Farm Name Untitled Team Start Year [DATE] Tags Program None …" at bounding box center [686, 337] width 1372 height 675
type input "Black Locust Rodale"
click at [634, 187] on input "text" at bounding box center [599, 184] width 161 height 22
click at [598, 179] on input "611 [PERSON_NAME]" at bounding box center [599, 184] width 161 height 22
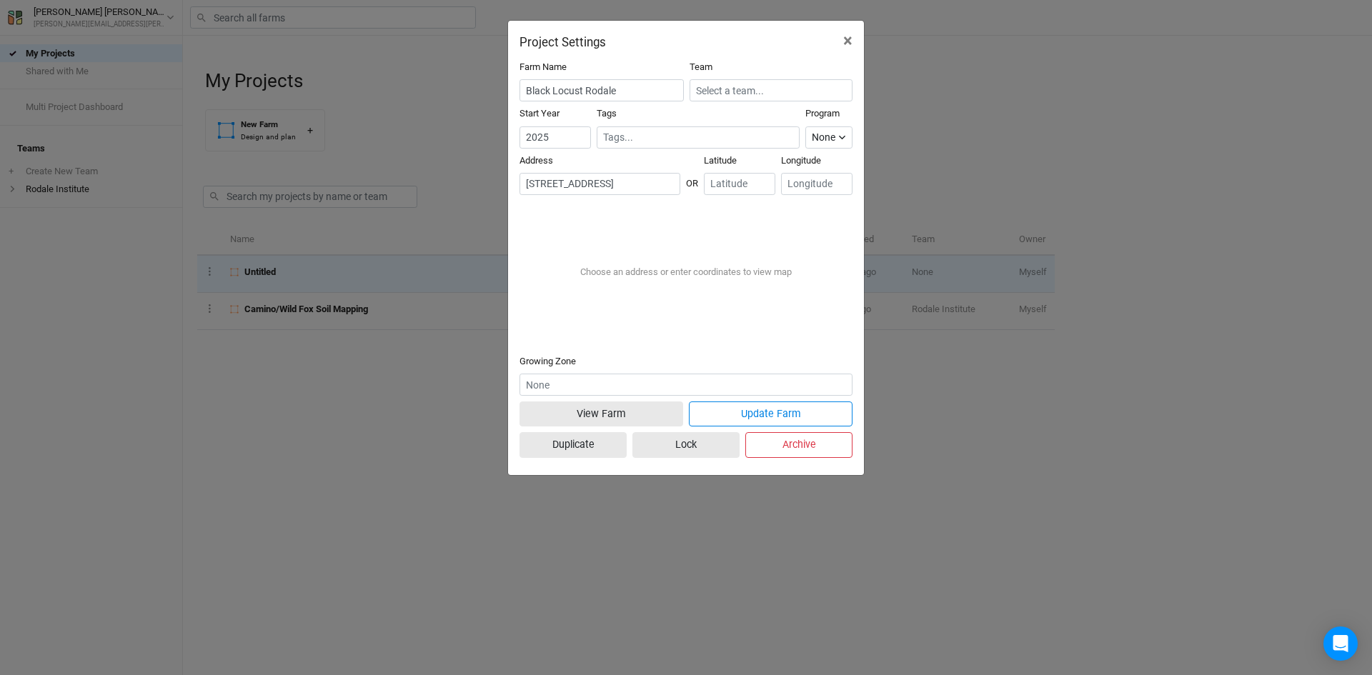
type input "[STREET_ADDRESS][US_STATE]"
type input "40.550286"
type input "-75.722206"
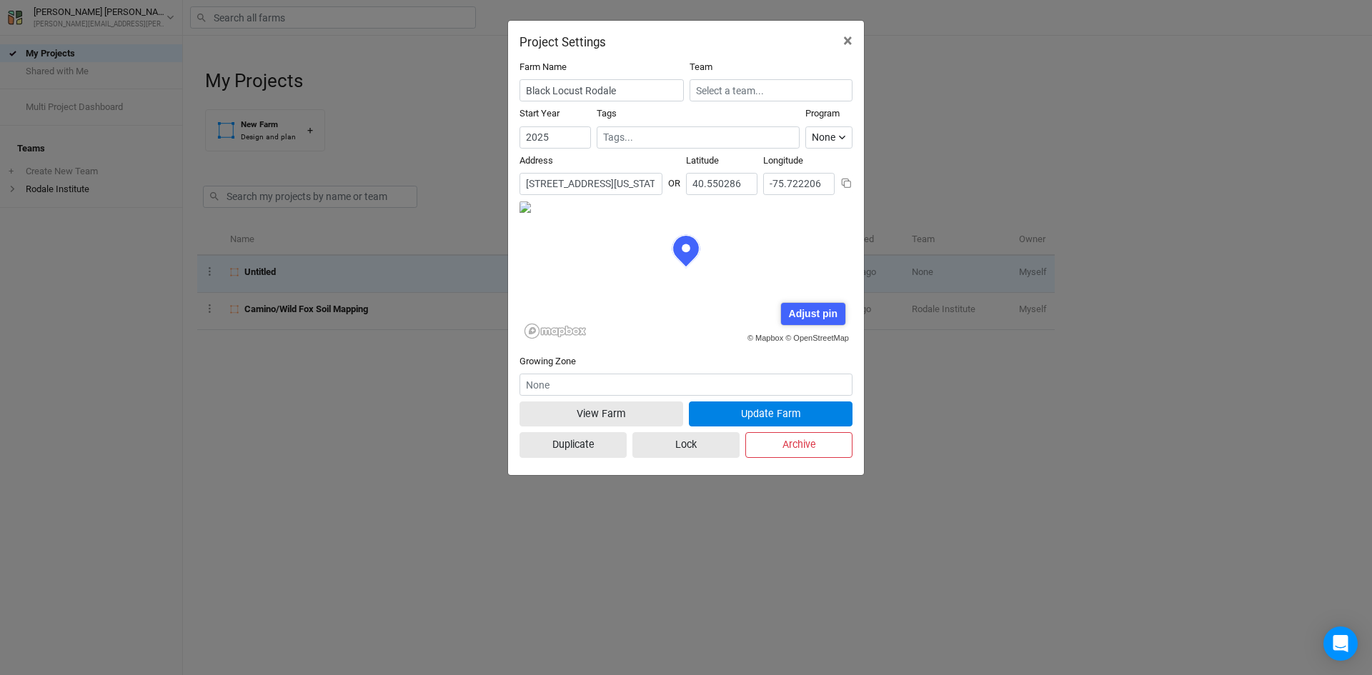
scroll to position [71, 166]
type input "[STREET_ADDRESS][US_STATE]"
click at [741, 410] on button "Update Farm" at bounding box center [771, 414] width 164 height 25
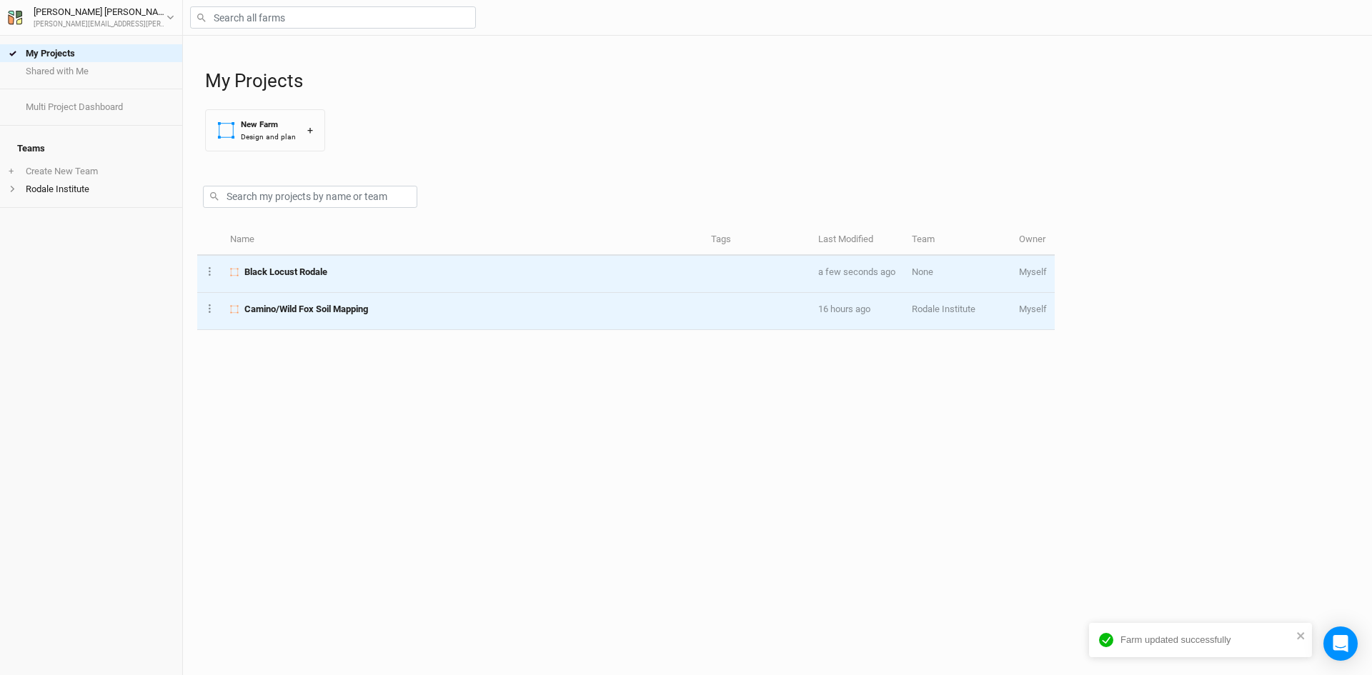
click at [297, 309] on span "Camino/Wild Fox Soil Mapping" at bounding box center [306, 309] width 124 height 13
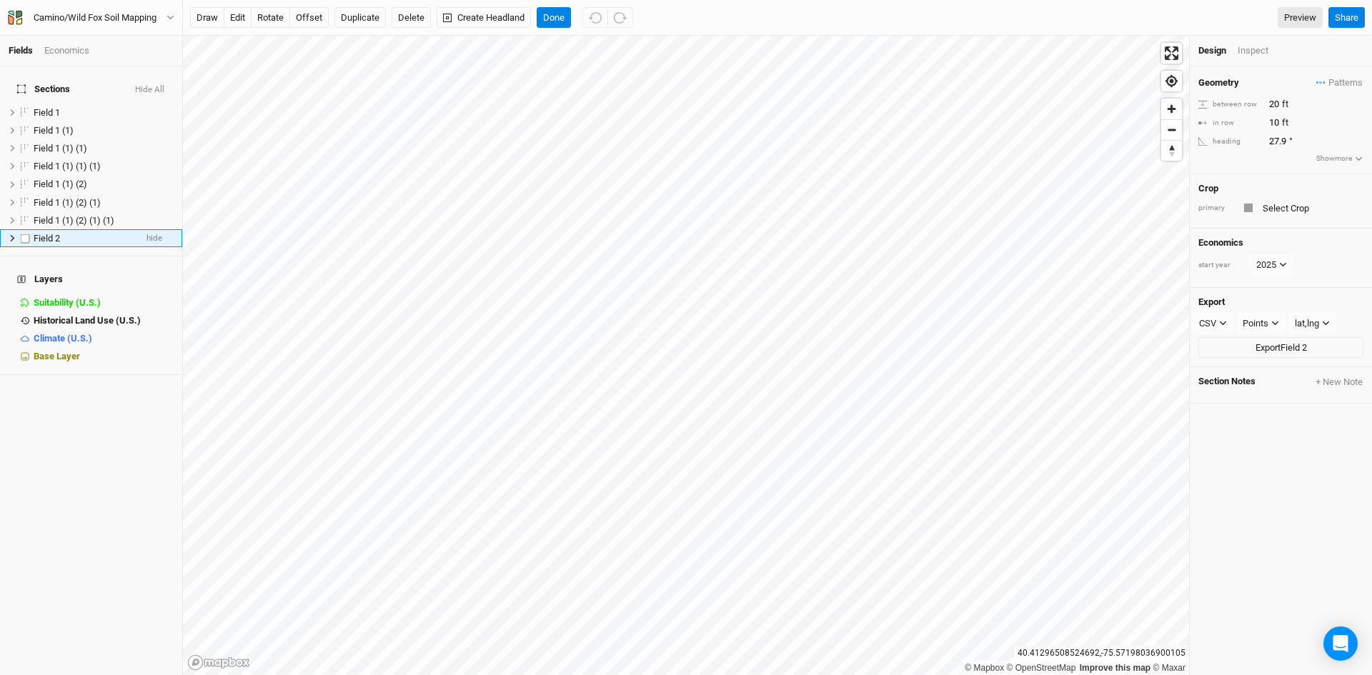
click at [46, 229] on li "Field 2 hide" at bounding box center [91, 238] width 182 height 18
click at [350, 16] on button "Duplicate" at bounding box center [359, 17] width 51 height 21
click at [46, 233] on span "Field 2" at bounding box center [47, 238] width 26 height 11
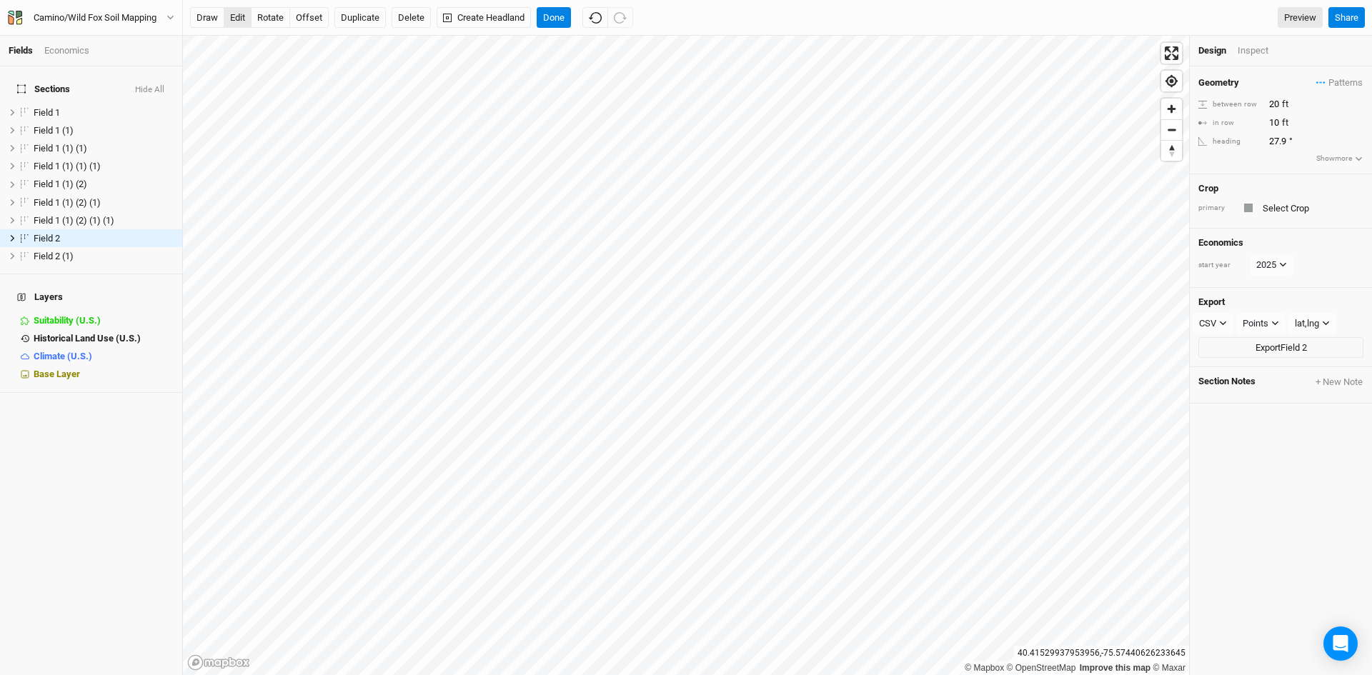
click at [242, 22] on button "edit" at bounding box center [238, 17] width 28 height 21
click at [1307, 214] on input "text" at bounding box center [1310, 207] width 105 height 17
type input "B"
type input "Black Locust (Improved)"
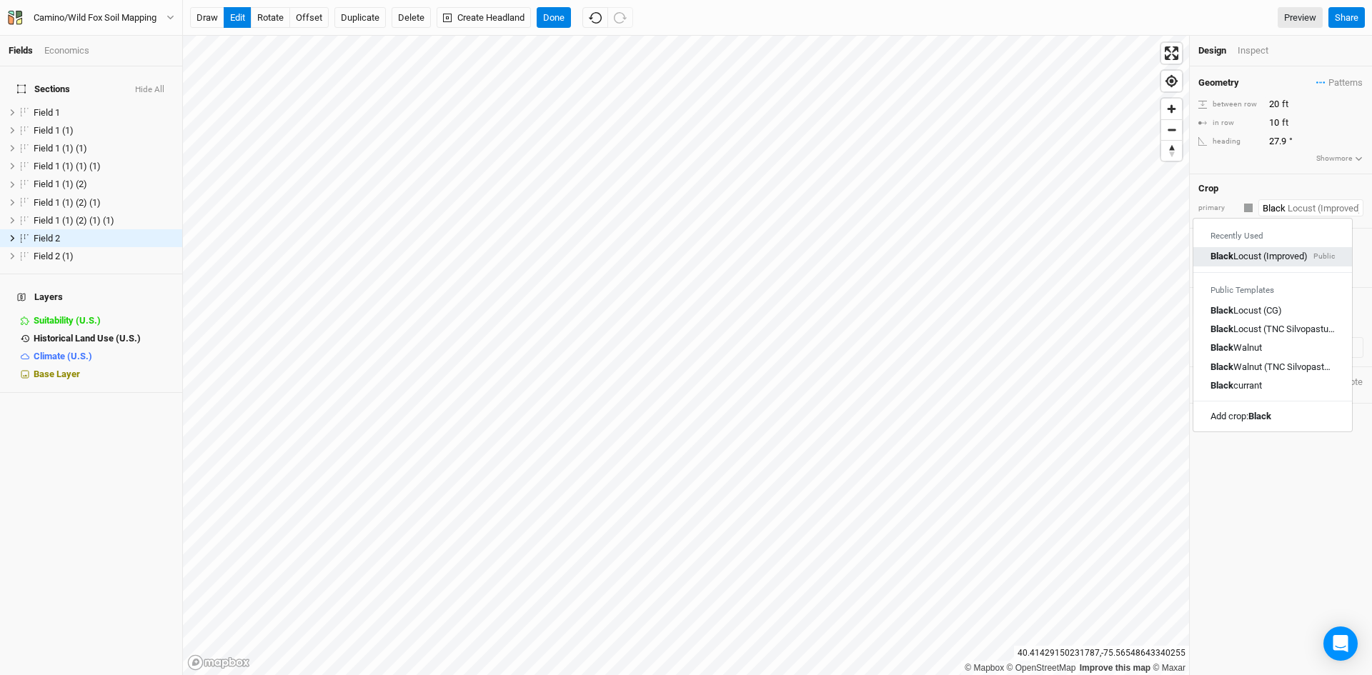
click at [1267, 261] on div "Black Locust (Improved)" at bounding box center [1258, 257] width 97 height 13
type input "Black Locust (Improved)"
type input "12"
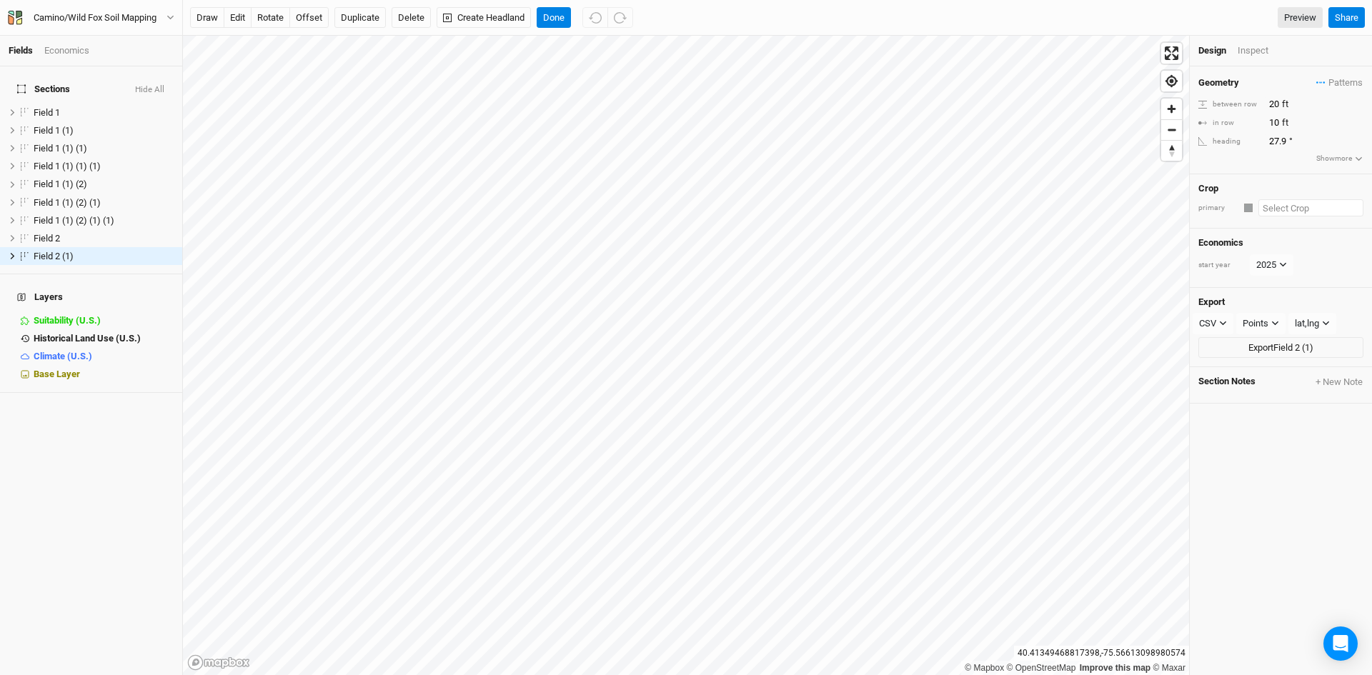
click at [1278, 204] on input "text" at bounding box center [1310, 207] width 105 height 17
type input "b"
type input "black Locust (Improved)"
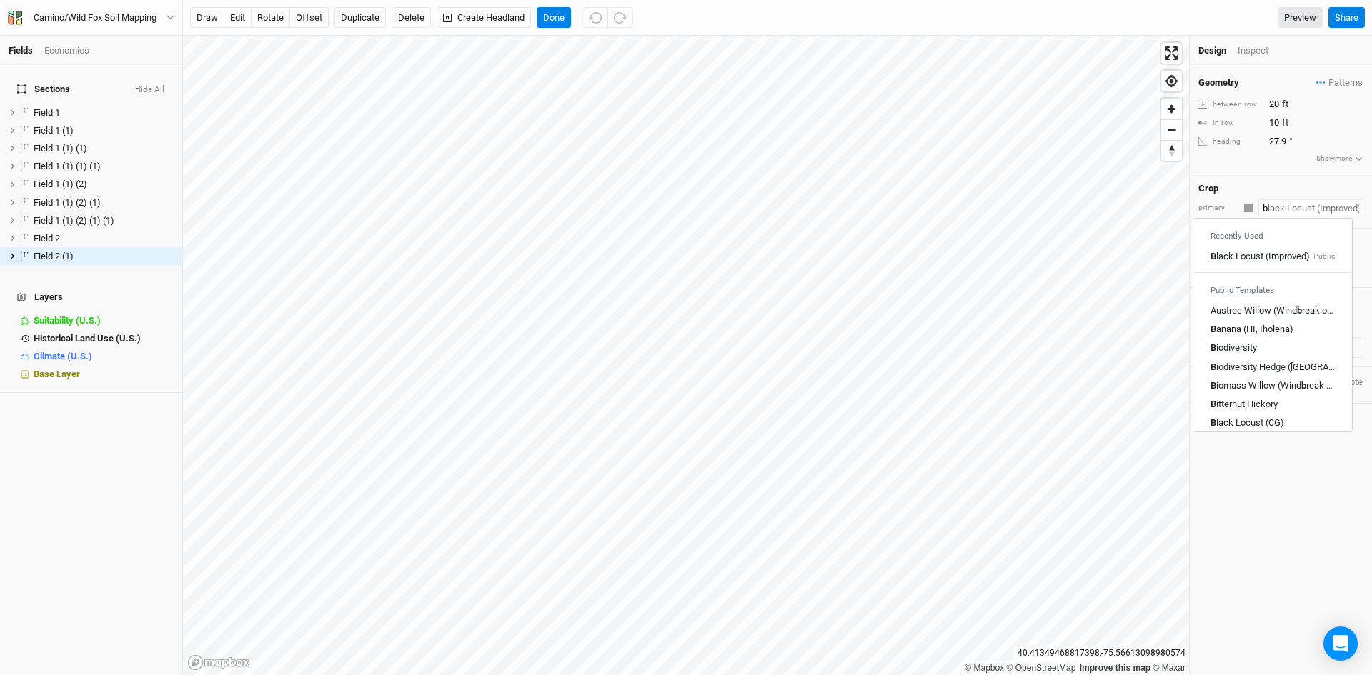
type input "ba"
type input "banana (HI, Iholena)"
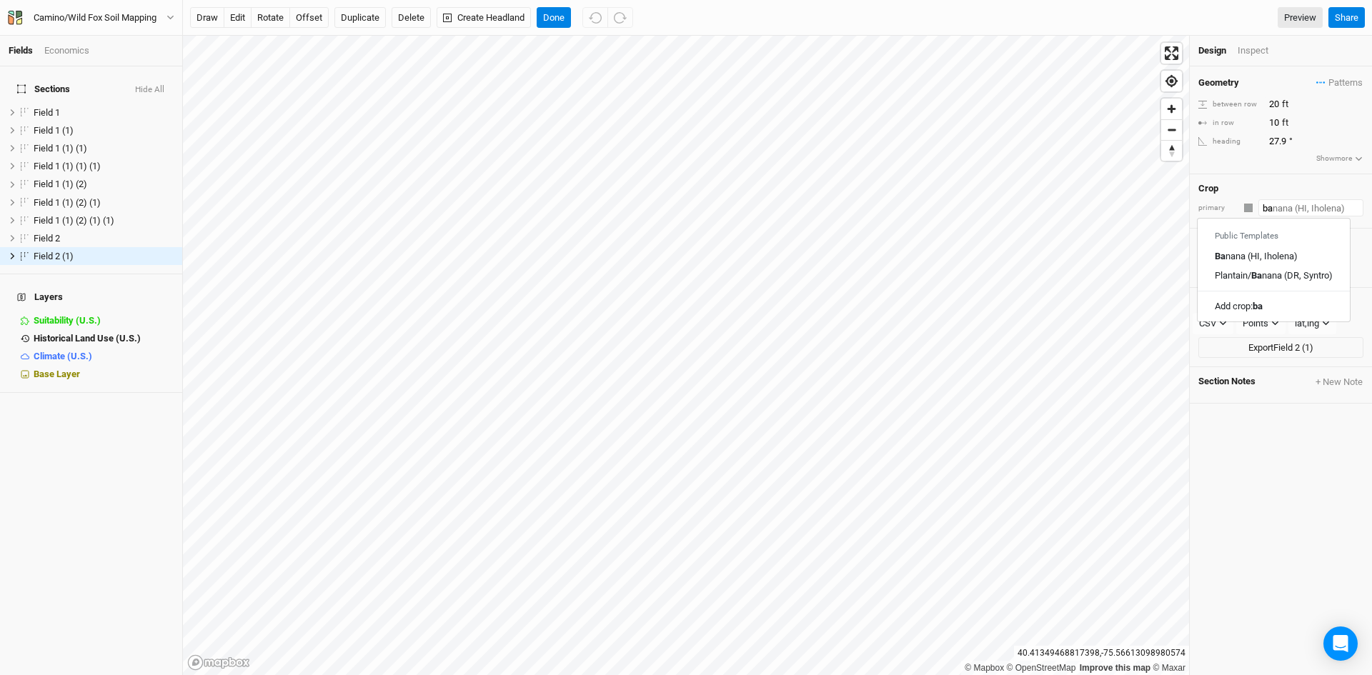
type input "b"
type input "black Locust (Improved)"
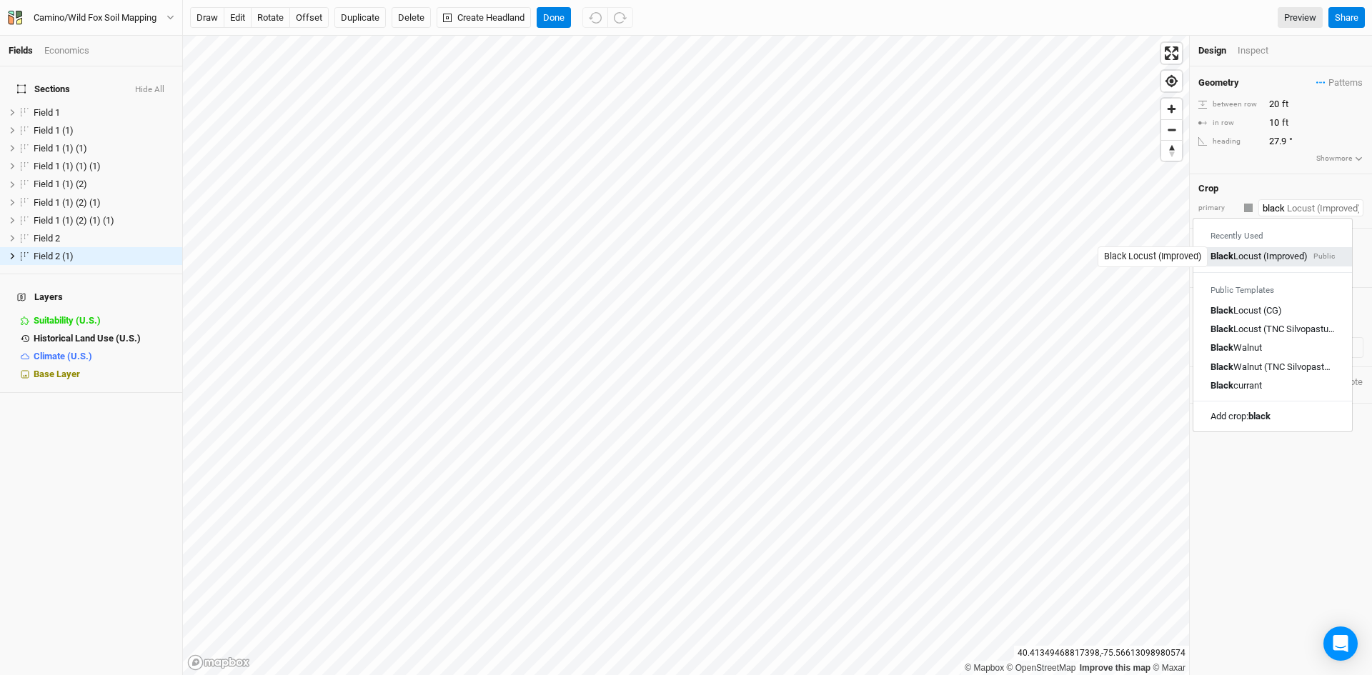
click at [1278, 251] on div "Black Locust (Improved)" at bounding box center [1258, 257] width 97 height 13
type input "Black Locust (Improved)"
type input "12"
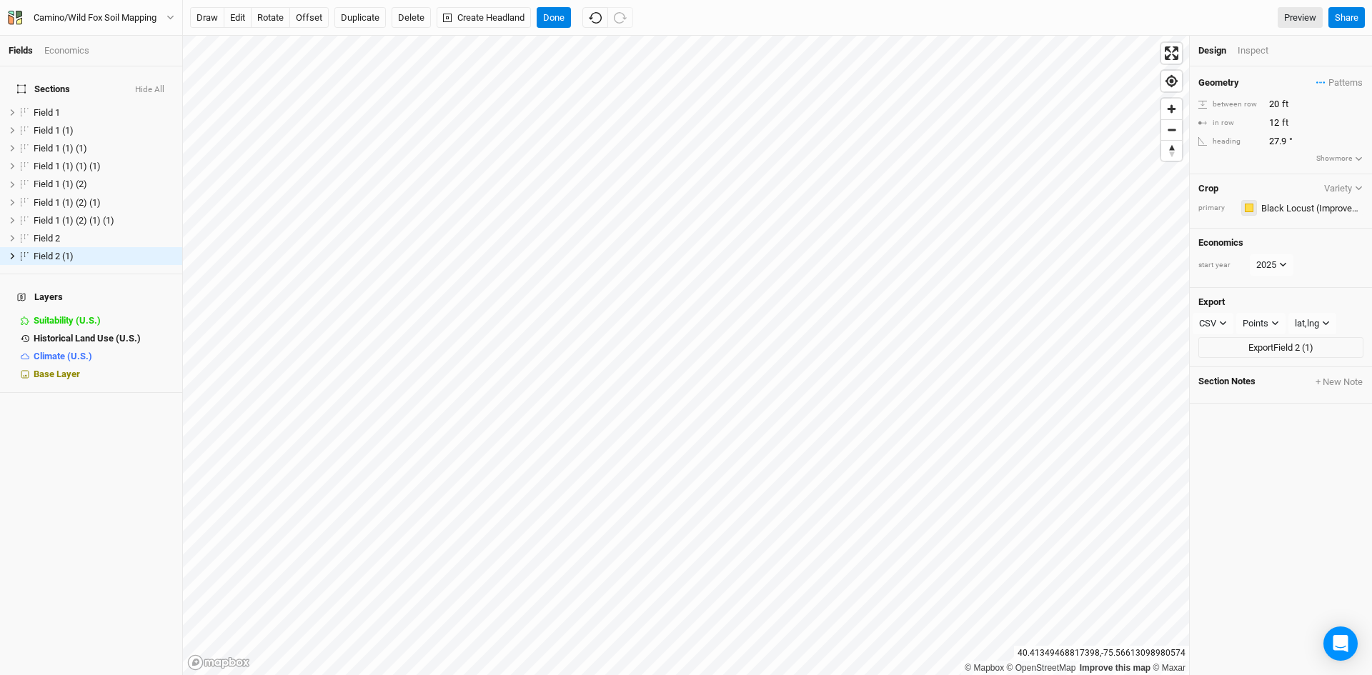
click at [1247, 211] on div "button" at bounding box center [1249, 208] width 9 height 9
click at [1279, 285] on span "Orange" at bounding box center [1284, 280] width 38 height 16
click at [1250, 206] on div "button" at bounding box center [1249, 208] width 9 height 9
click at [1273, 324] on span "Green" at bounding box center [1280, 324] width 31 height 16
click at [1252, 201] on button "button" at bounding box center [1249, 208] width 16 height 16
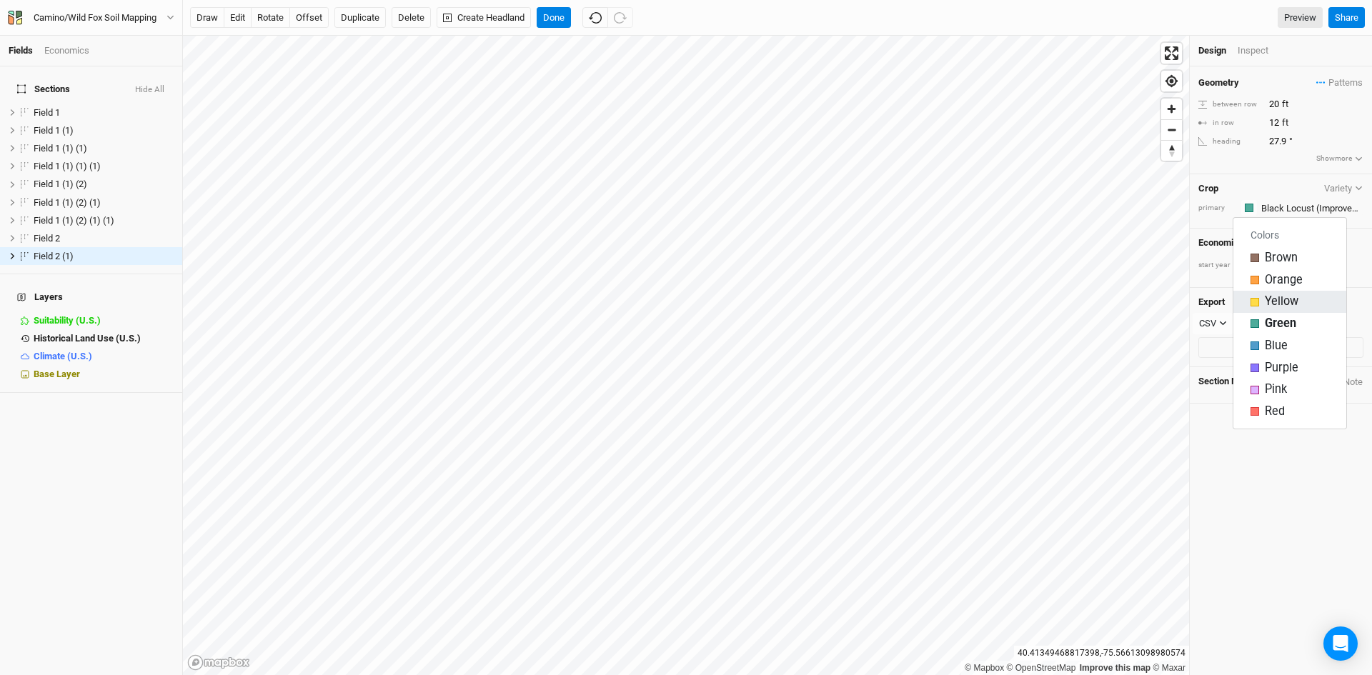
click at [1276, 294] on span "Yellow" at bounding box center [1282, 302] width 34 height 16
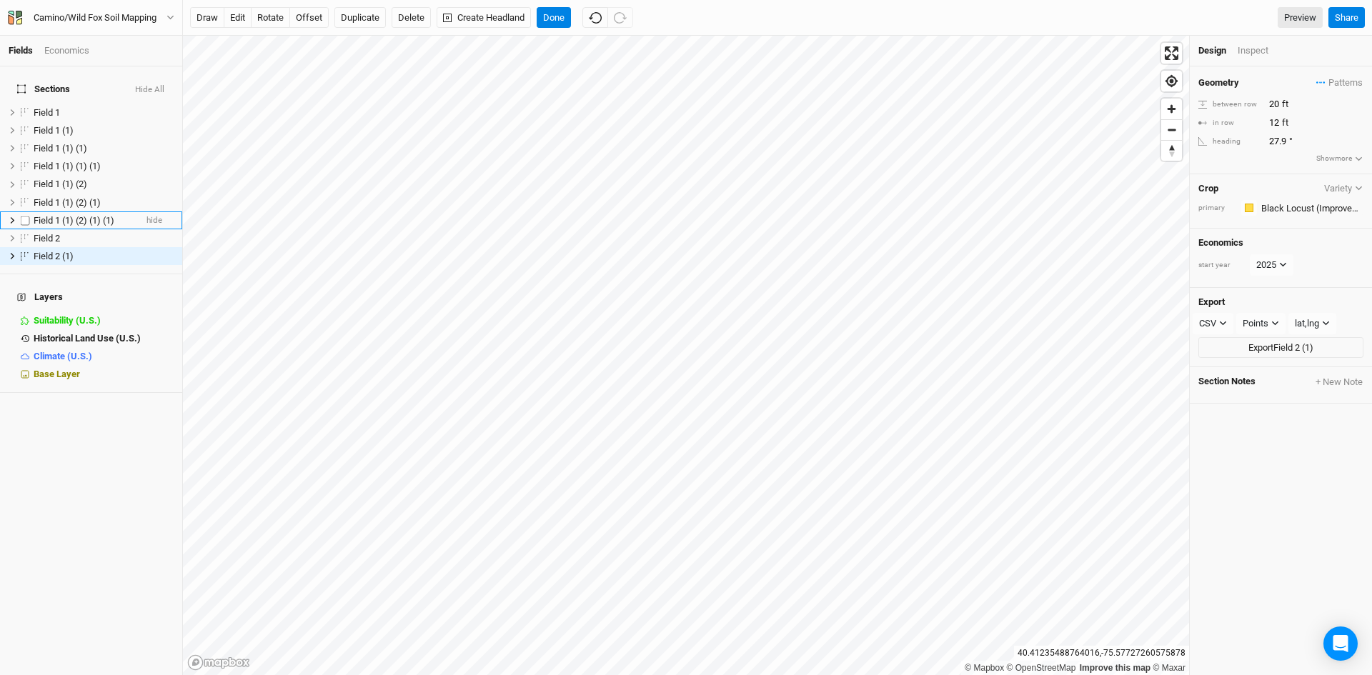
click at [56, 220] on li "Field 1 (1) (2) (1) (1) hide" at bounding box center [91, 220] width 182 height 18
click at [51, 233] on span "Field 2" at bounding box center [47, 238] width 26 height 11
click at [1279, 105] on input "20" at bounding box center [1327, 104] width 124 height 16
type input "2"
type input "60"
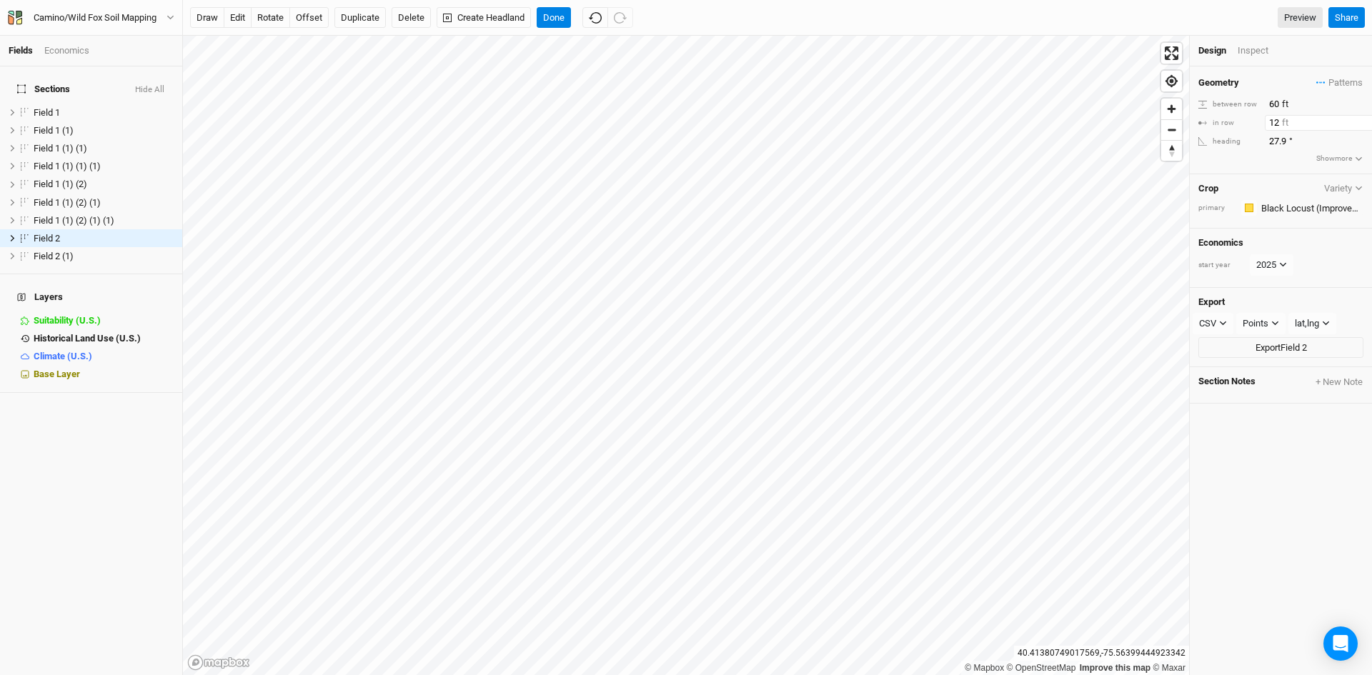
click at [1279, 121] on input "12" at bounding box center [1327, 123] width 124 height 16
type input "1"
type input "60"
click at [1276, 108] on input "20" at bounding box center [1327, 104] width 124 height 16
type input "2"
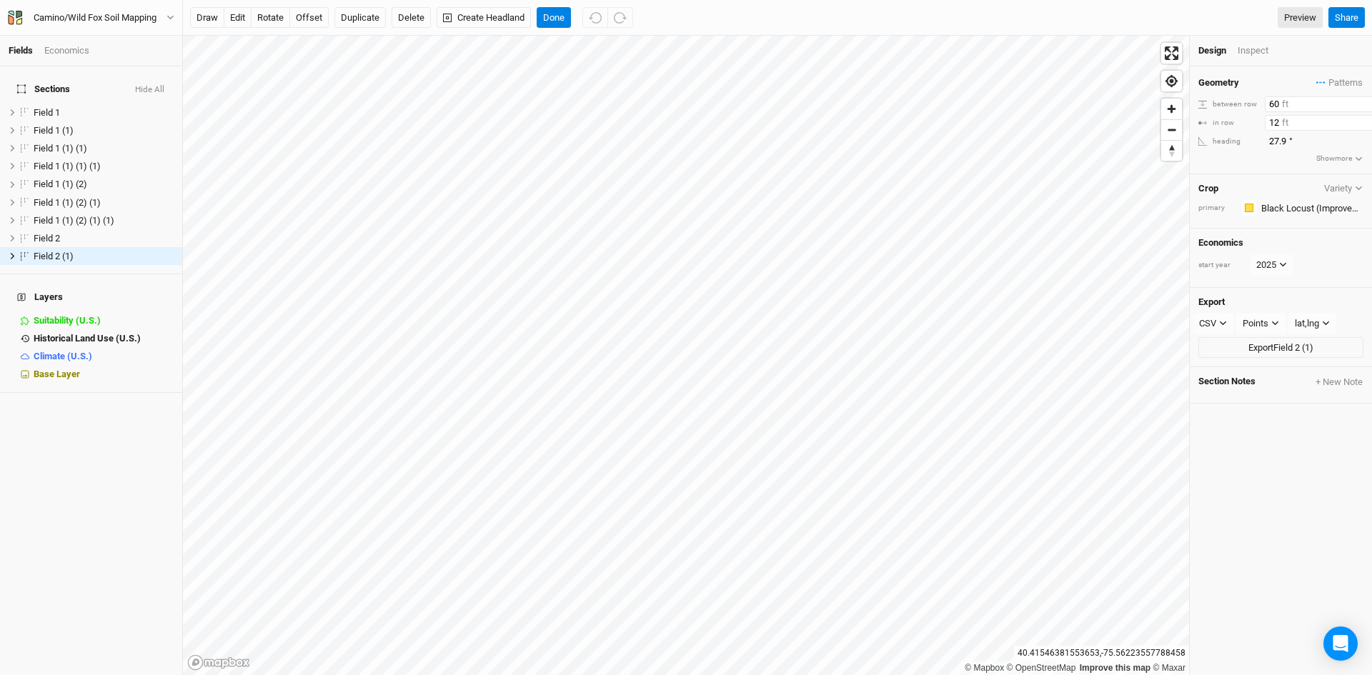
type input "60"
click at [1277, 121] on input "12" at bounding box center [1327, 123] width 124 height 16
type input "1"
type input "60"
click at [146, 106] on span "hide" at bounding box center [154, 113] width 16 height 18
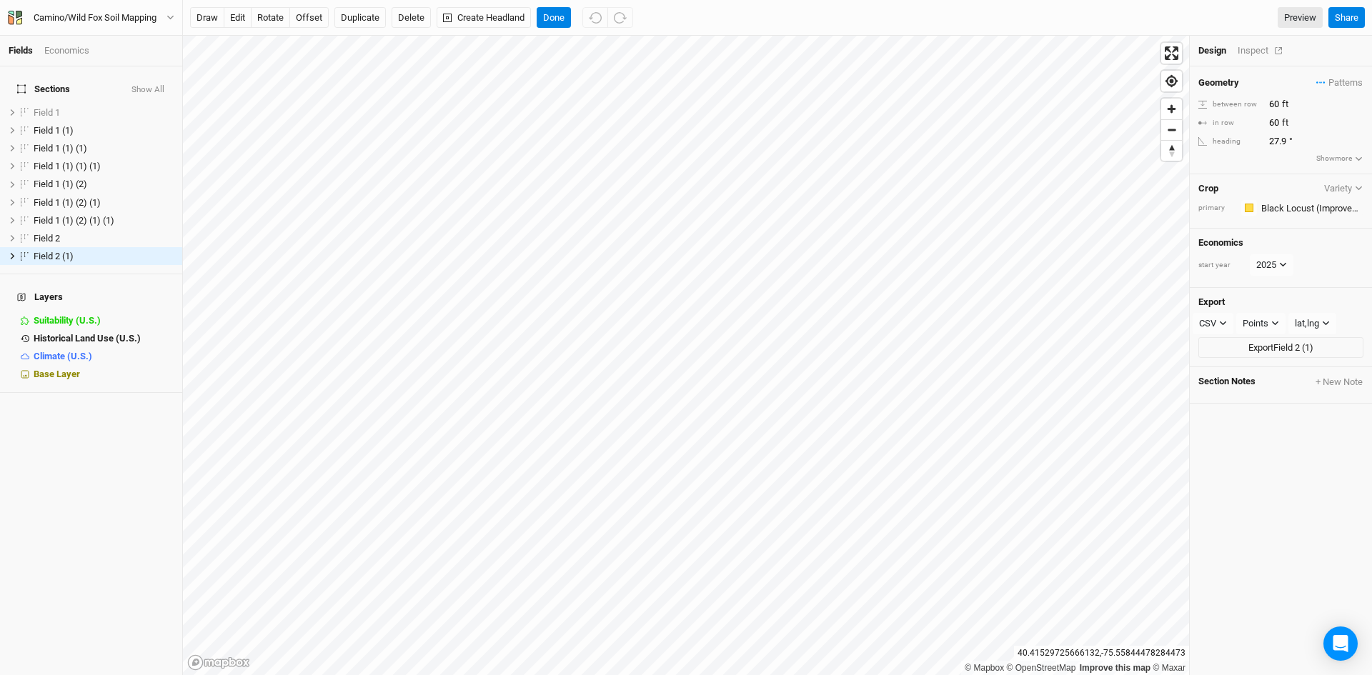
click at [1258, 52] on div "Inspect" at bounding box center [1262, 50] width 51 height 13
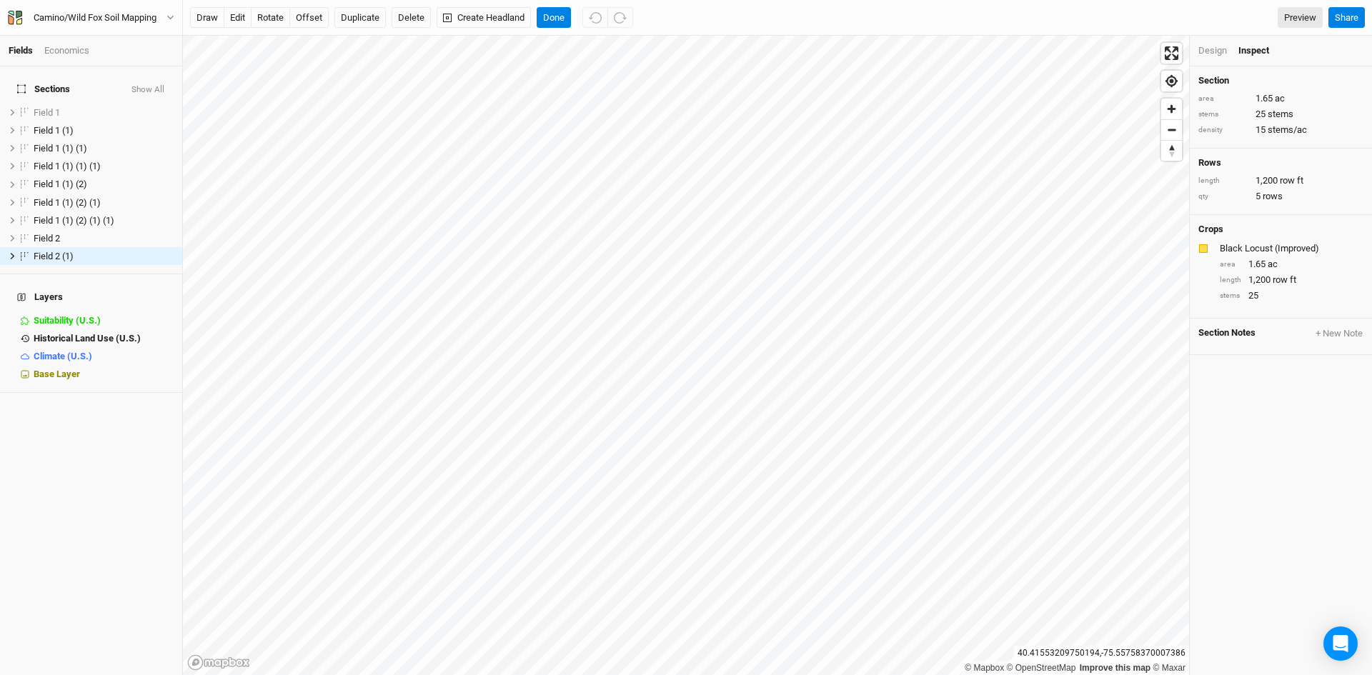
click at [1207, 52] on div "Design" at bounding box center [1212, 50] width 29 height 13
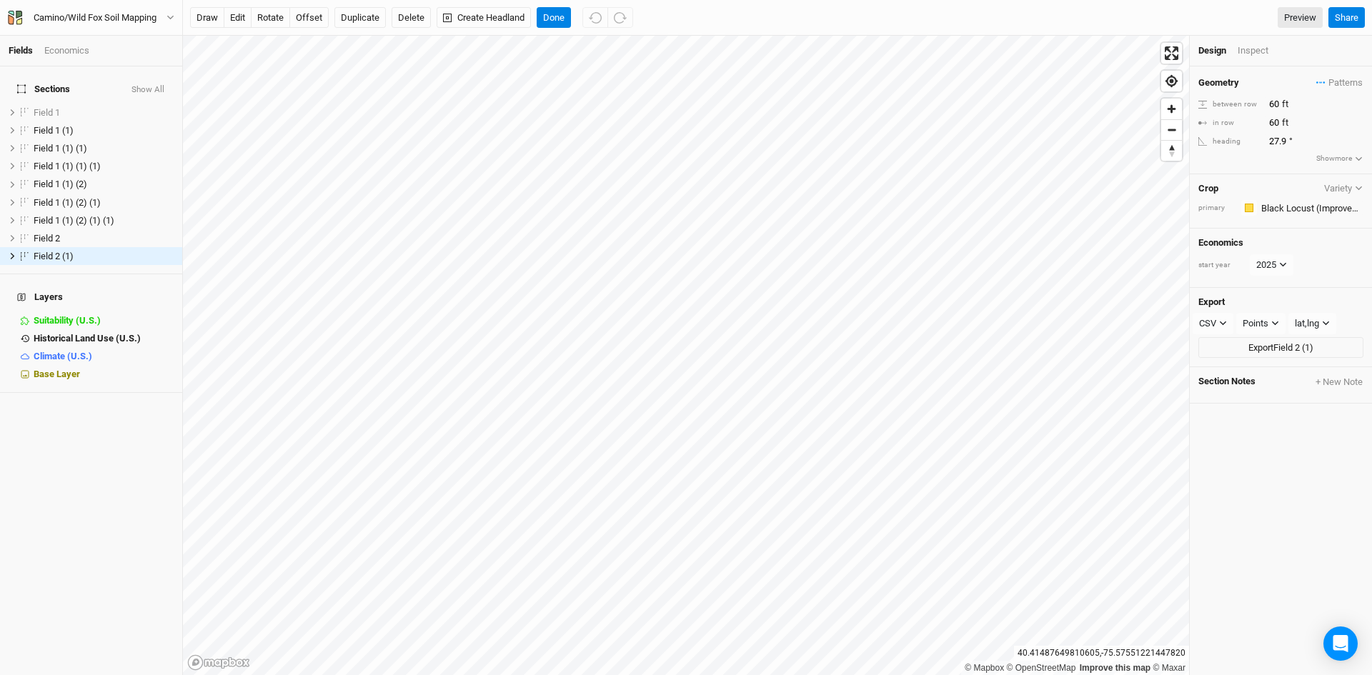
click at [76, 3] on div "Camino/Wild Fox Soil Mapping Back Project Settings User settings Imperial Metri…" at bounding box center [91, 18] width 183 height 36
click at [111, 14] on div "Camino/Wild Fox Soil Mapping" at bounding box center [95, 18] width 123 height 14
click at [131, 34] on button "Back" at bounding box center [117, 40] width 113 height 19
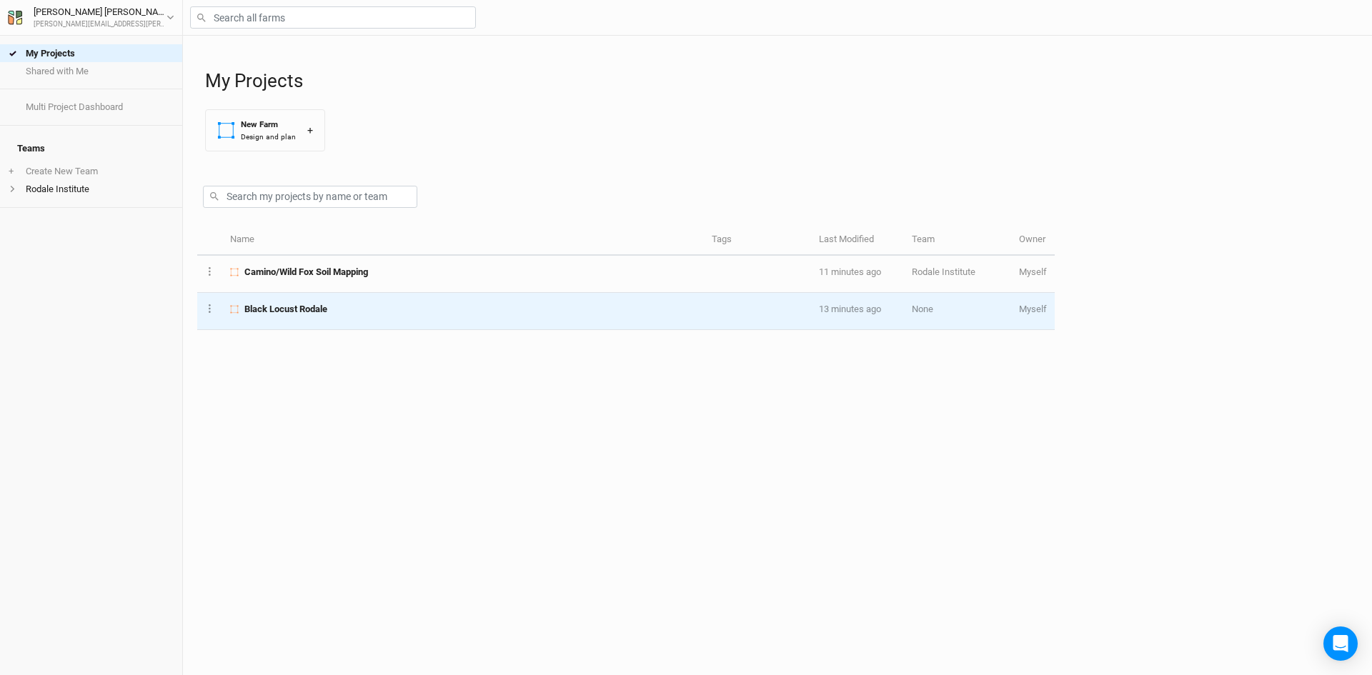
click at [287, 309] on span "Black Locust Rodale" at bounding box center [285, 309] width 83 height 13
